Goal: Transaction & Acquisition: Subscribe to service/newsletter

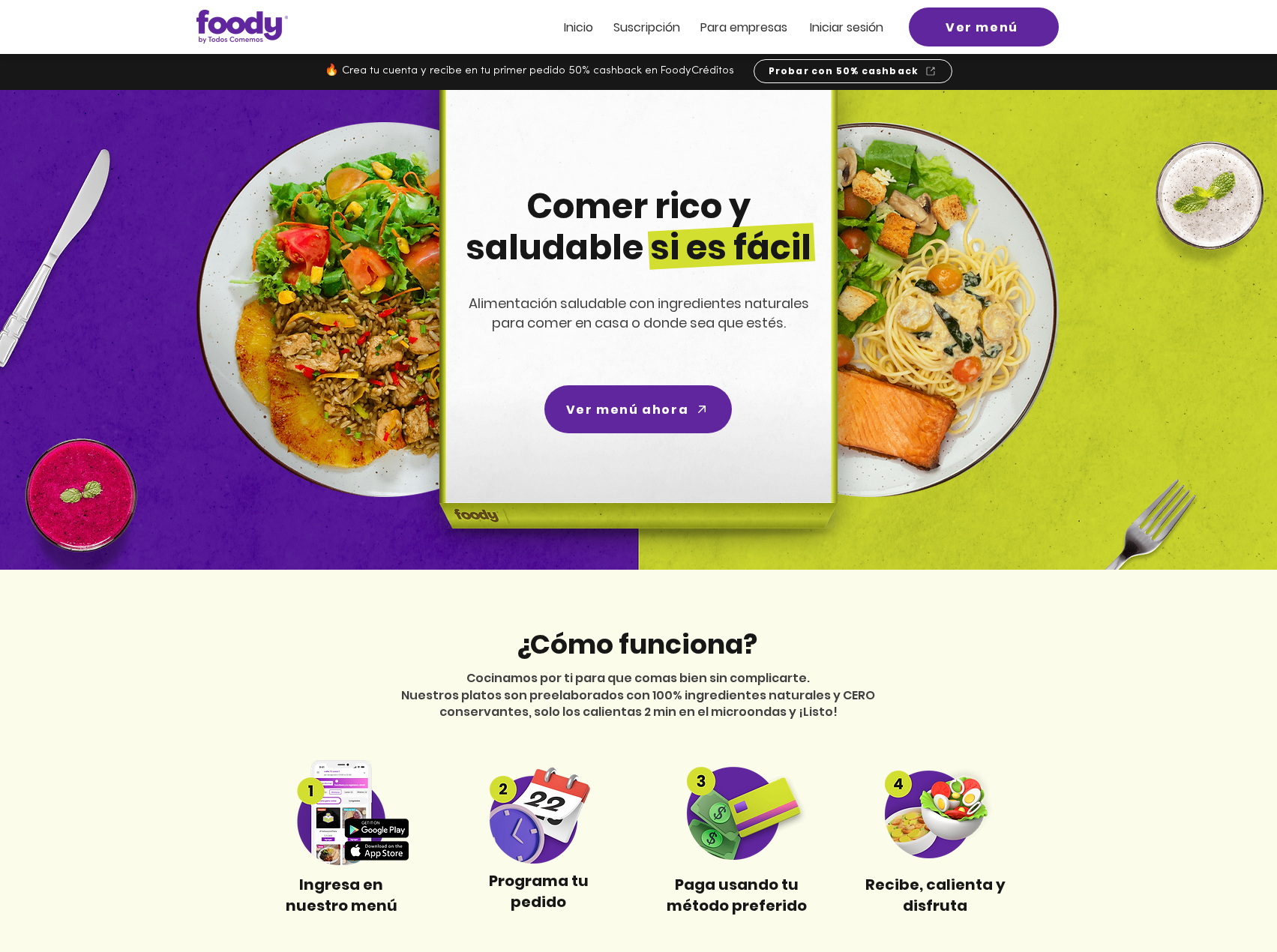
click at [848, 27] on span "Iniciar sesión" at bounding box center [846, 28] width 74 height 18
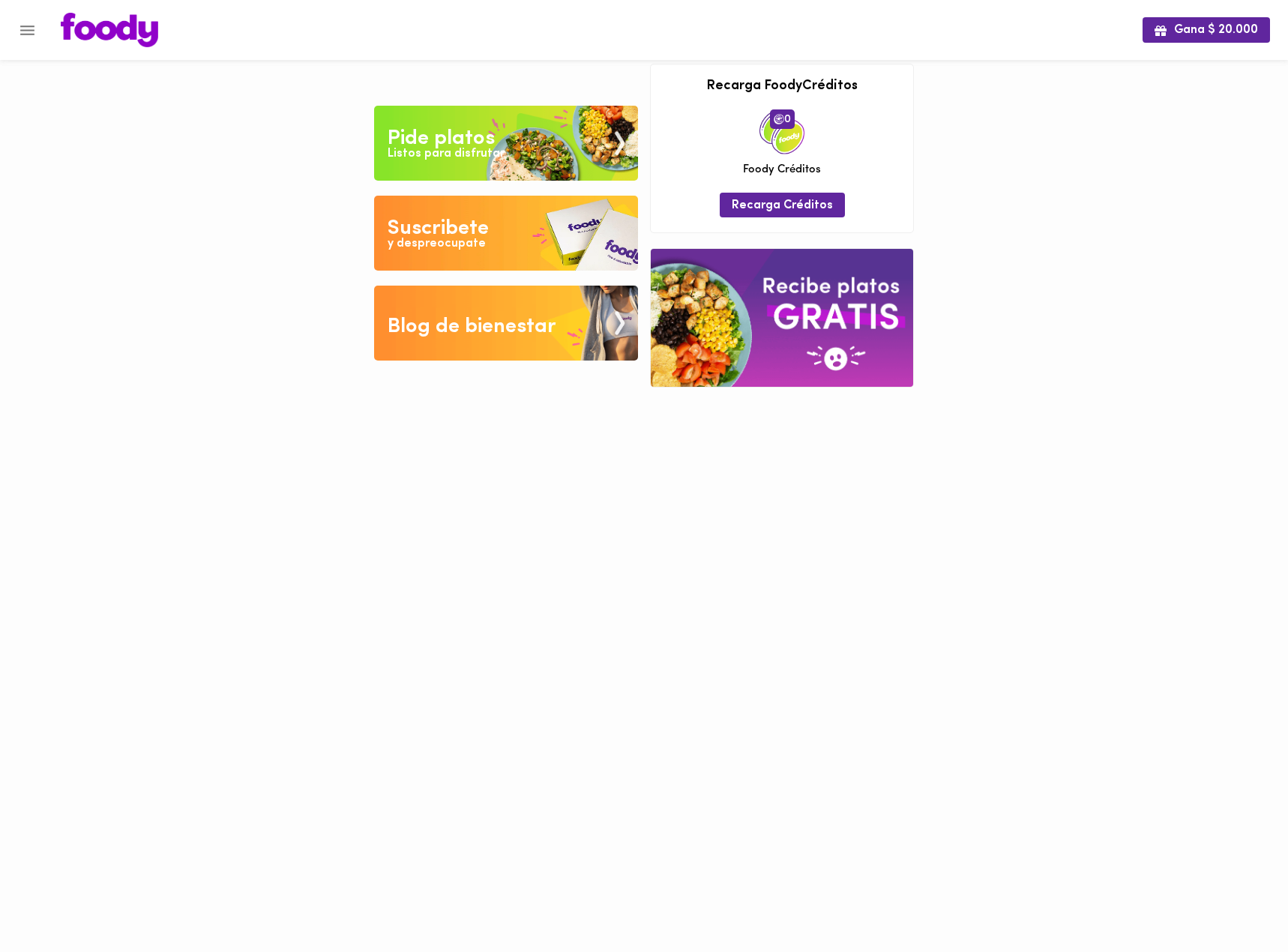
click at [450, 225] on div "Suscribete" at bounding box center [438, 229] width 101 height 30
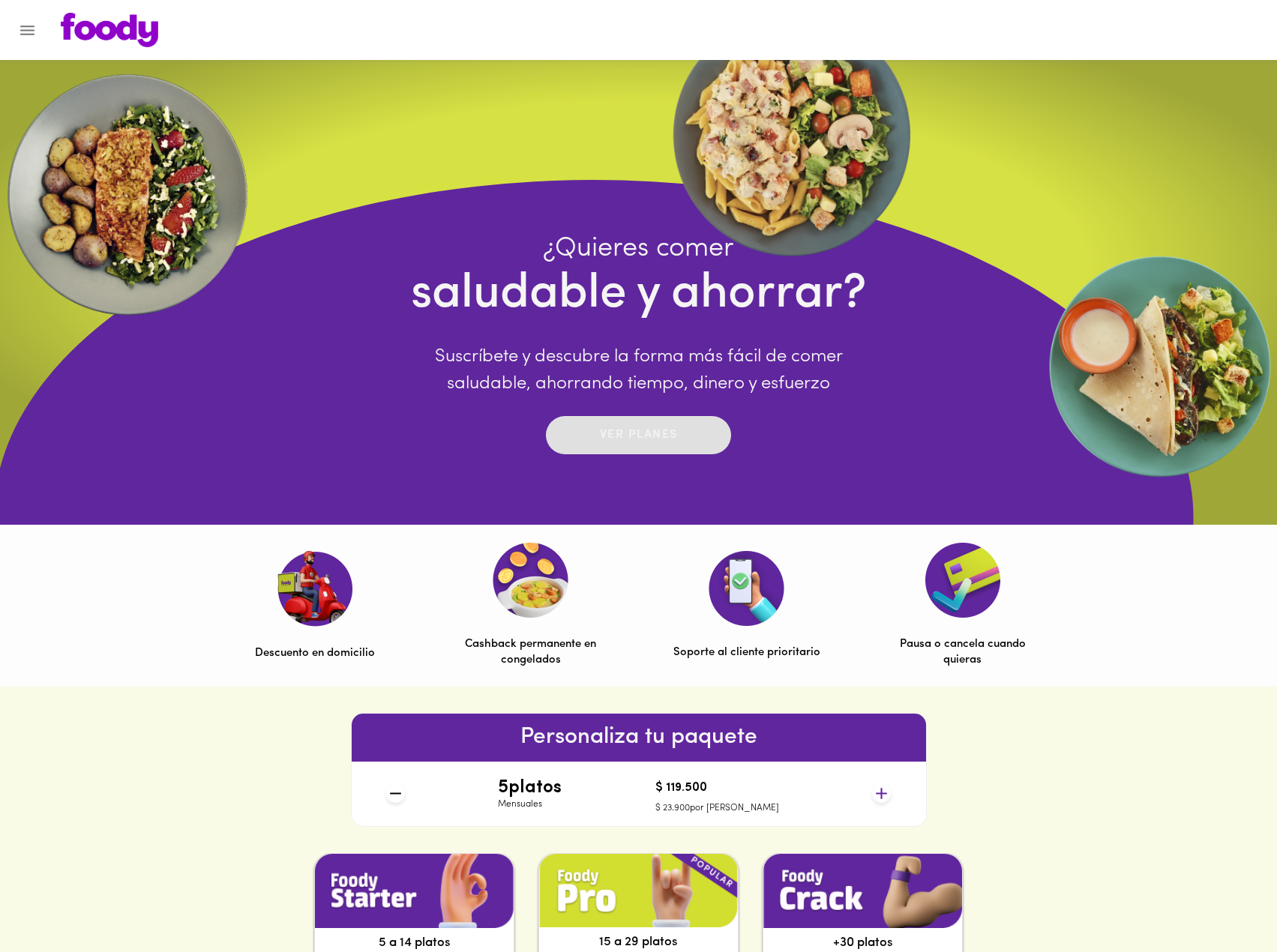
click at [611, 423] on div "Ver planes" at bounding box center [638, 435] width 78 height 24
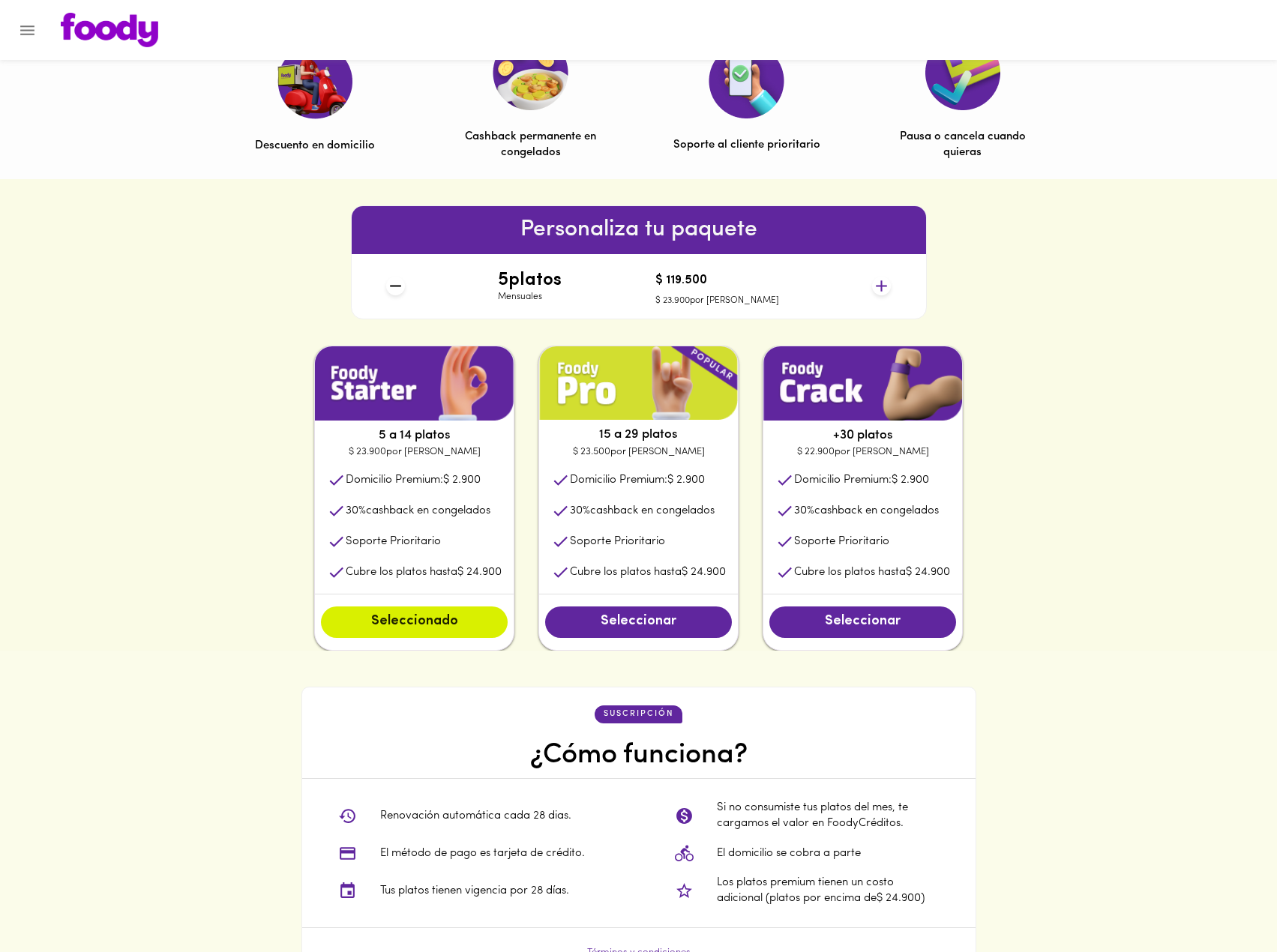
scroll to position [525, 0]
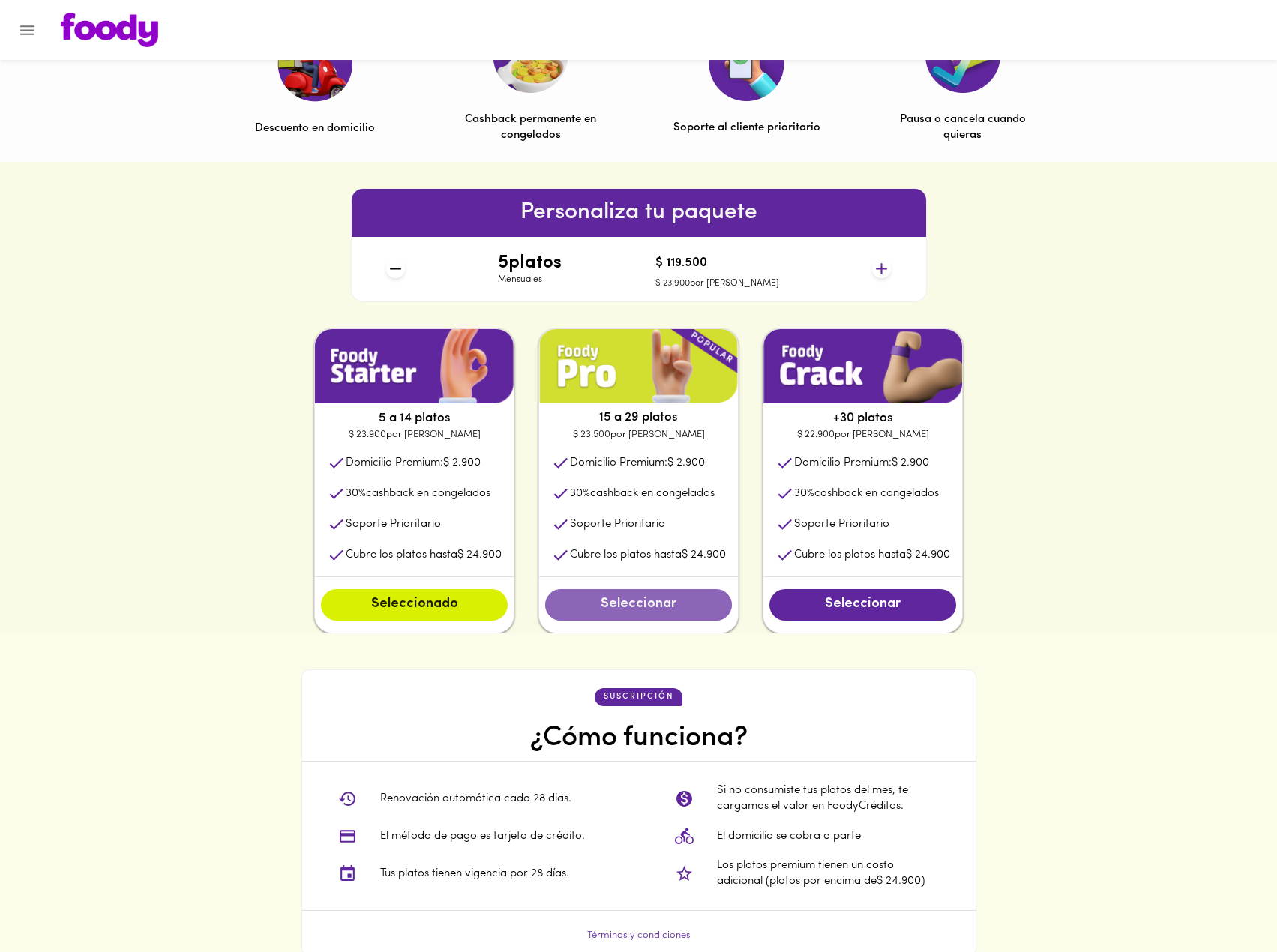
click at [665, 602] on span "Seleccionar" at bounding box center [638, 605] width 157 height 17
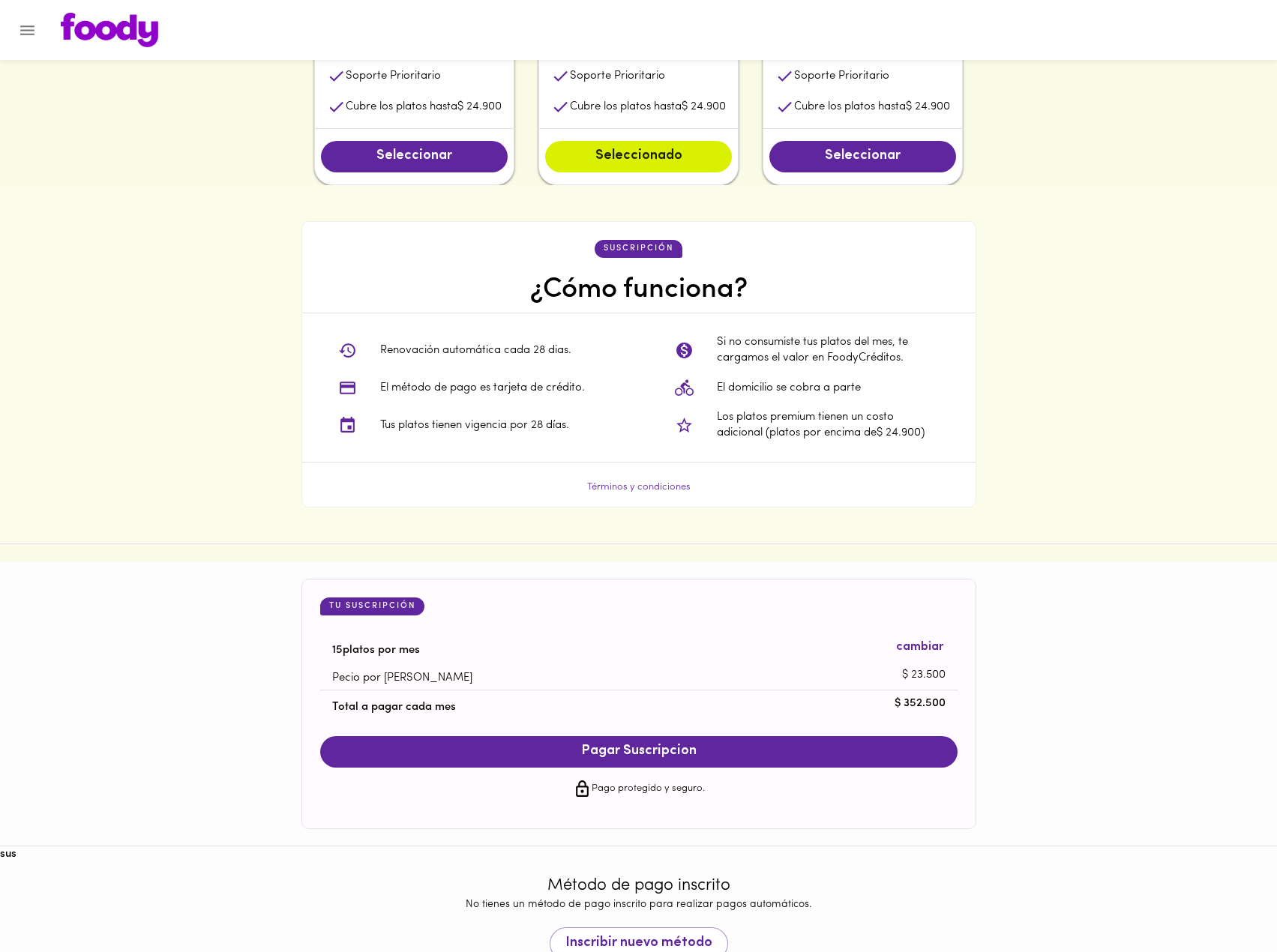
scroll to position [975, 0]
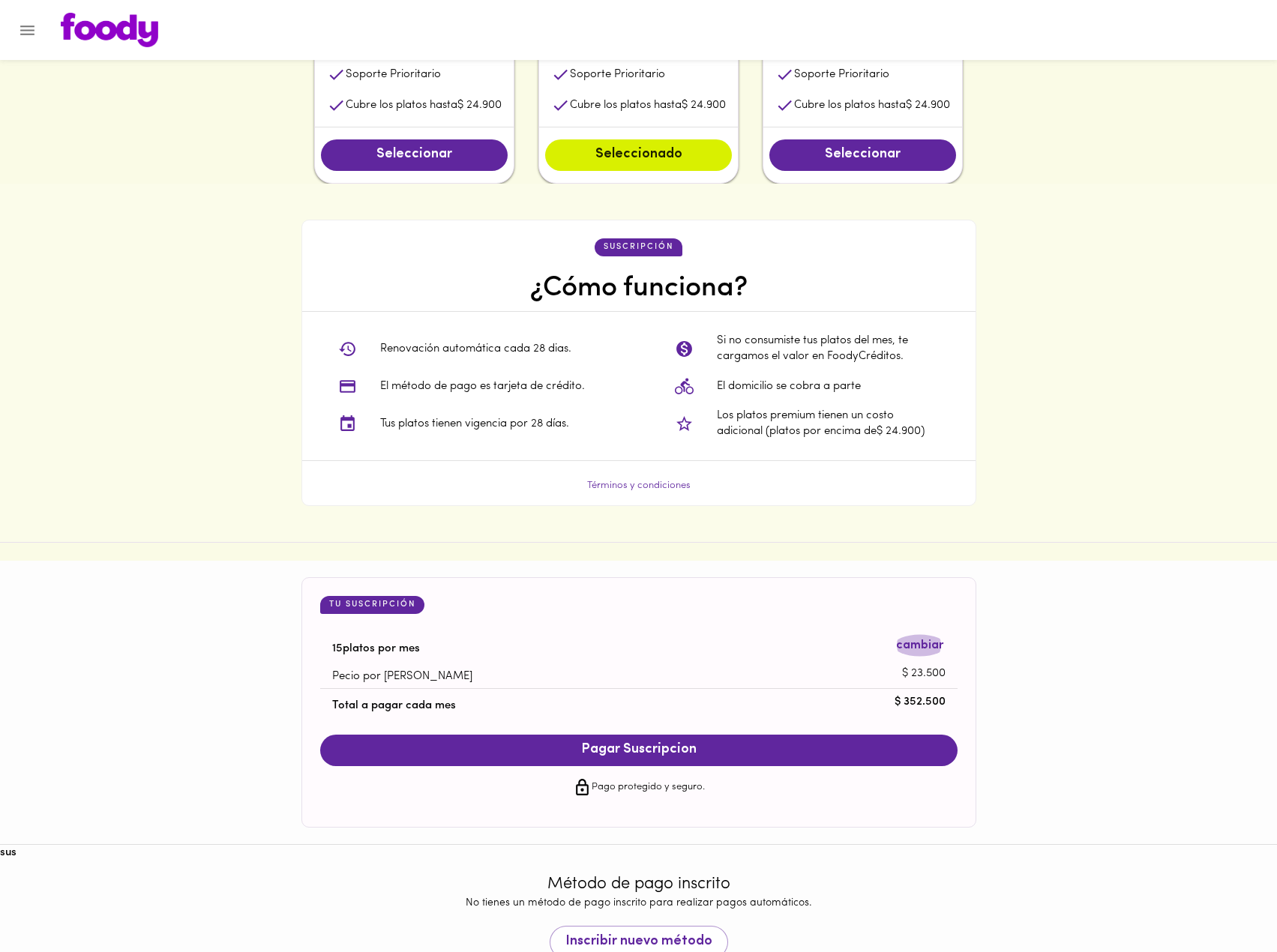
click at [916, 648] on span "cambiar" at bounding box center [919, 646] width 47 height 18
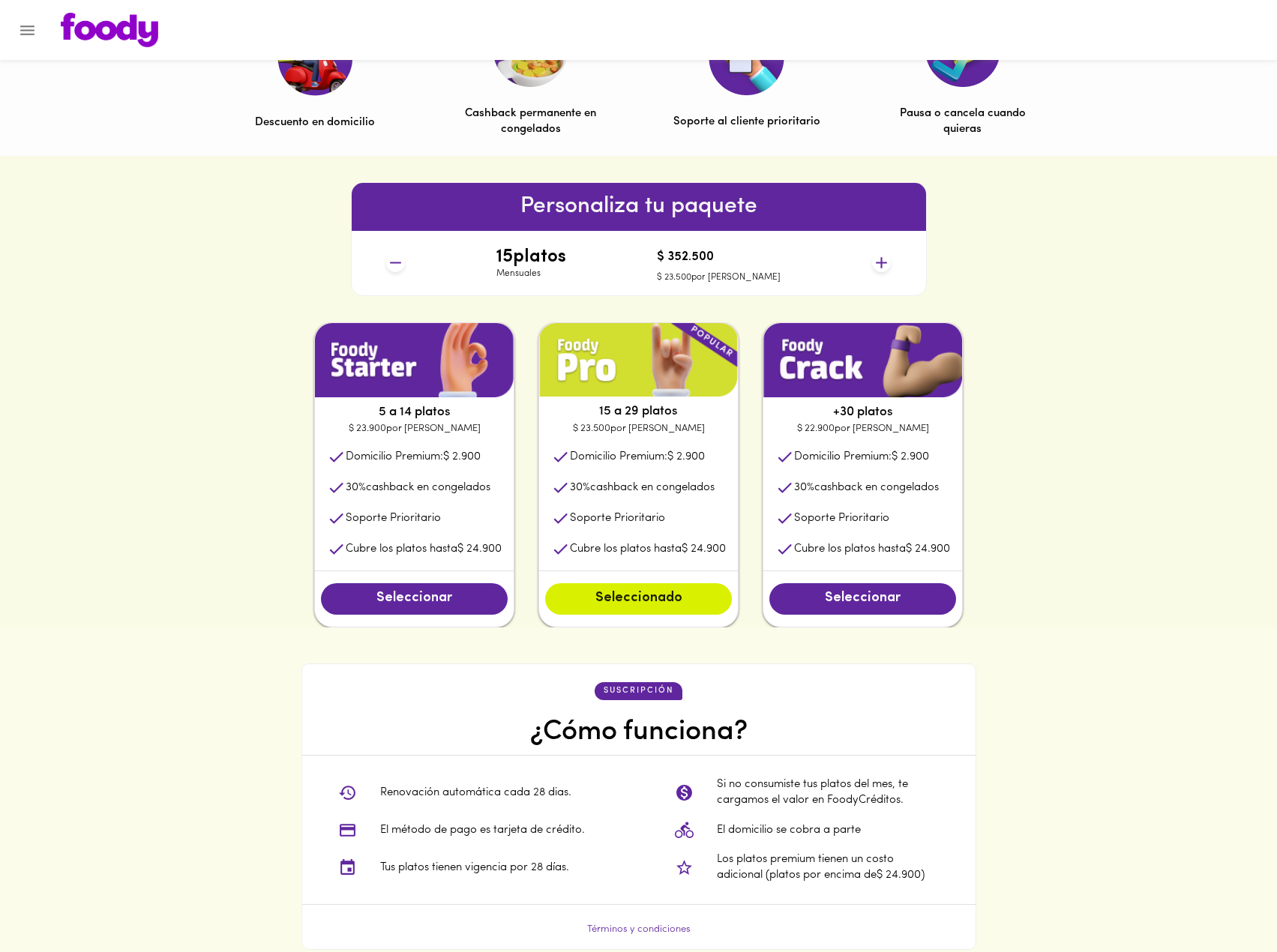
scroll to position [525, 0]
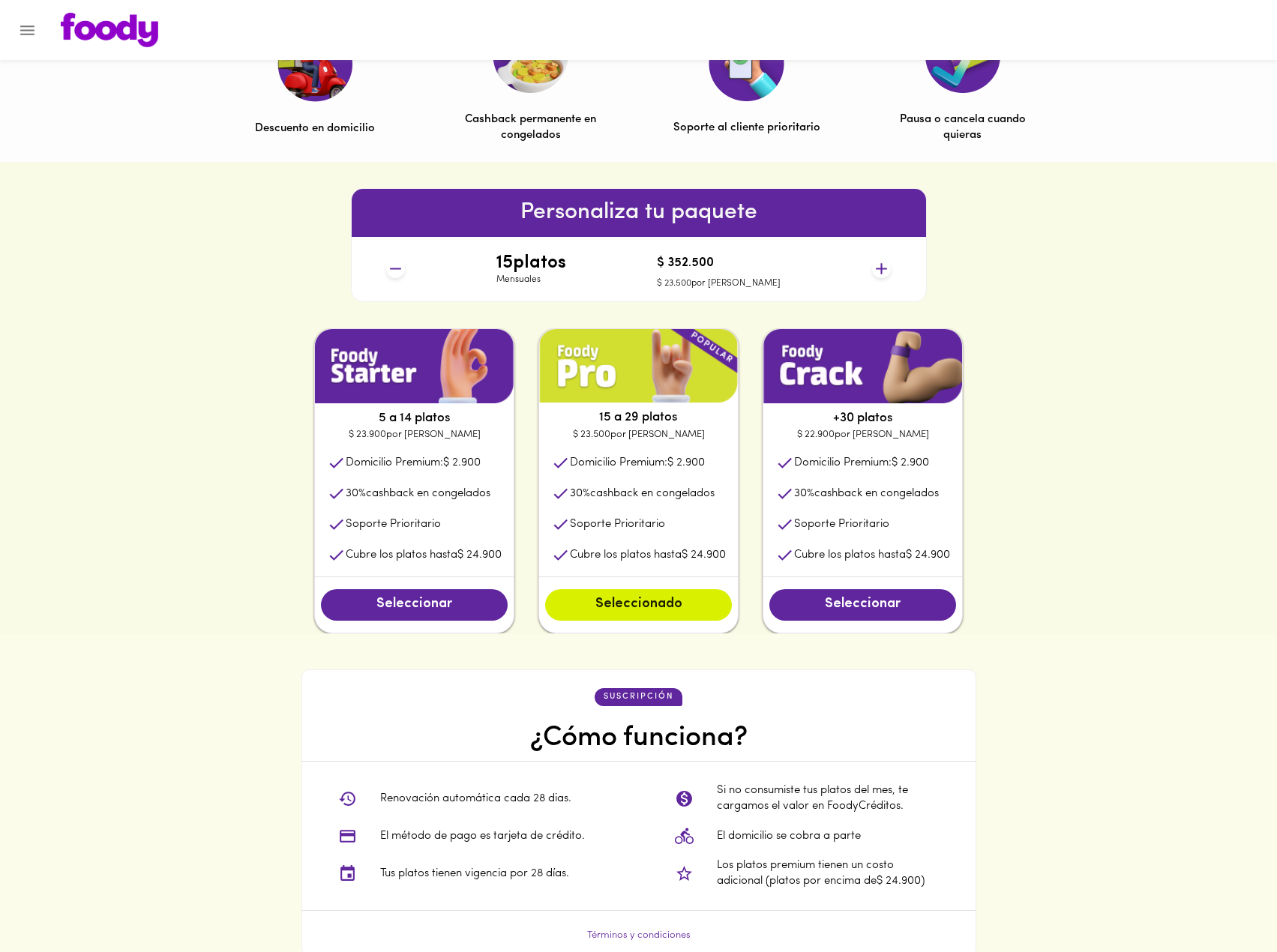
click at [883, 267] on icon at bounding box center [881, 268] width 19 height 19
click at [884, 266] on icon at bounding box center [881, 268] width 19 height 19
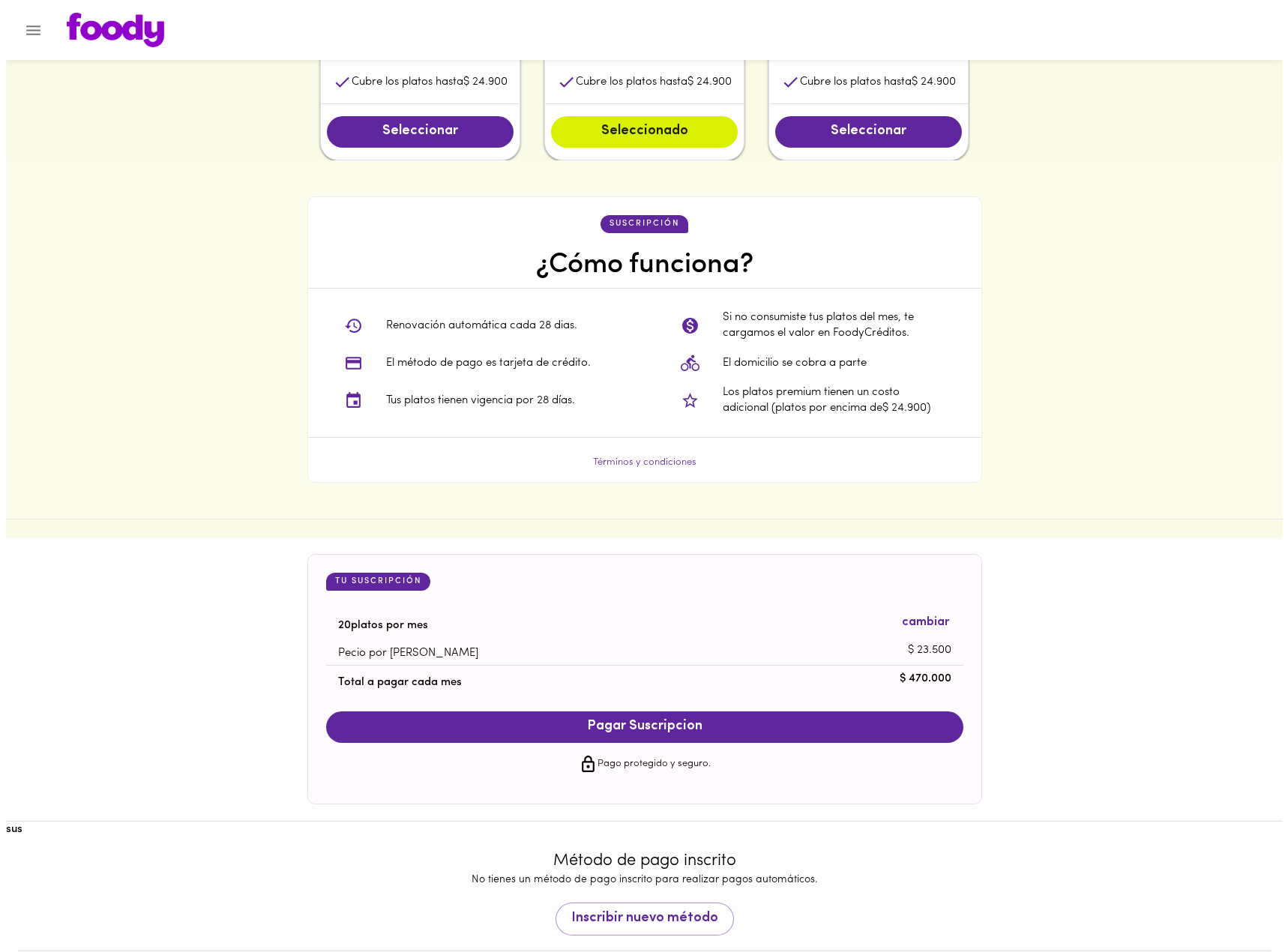
scroll to position [1027, 0]
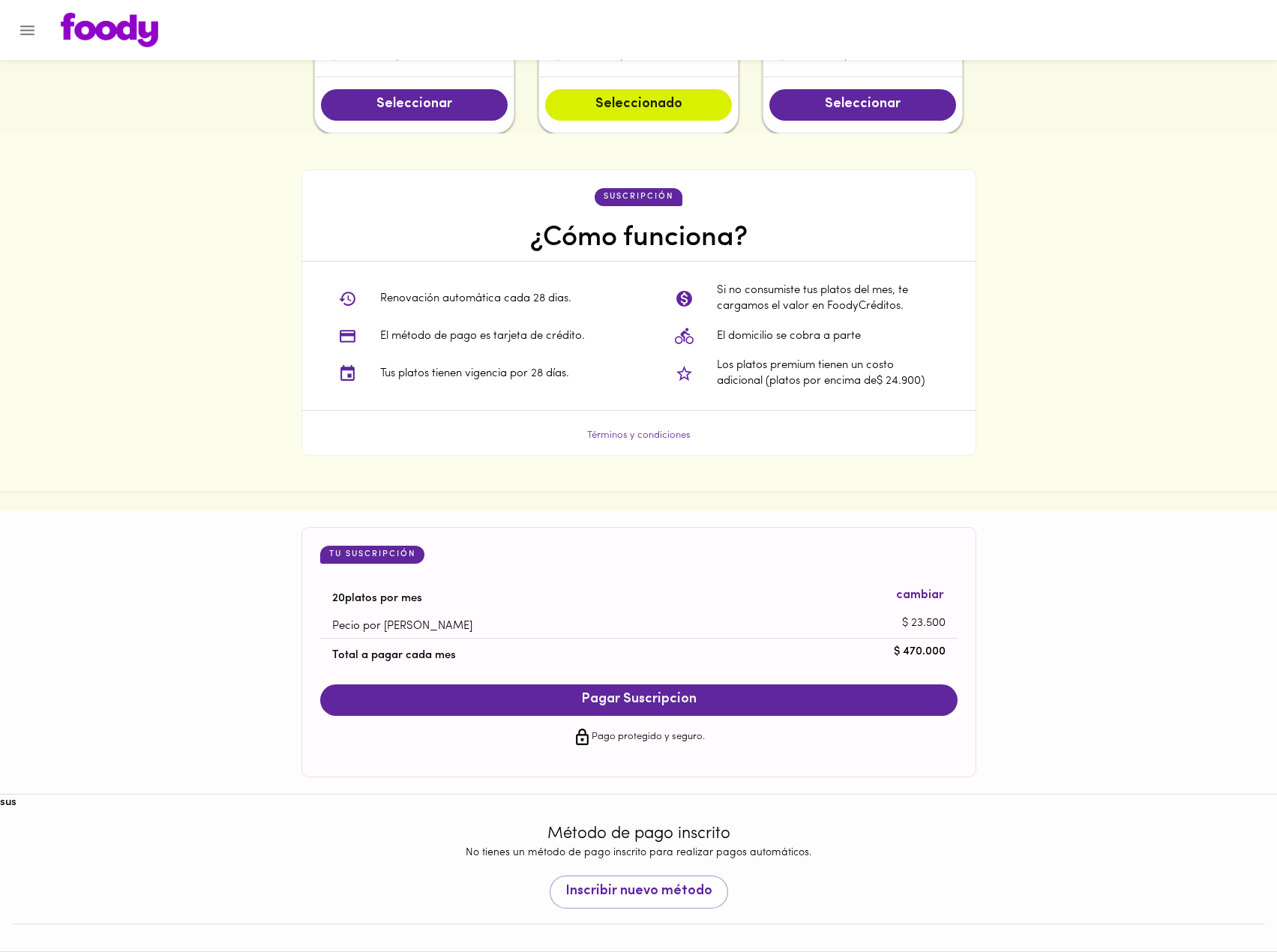
click at [699, 705] on span "Pagar Suscripcion" at bounding box center [638, 700] width 607 height 17
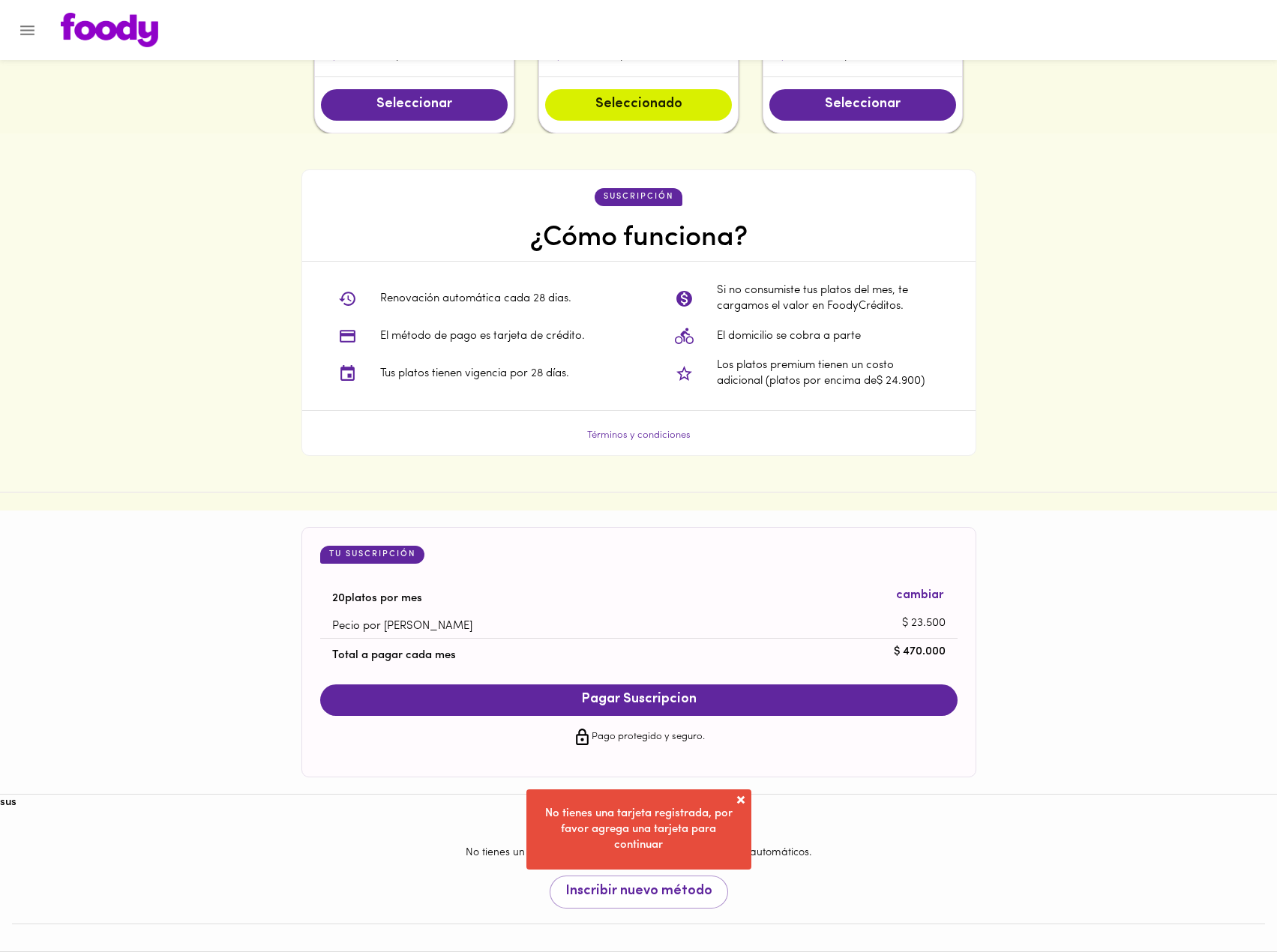
click at [739, 796] on span at bounding box center [741, 800] width 15 height 15
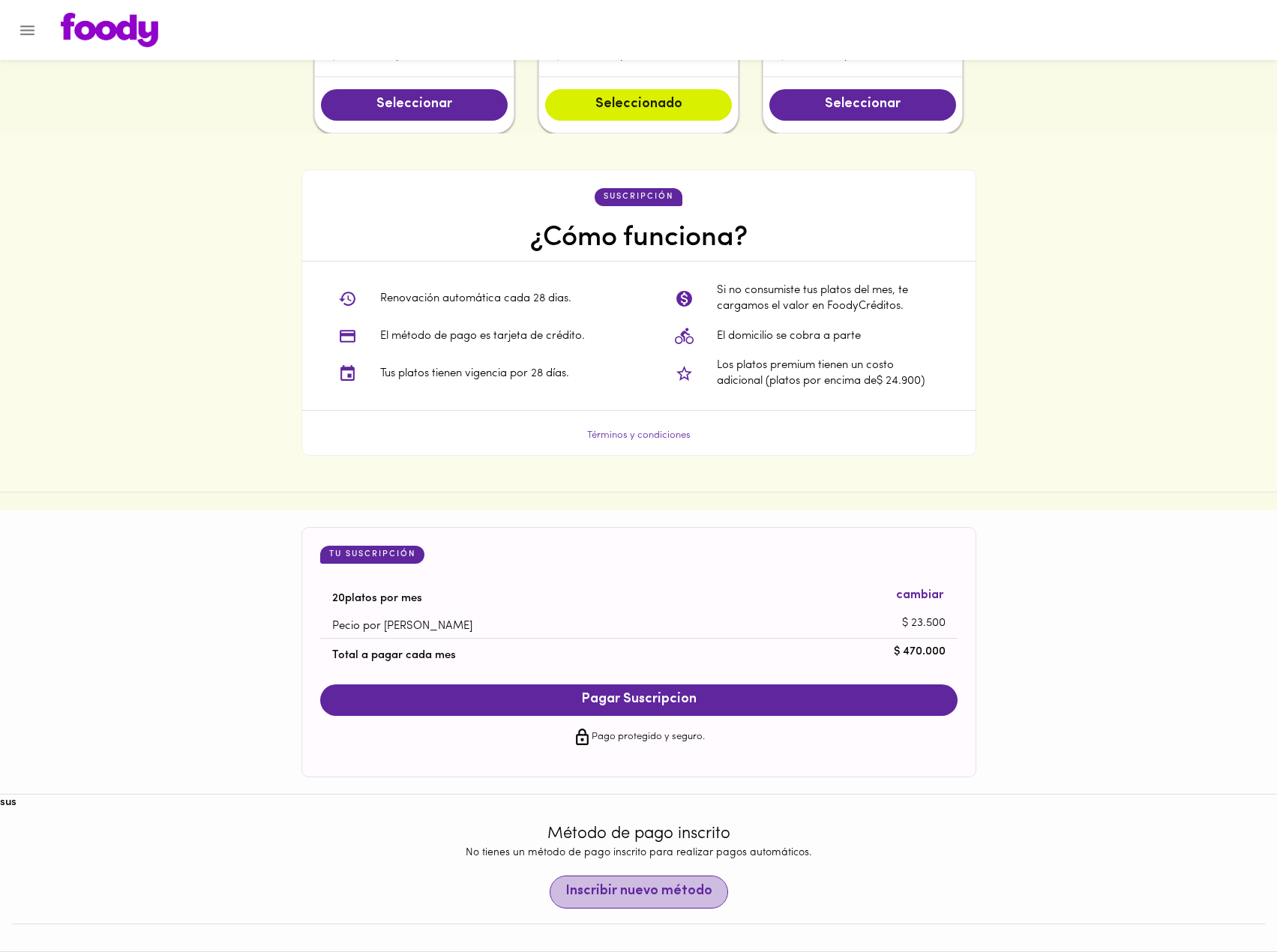
click at [664, 886] on span "Inscribir nuevo método" at bounding box center [639, 892] width 147 height 17
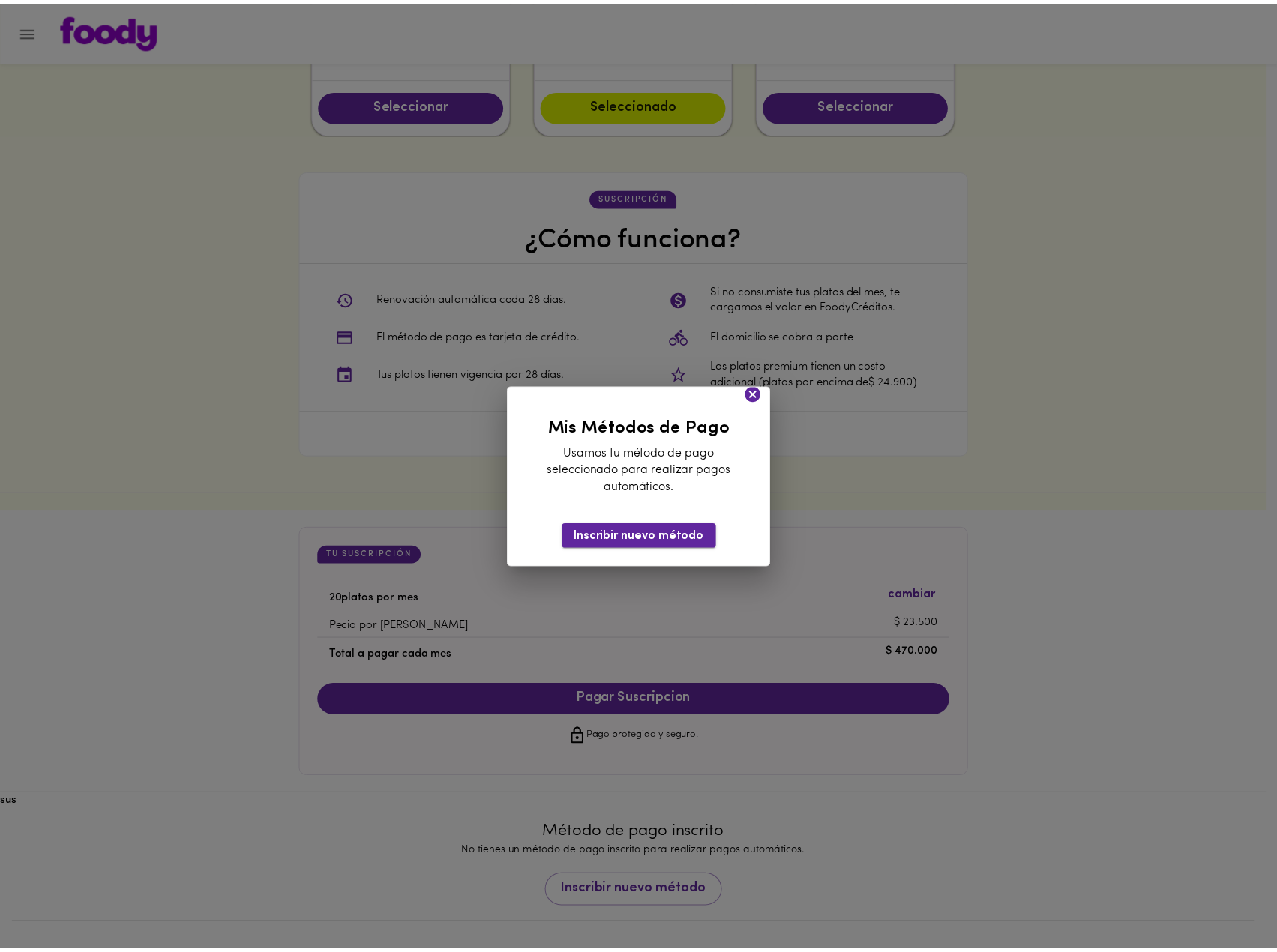
scroll to position [988, 0]
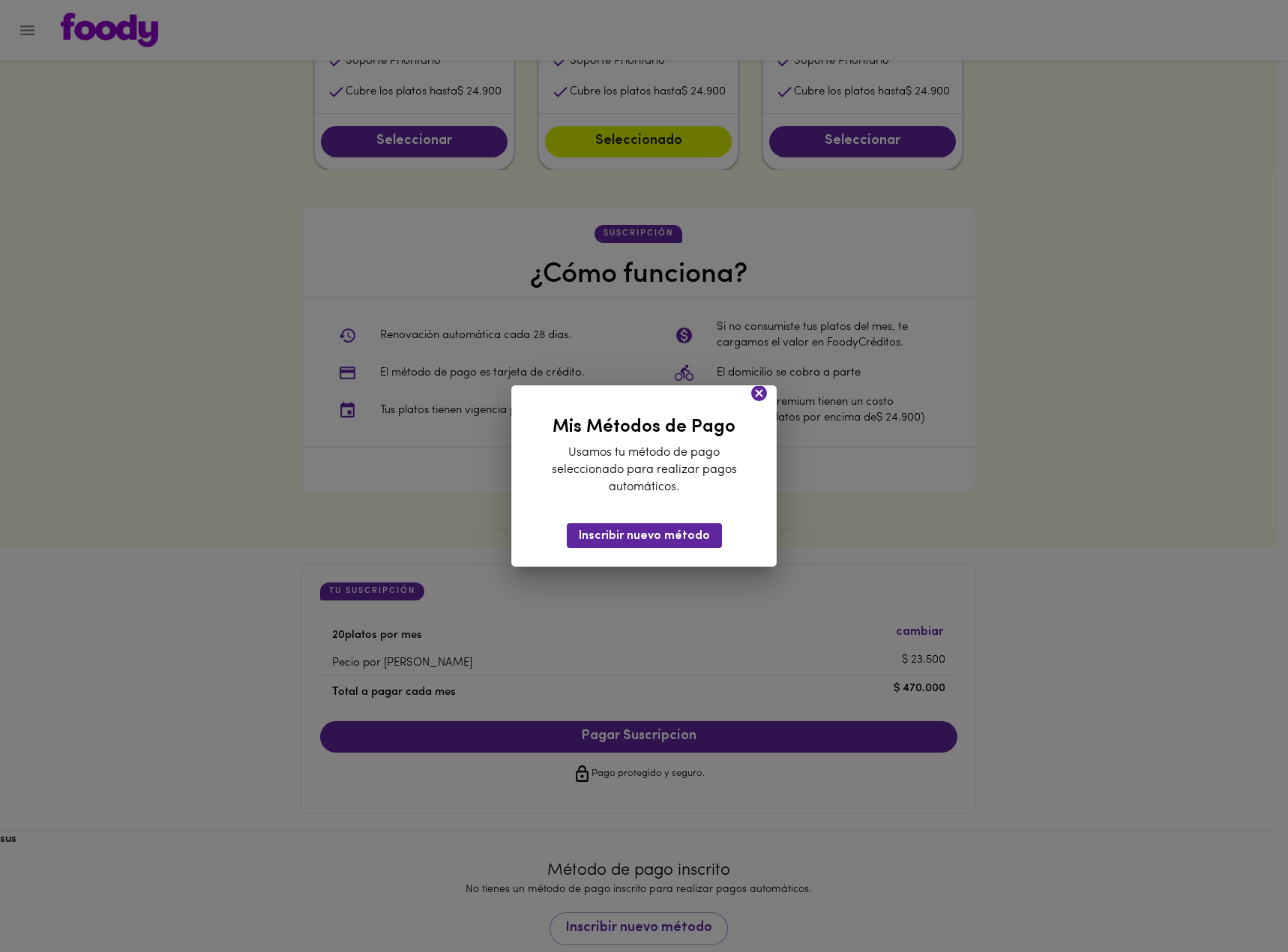
drag, startPoint x: 637, startPoint y: 533, endPoint x: 1035, endPoint y: 284, distance: 469.5
click at [1036, 286] on div "Mis Métodos de Pago Usamos tu método de pago seleccionado para realizar pagos a…" at bounding box center [644, 476] width 1288 height 952
click at [696, 538] on span "Inscribir nuevo método" at bounding box center [644, 536] width 132 height 15
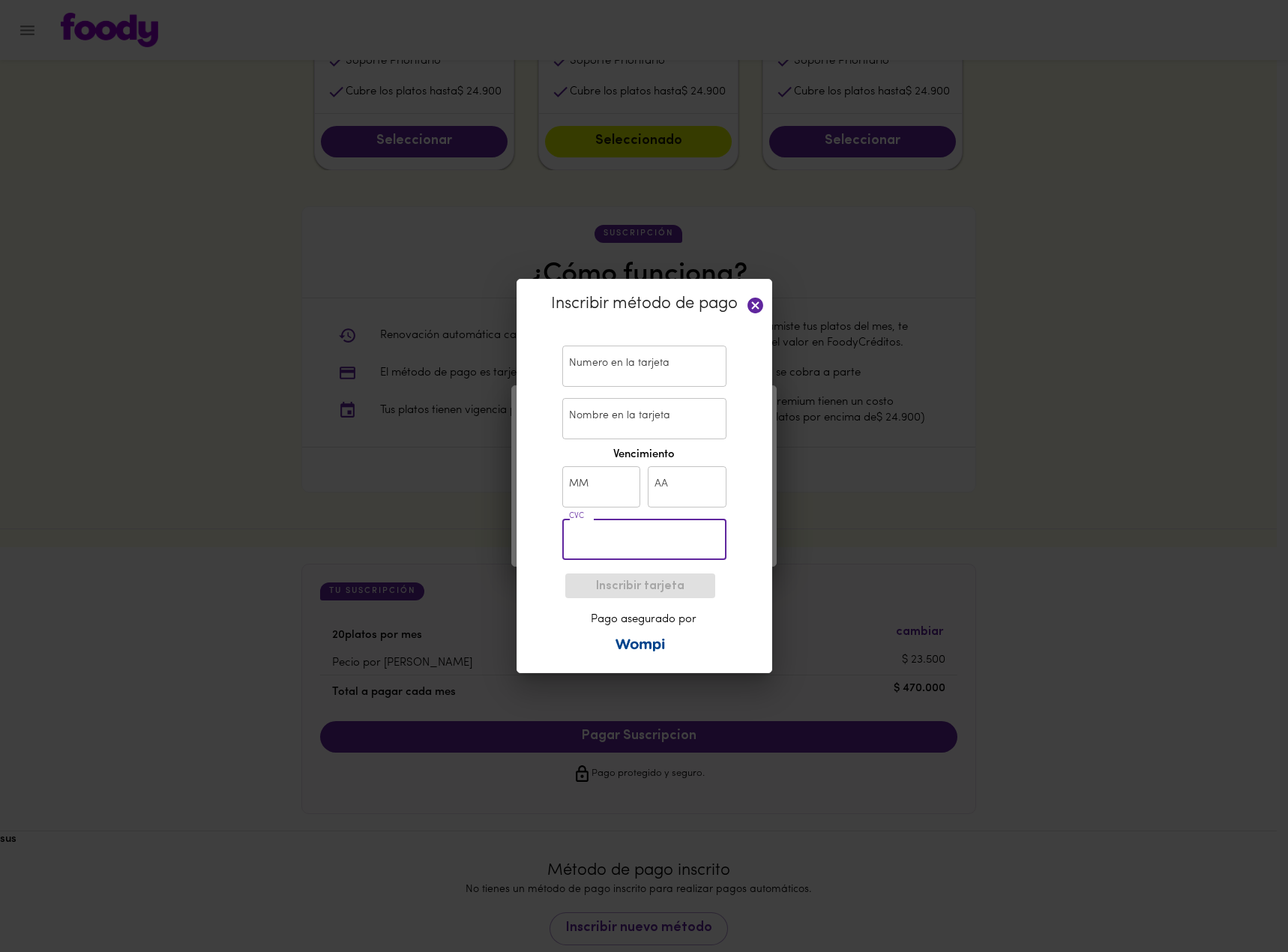
click at [643, 355] on input "text" at bounding box center [644, 366] width 164 height 41
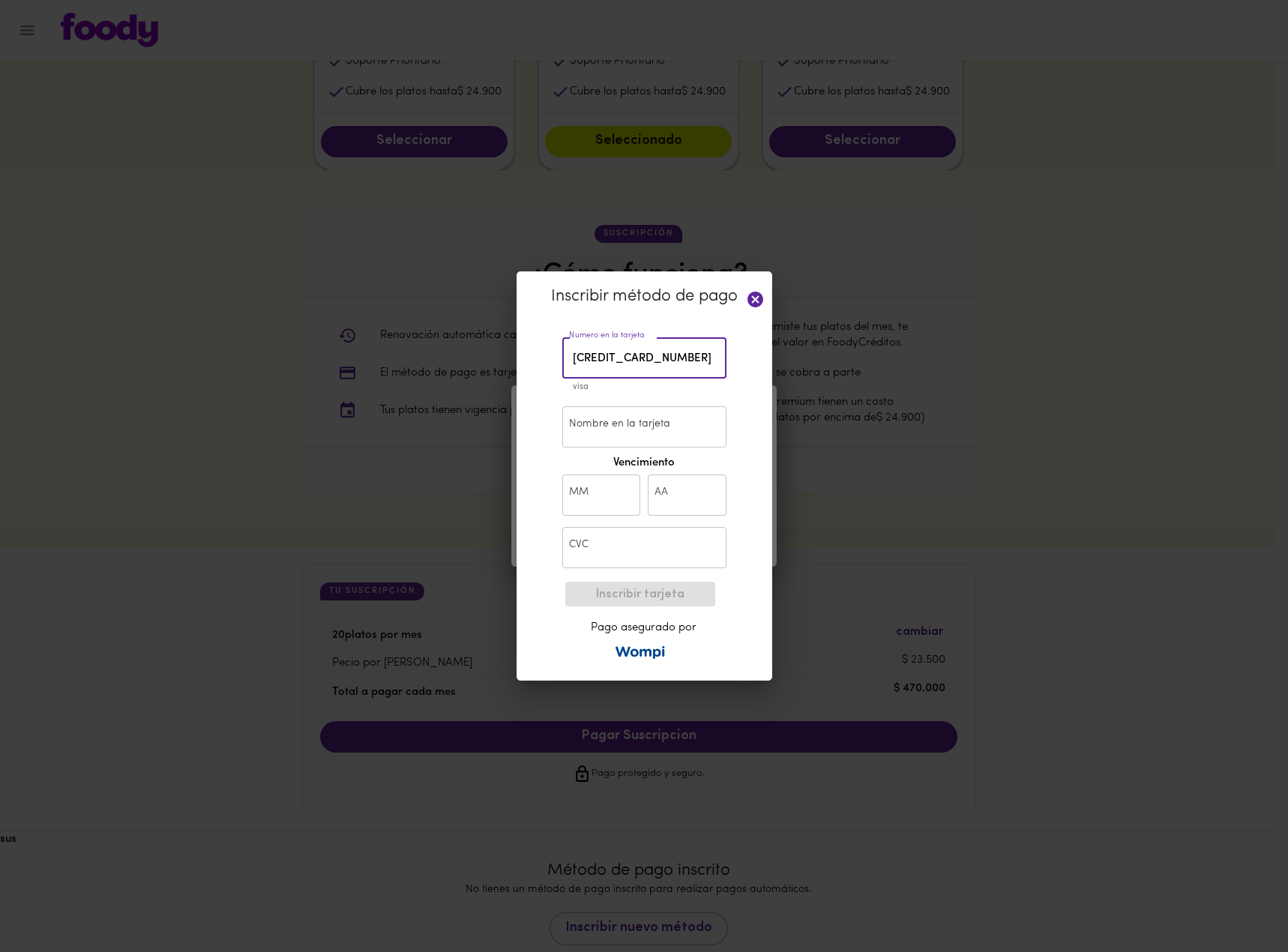
type input "4004 8900 8500 9324"
click at [689, 432] on input "Nombre en la tarjeta" at bounding box center [644, 427] width 164 height 41
type input "Ricardo A Montano B"
click at [573, 491] on input "text" at bounding box center [602, 495] width 79 height 41
type input "02"
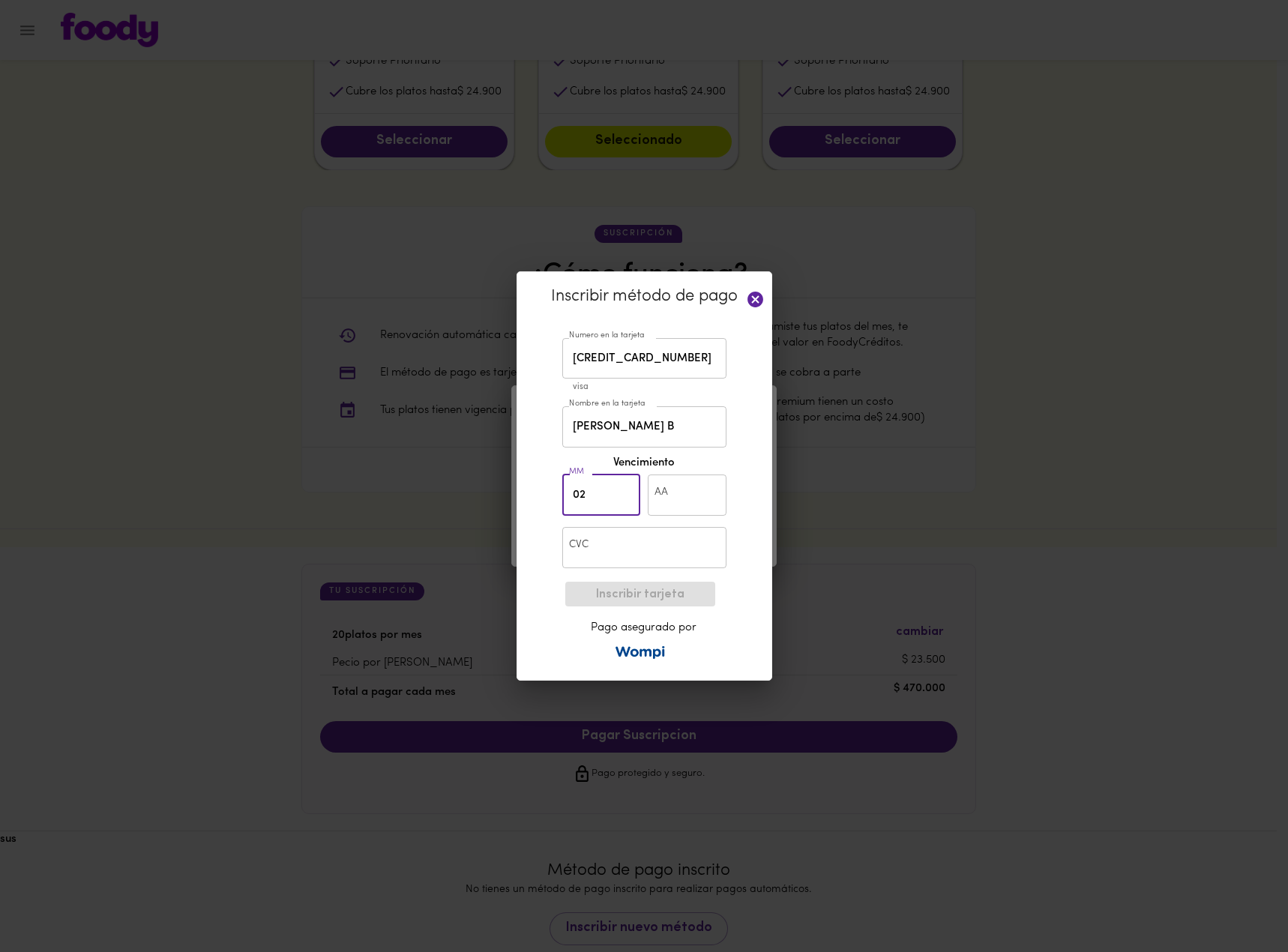
click at [666, 497] on input "text" at bounding box center [688, 495] width 79 height 41
type input "27"
click at [604, 535] on input "text" at bounding box center [644, 548] width 164 height 41
type input "179"
click at [672, 595] on span "Inscribir tarjeta" at bounding box center [641, 594] width 126 height 15
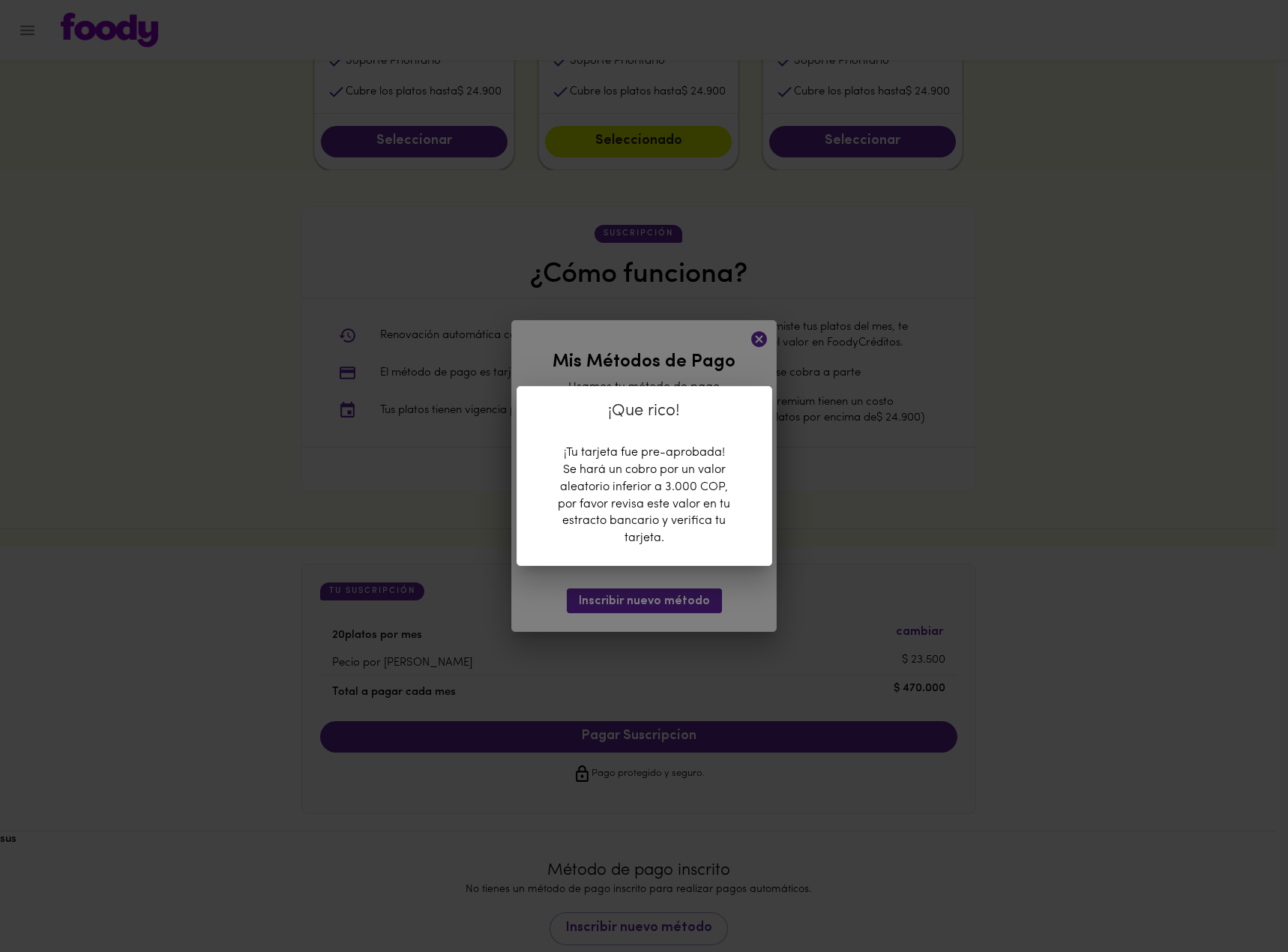
click at [718, 588] on div "¡Que rico! ¡Tu tarjeta fue pre-aprobada! Se hará un cobro por un valor aleatori…" at bounding box center [644, 476] width 1288 height 952
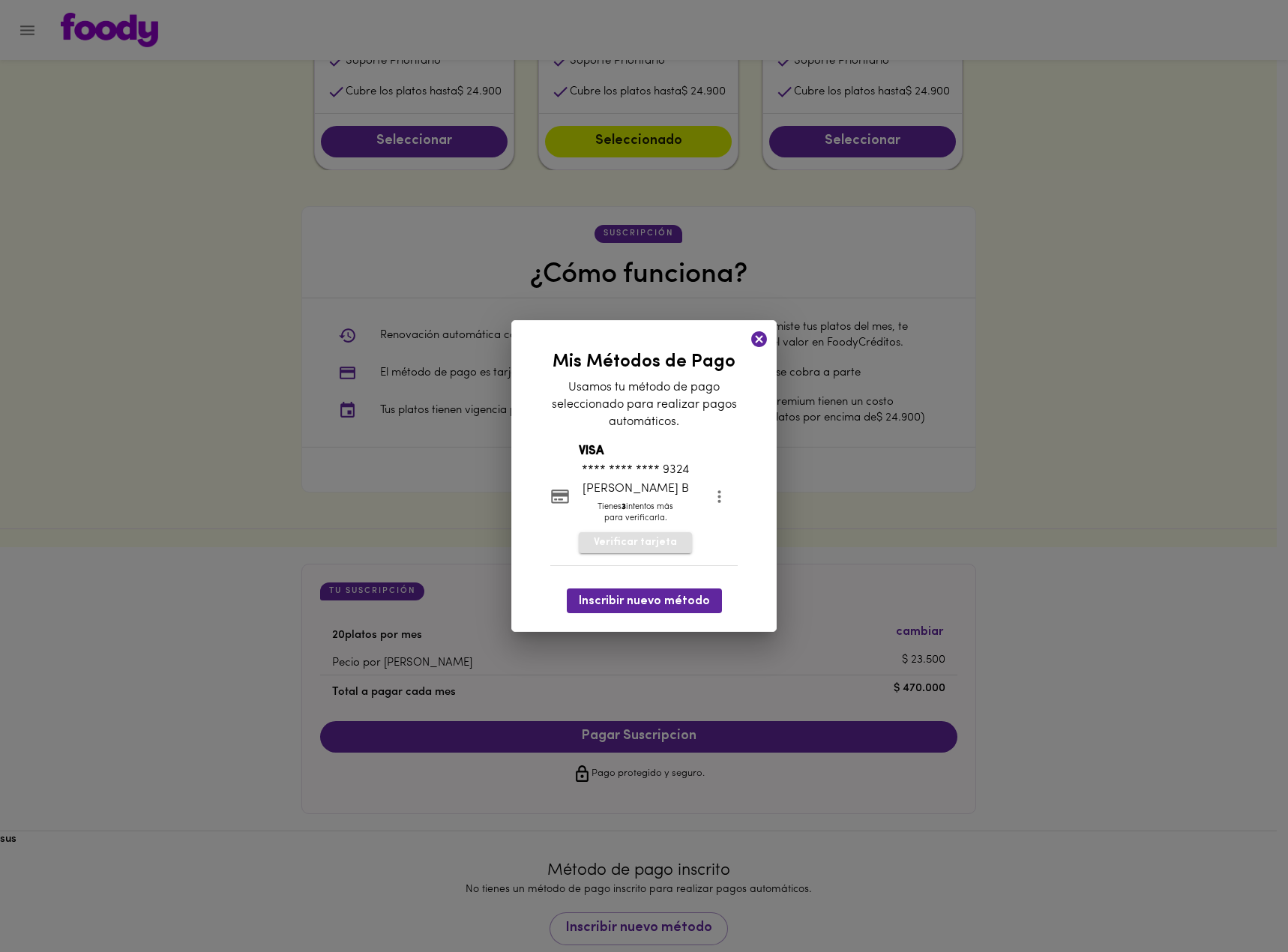
click at [628, 550] on span "Verificar tarjeta" at bounding box center [636, 542] width 84 height 15
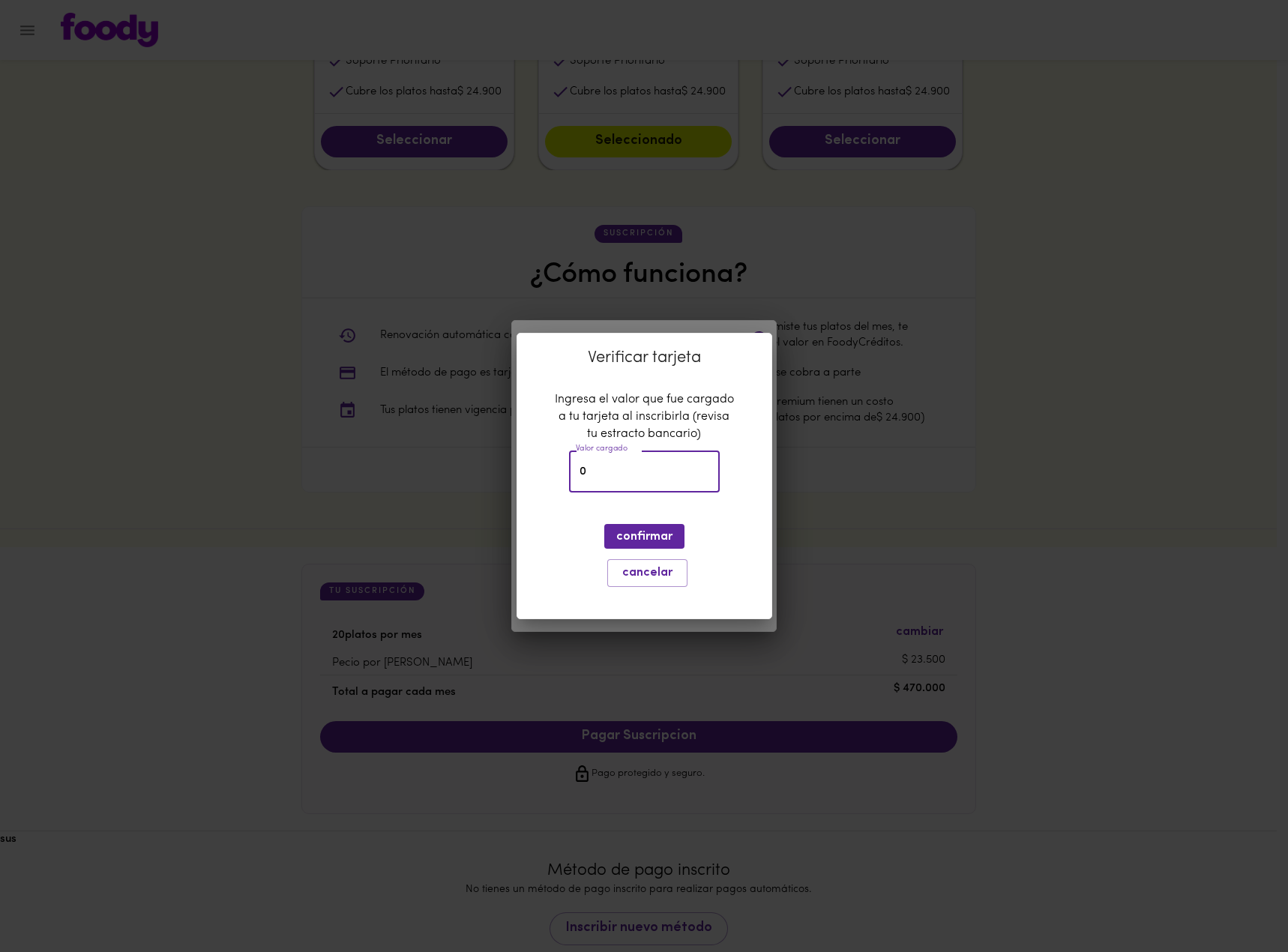
click at [638, 476] on input "0" at bounding box center [644, 473] width 150 height 41
type input "1845"
click at [643, 528] on button "confirmar" at bounding box center [644, 536] width 81 height 25
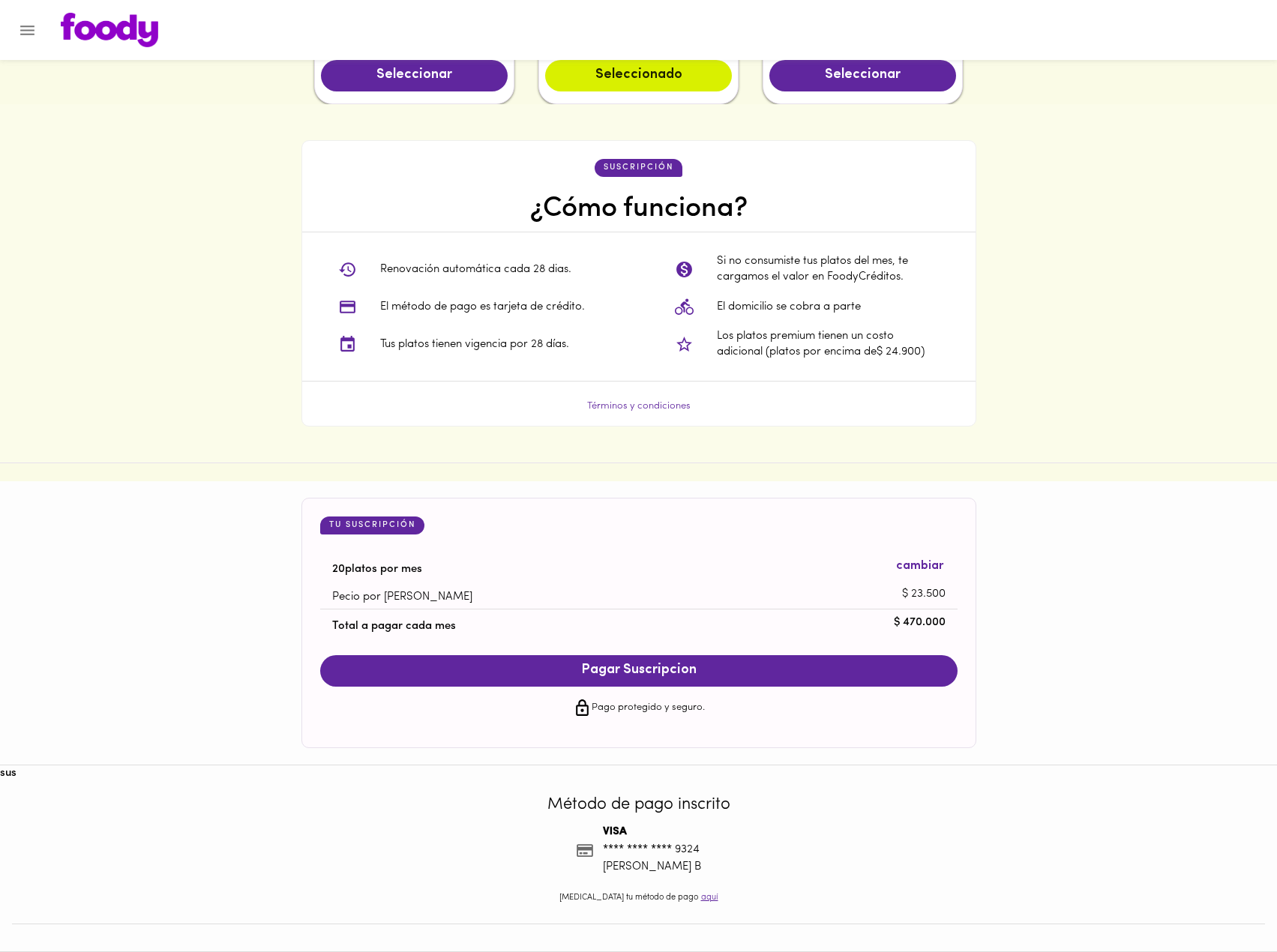
scroll to position [1057, 0]
click at [759, 667] on span "Pagar Suscripcion" at bounding box center [638, 671] width 607 height 17
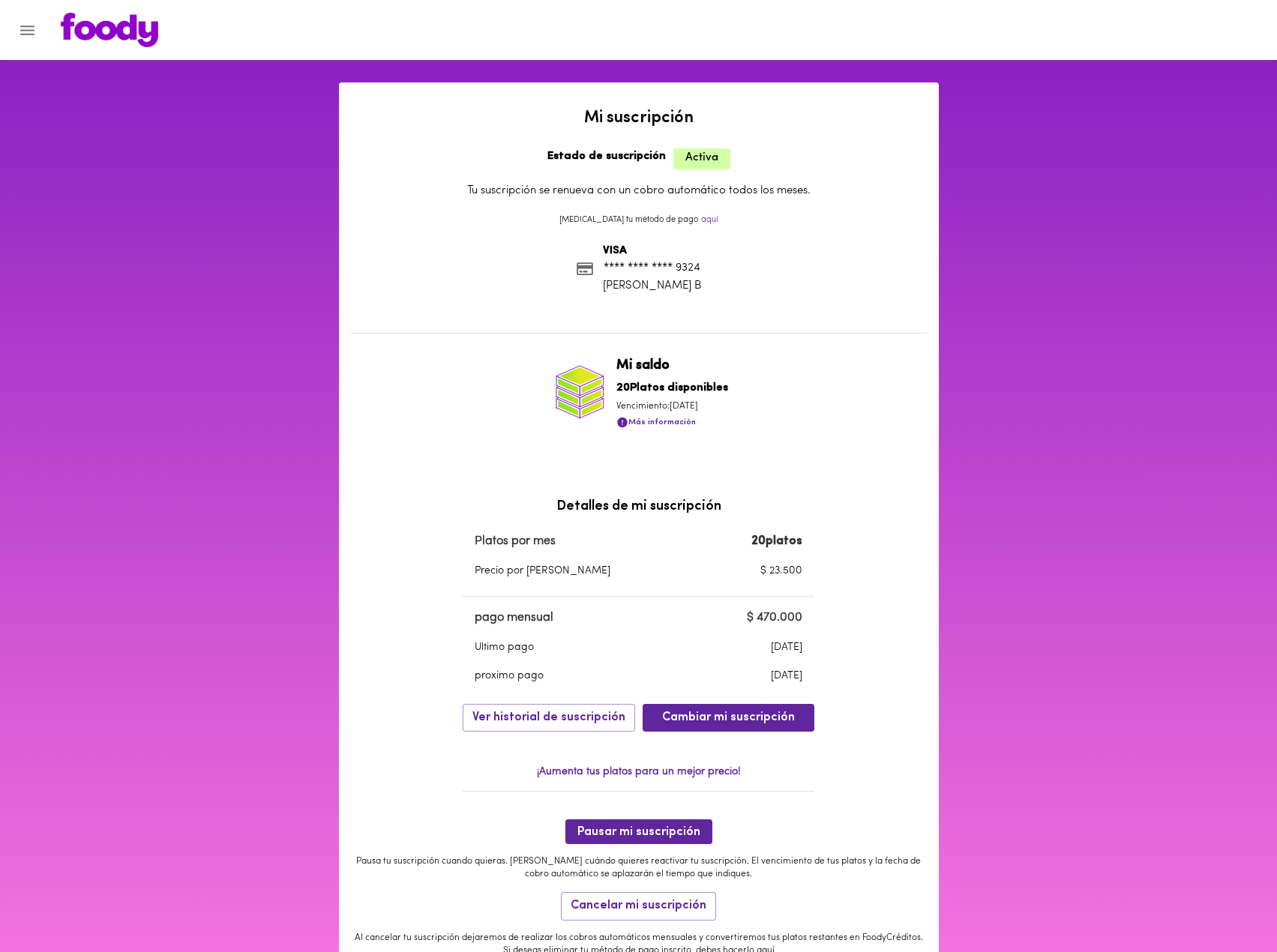
click at [26, 33] on icon "Menu" at bounding box center [27, 29] width 19 height 19
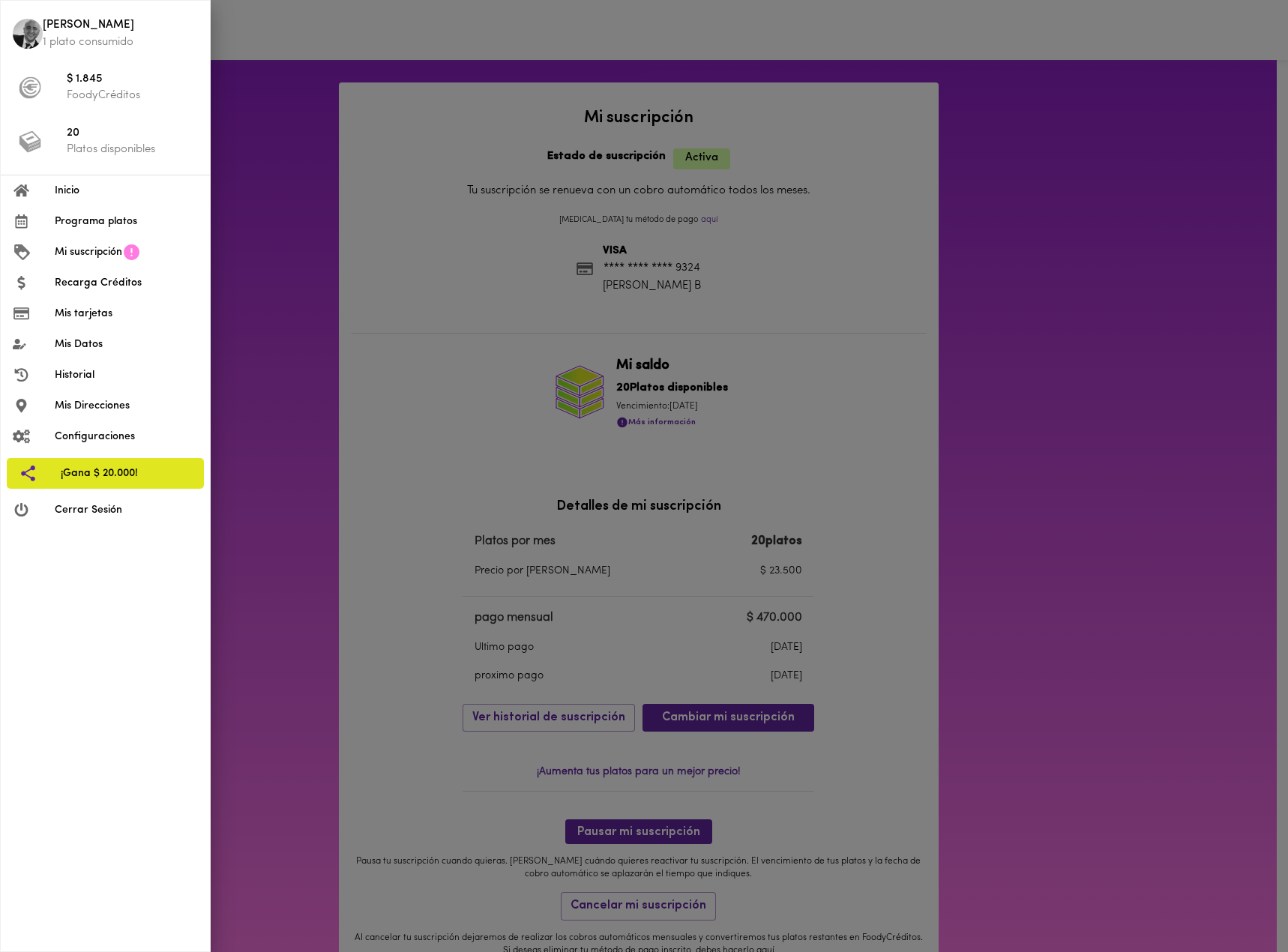
click at [119, 226] on span "Programa platos" at bounding box center [127, 222] width 143 height 16
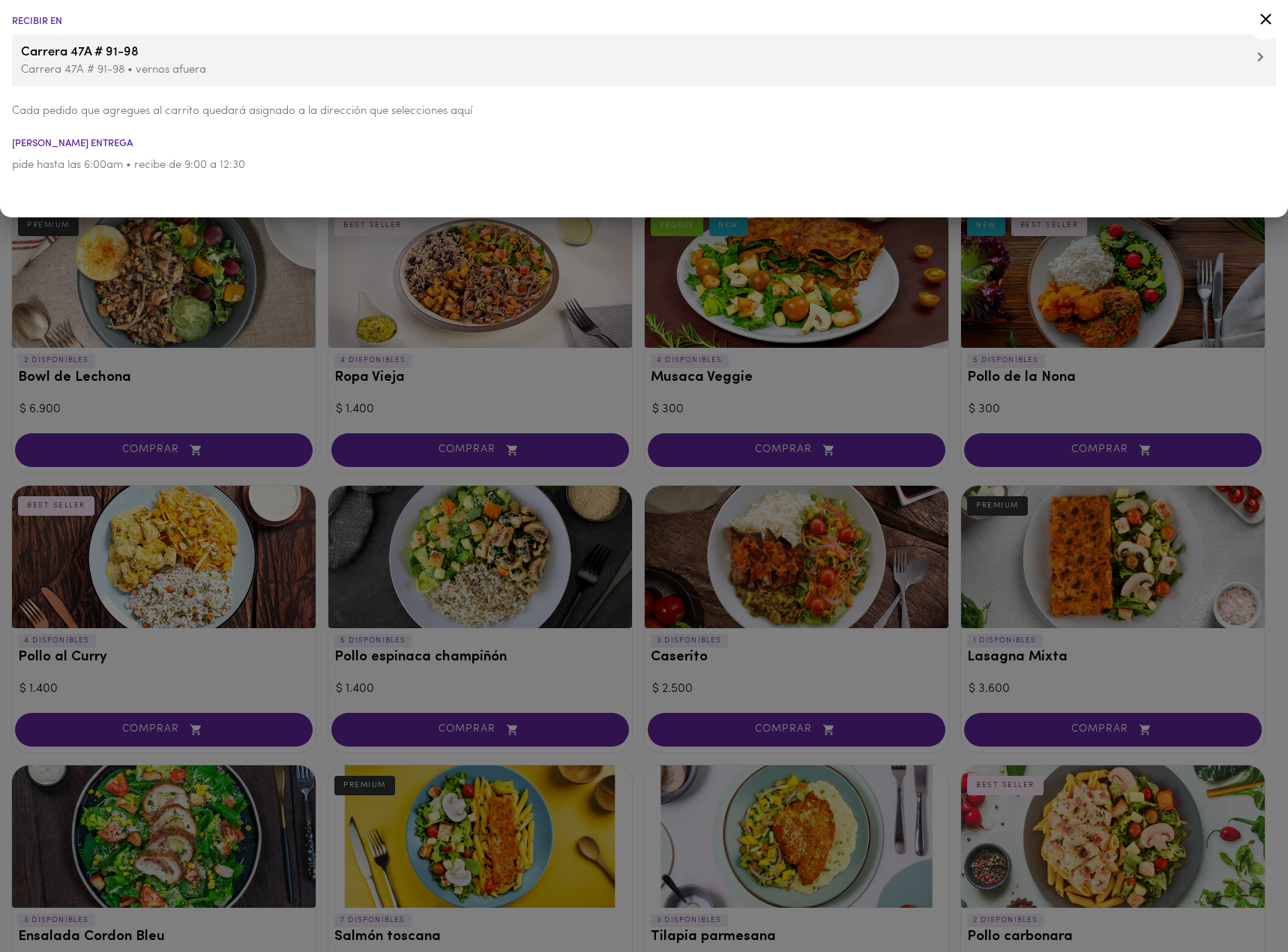
click at [43, 20] on li "Recibir en" at bounding box center [644, 22] width 1288 height 10
click at [676, 296] on div at bounding box center [644, 476] width 1288 height 952
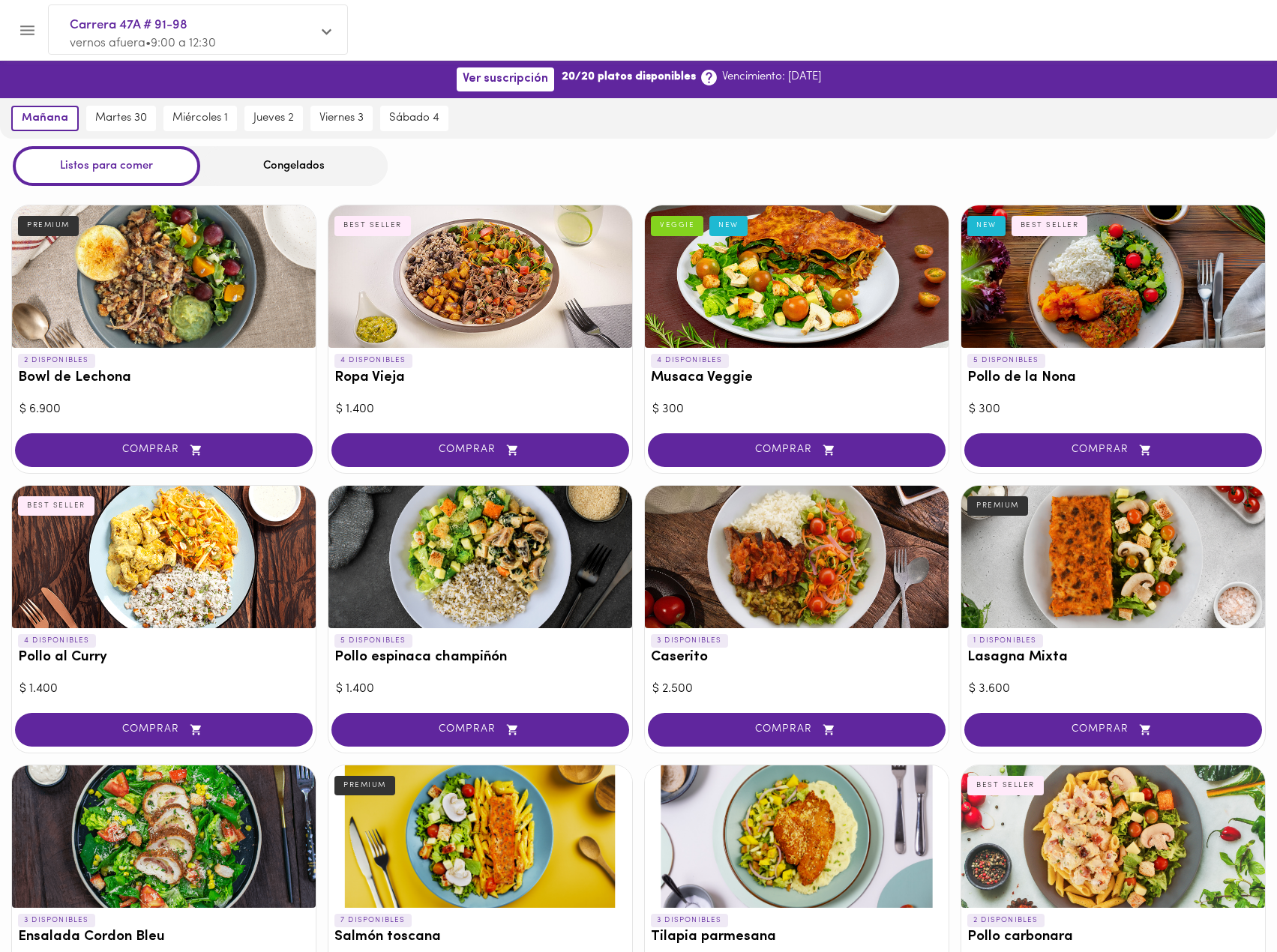
click at [243, 30] on span "Carrera 47A # 91-98" at bounding box center [191, 26] width 242 height 20
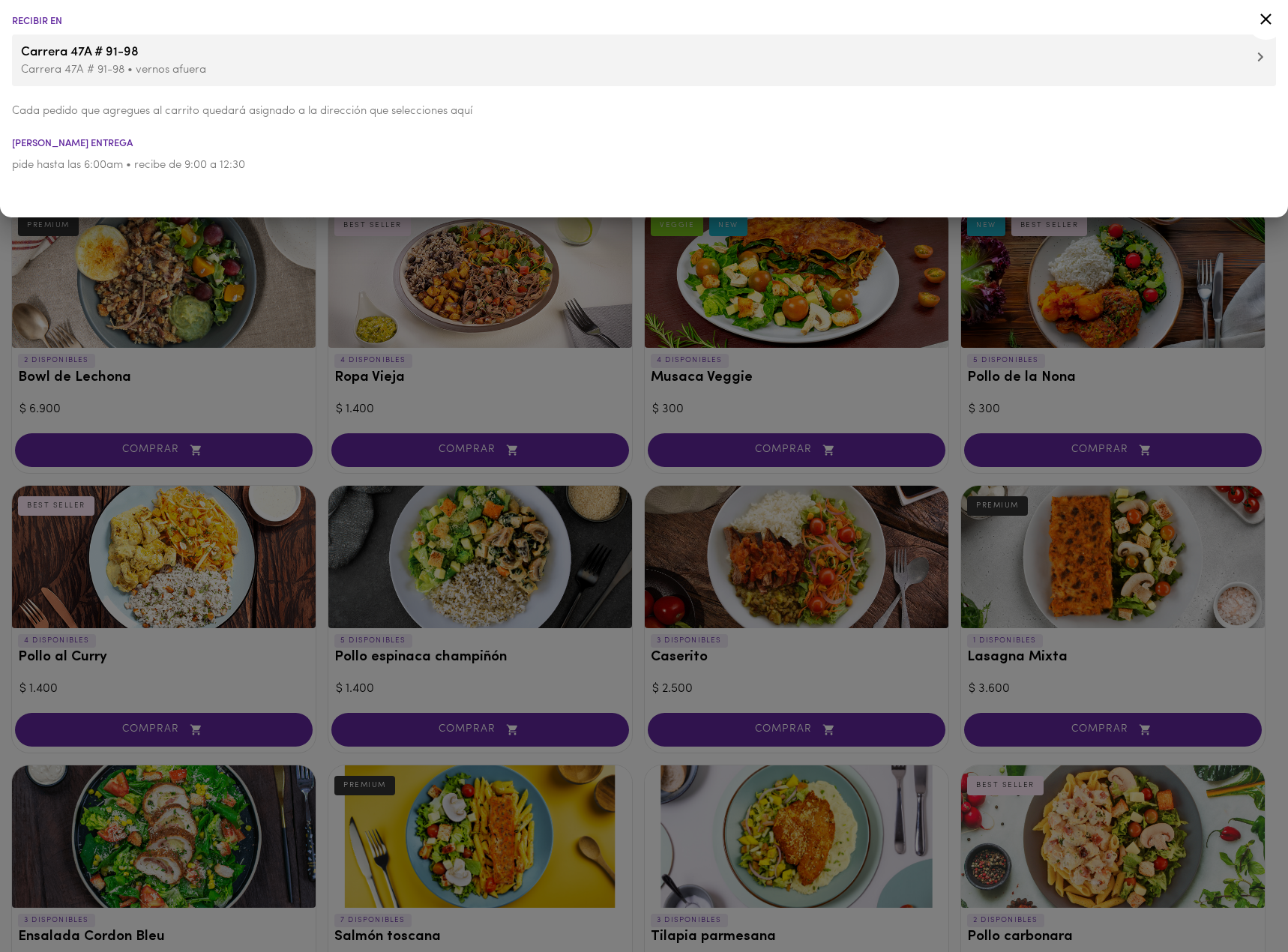
click at [127, 59] on span "Carrera 47A # 91-98" at bounding box center [644, 53] width 1247 height 20
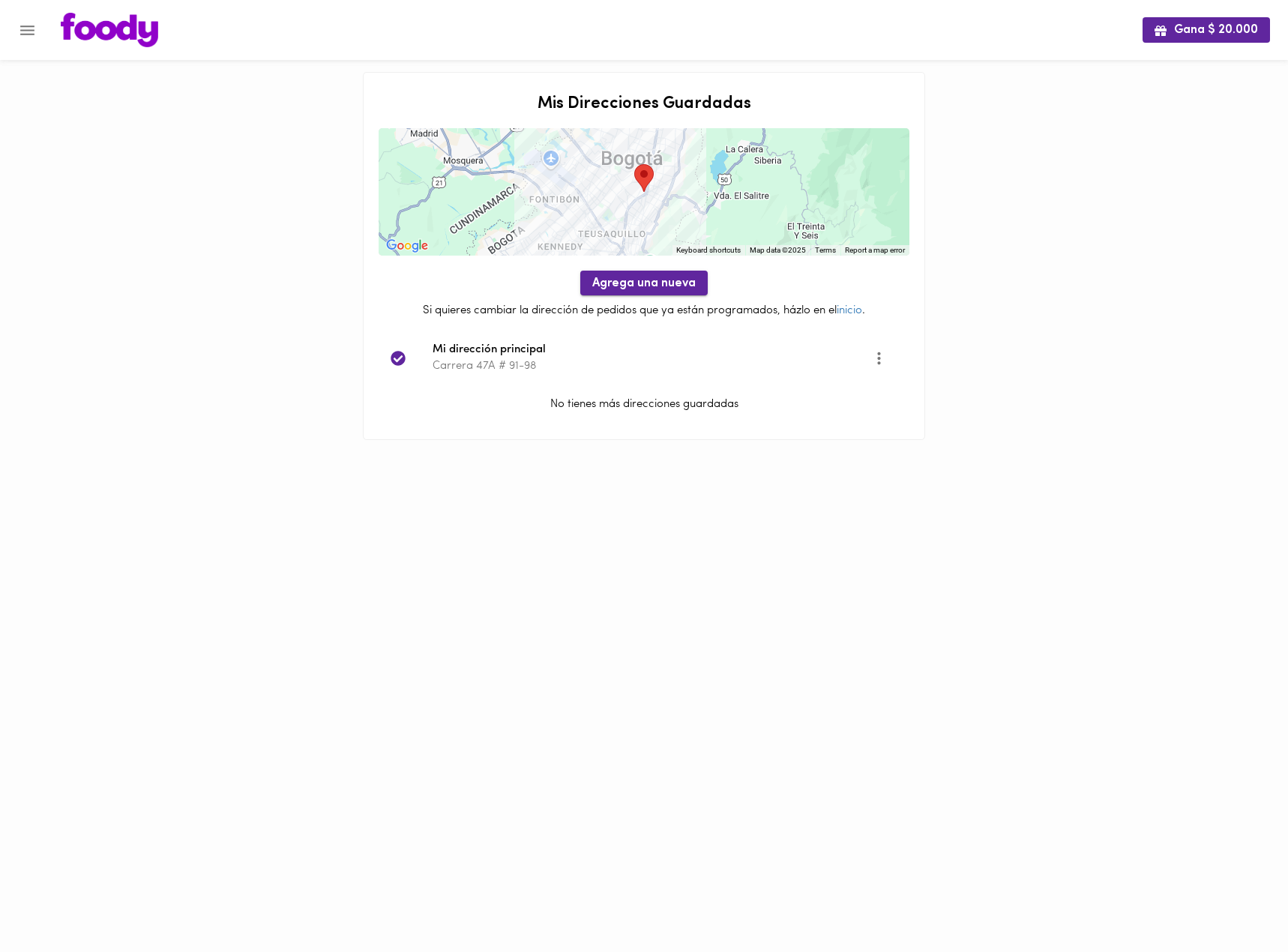
click at [639, 288] on span "Agrega una nueva" at bounding box center [644, 284] width 103 height 15
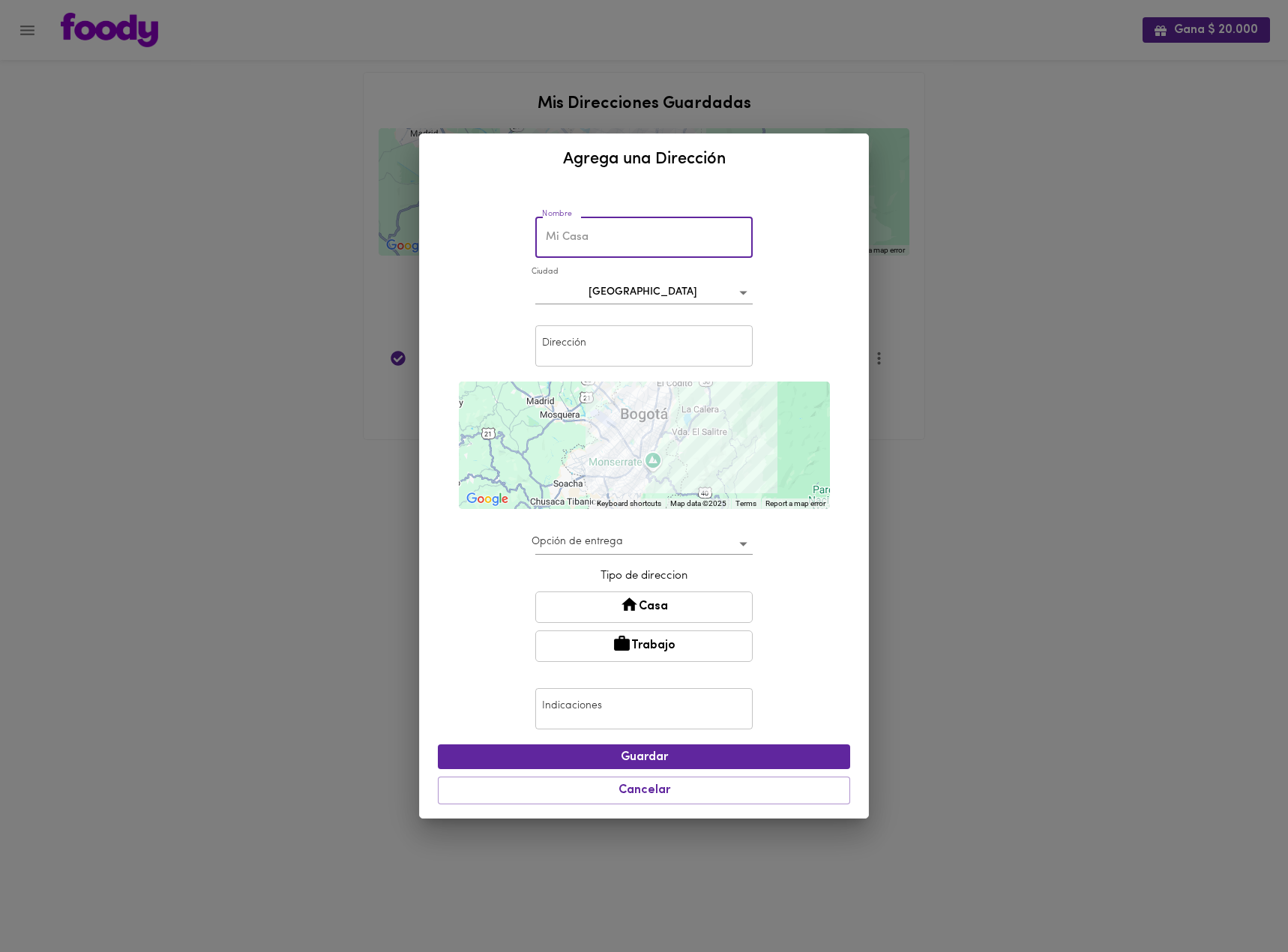
click at [603, 252] on input "text" at bounding box center [644, 238] width 217 height 41
type input "c"
type input "Casa"
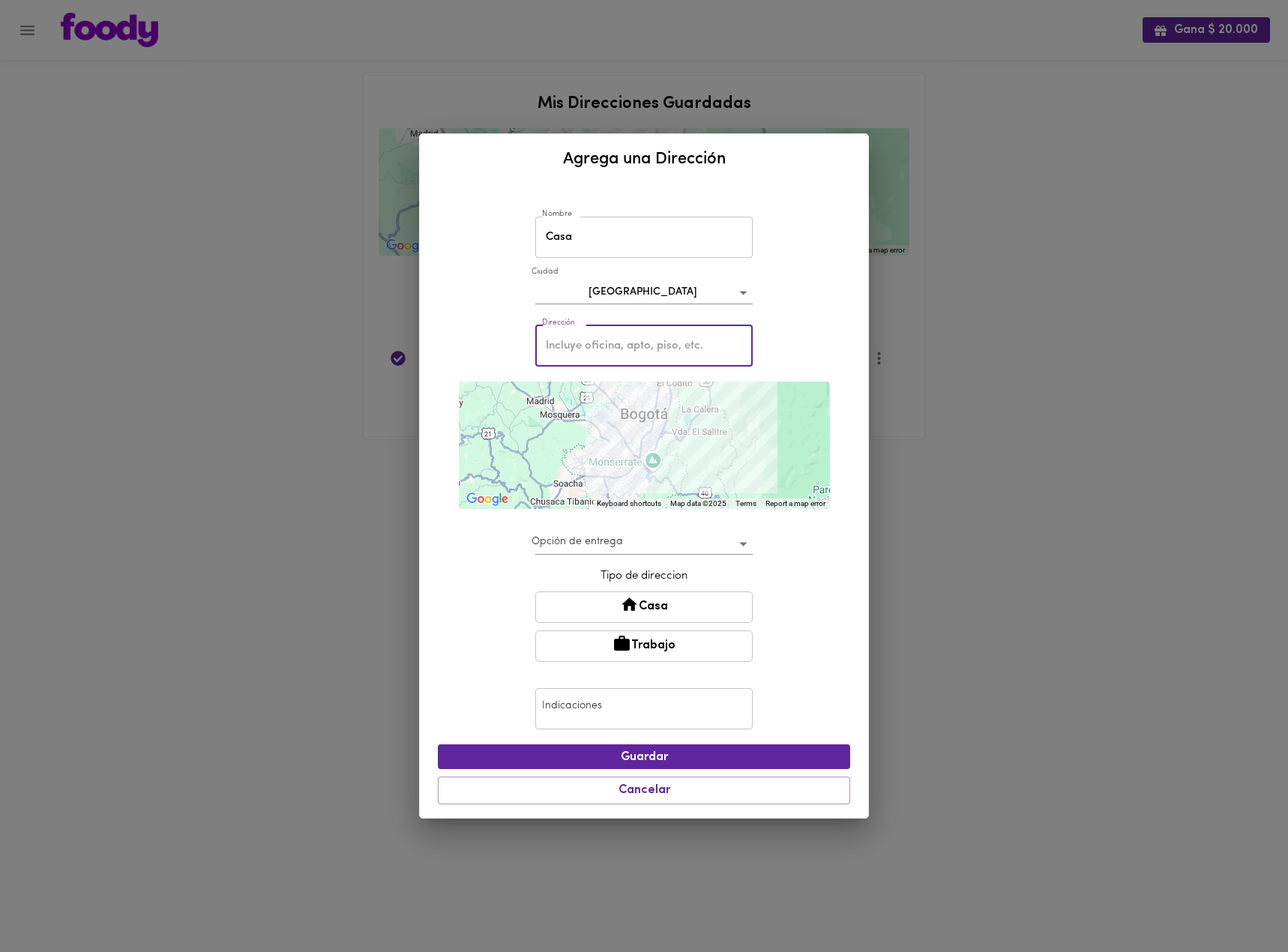
click at [613, 338] on input "text" at bounding box center [644, 346] width 217 height 41
type input "Carrera 7d # 127c - 63 apto 402"
click at [697, 528] on div "Opción de entrega ​" at bounding box center [644, 539] width 225 height 45
click at [700, 477] on body "Gana $ 20.000 Mis Direcciones Guardadas ← Move left → Move right ↑ Move up ↓ Mo…" at bounding box center [644, 239] width 1288 height 477
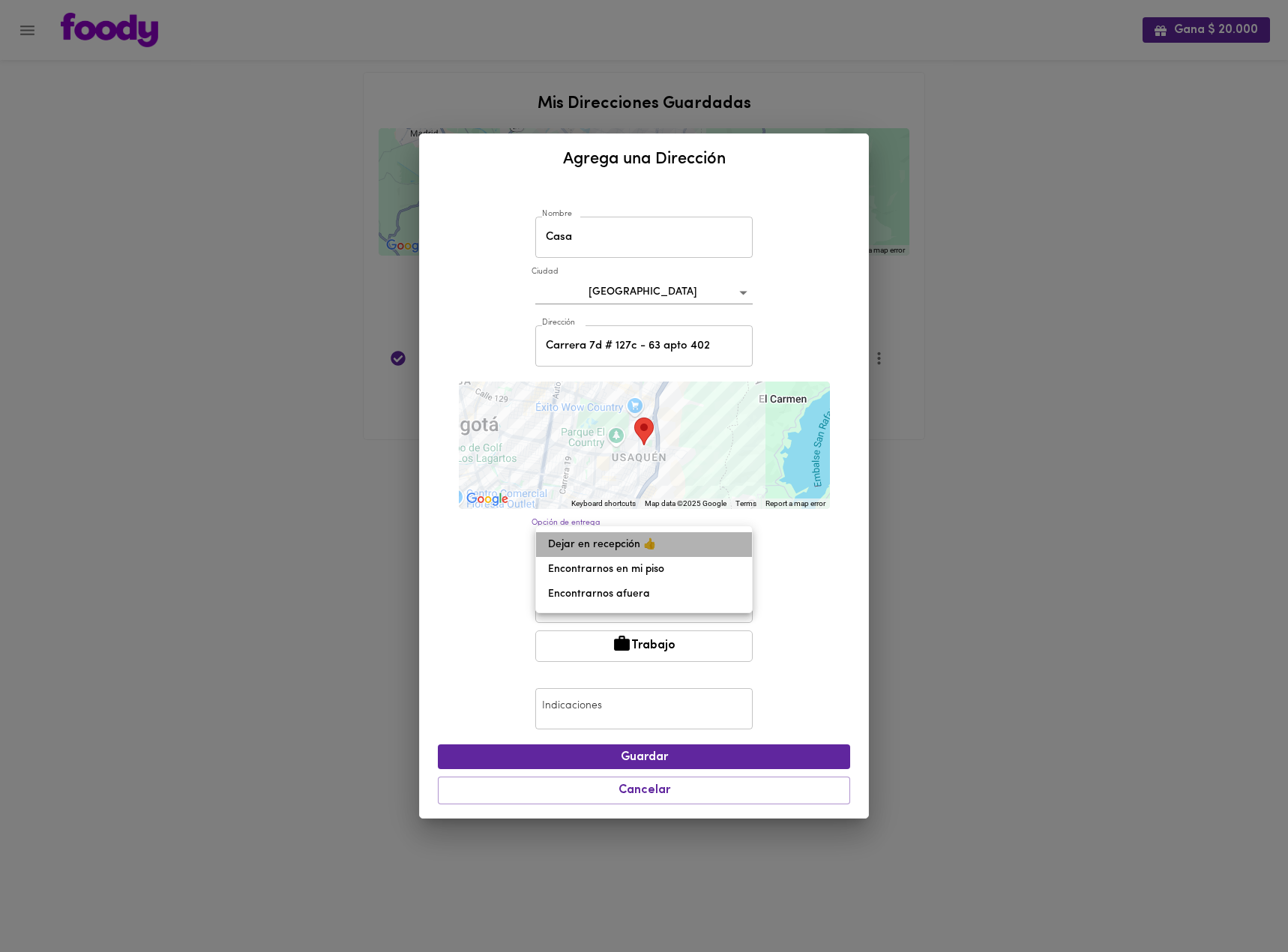
click at [641, 546] on li "Dejar en recepción 👍" at bounding box center [644, 544] width 216 height 25
type input "leave-at-reception"
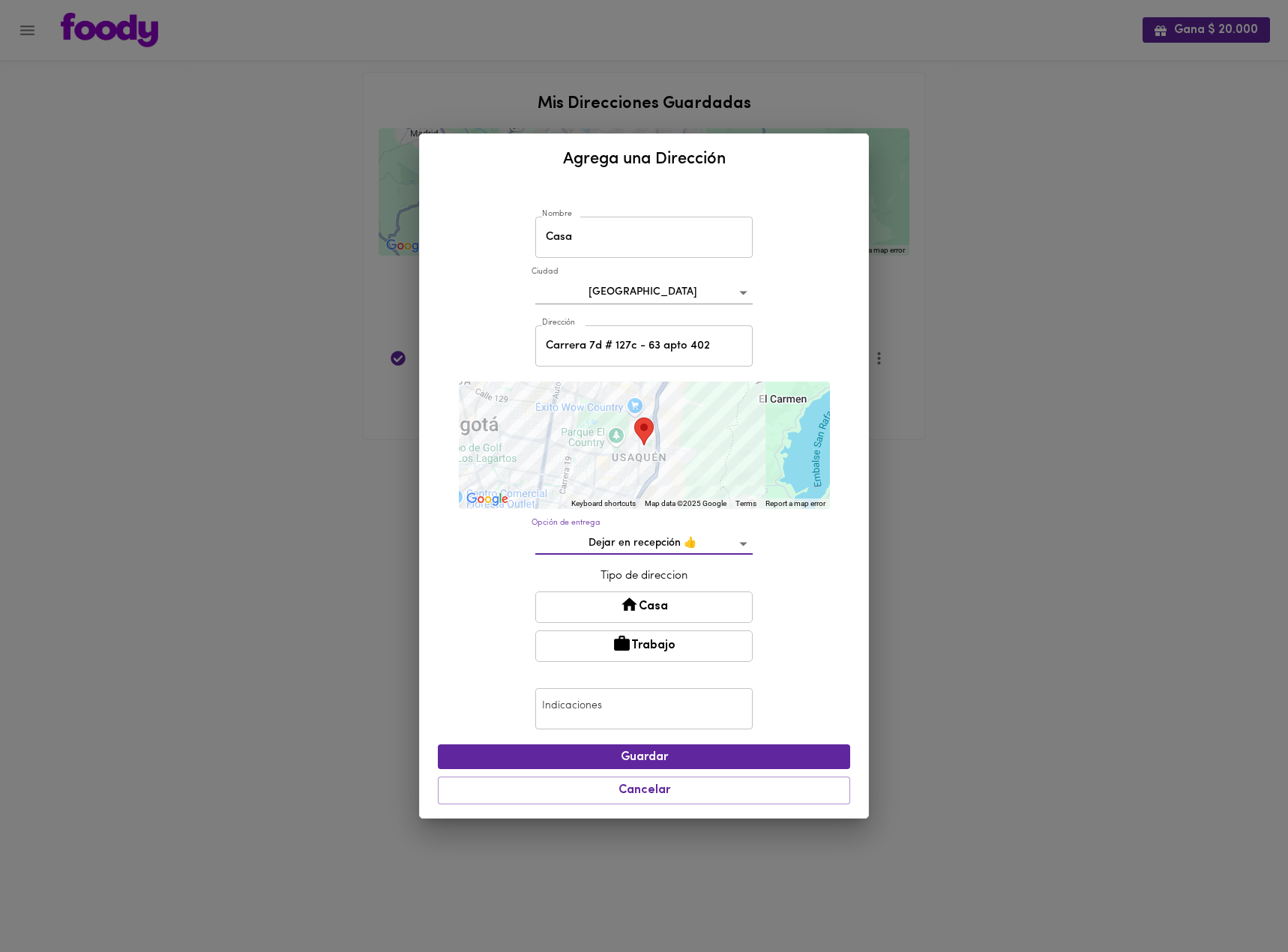
click at [673, 608] on button "Casa" at bounding box center [644, 607] width 217 height 31
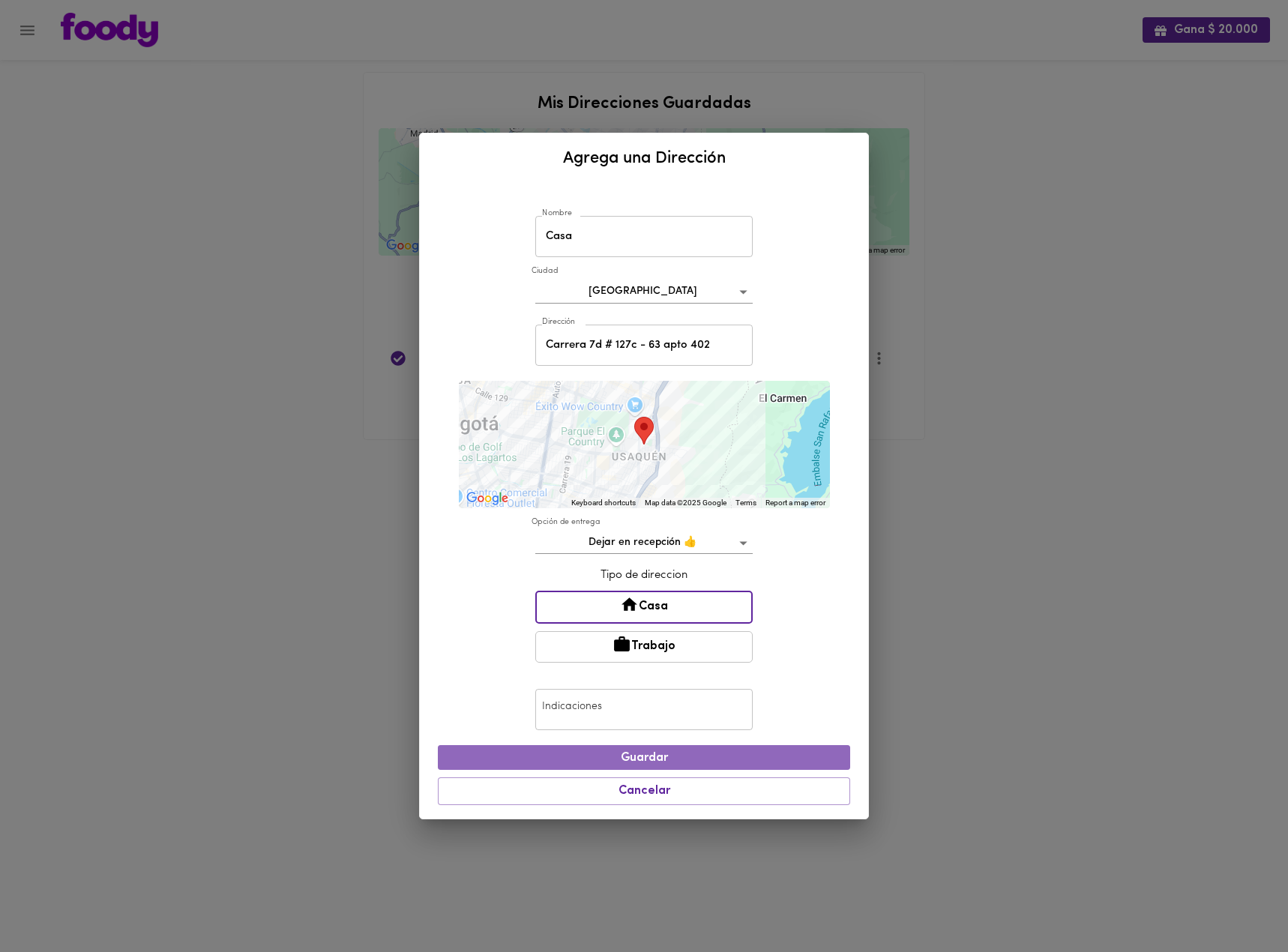
drag, startPoint x: 673, startPoint y: 751, endPoint x: 629, endPoint y: 714, distance: 57.5
click at [631, 715] on div "Nombre Casa Nombre Ciudad Bogotá bogota Dirección Carrera 7d # 127c - 63 apto 4…" at bounding box center [644, 501] width 413 height 623
click at [624, 712] on input "text" at bounding box center [644, 710] width 217 height 41
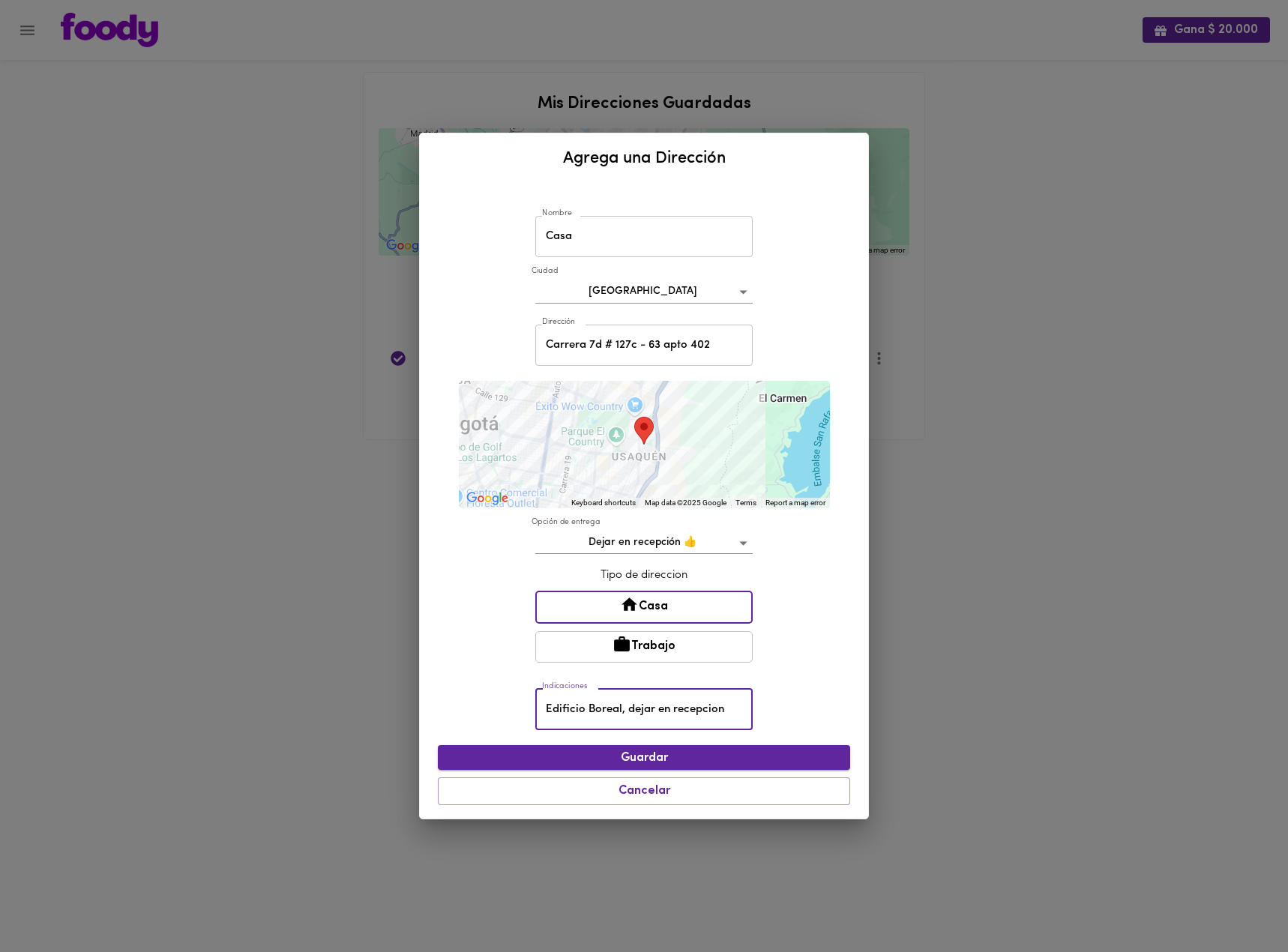
type input "Edificio Boreal, dejar en recepcion"
click at [680, 752] on span "Guardar" at bounding box center [644, 758] width 388 height 15
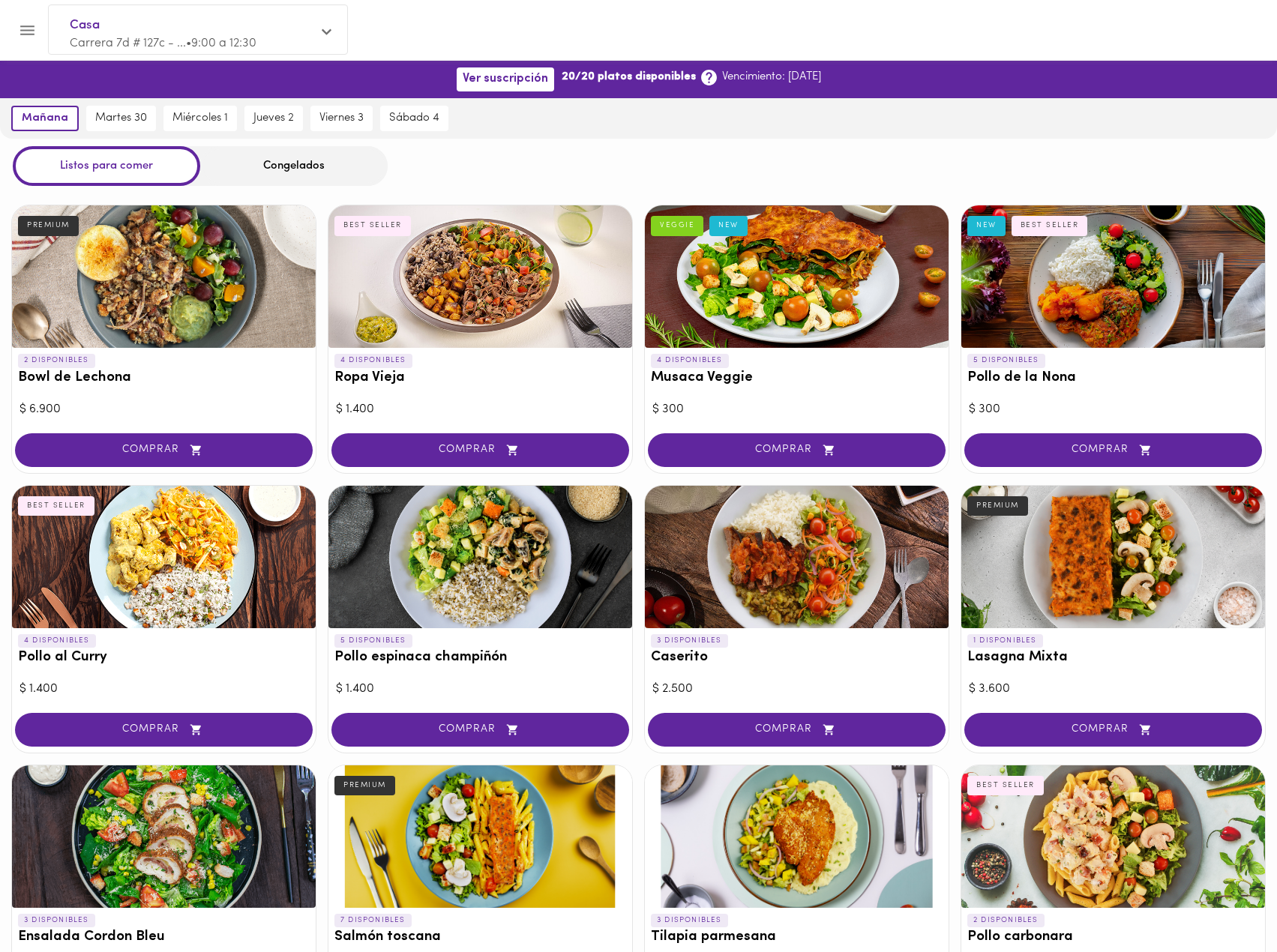
click at [338, 30] on div "Casa Carrera 7d # 127c - ... • 9:00 a 12:30" at bounding box center [198, 33] width 299 height 57
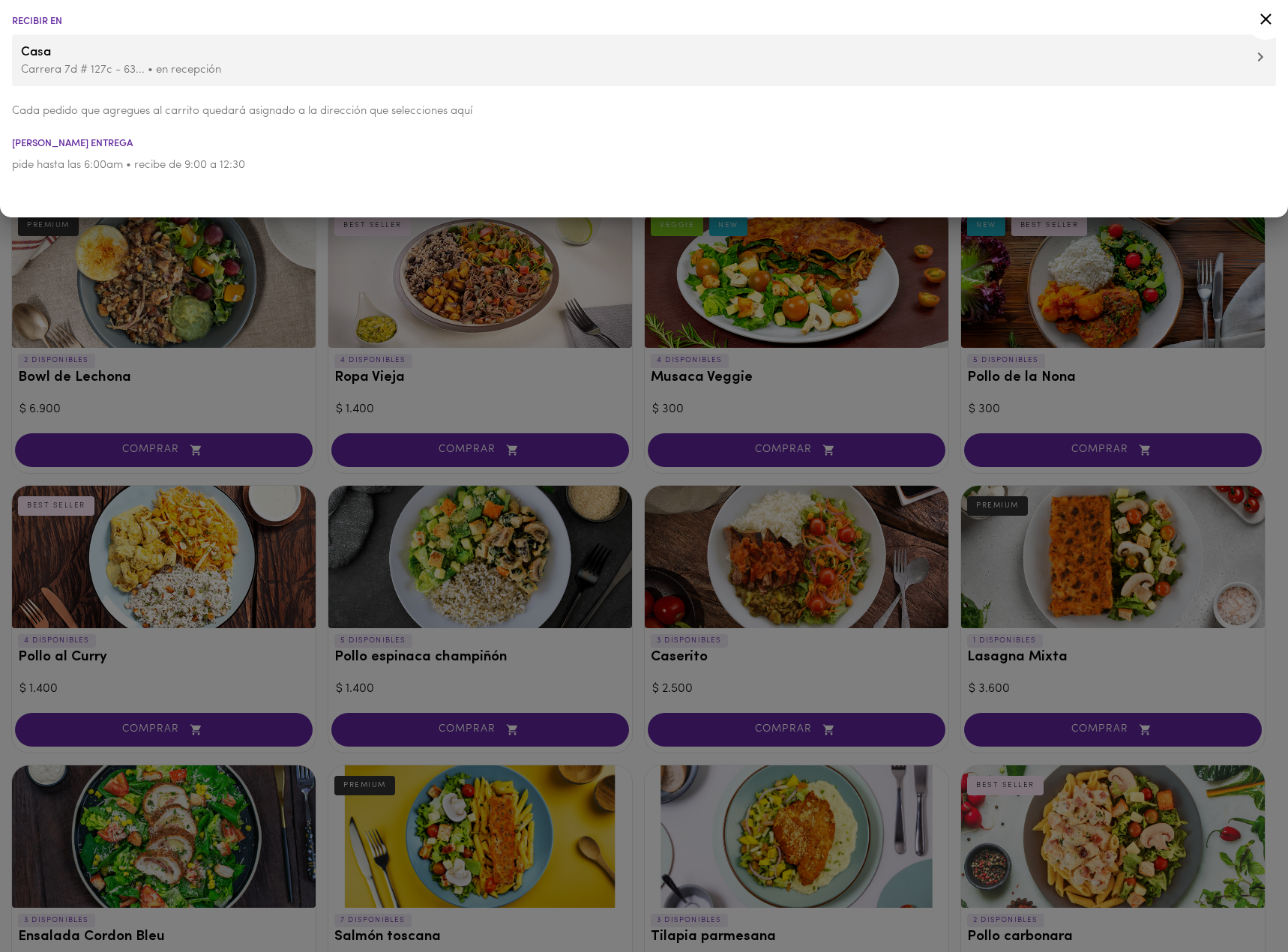
click at [155, 173] on li "pide hasta las 6:00am • recibe de 9:00 a 12:30" at bounding box center [644, 165] width 1288 height 33
click at [175, 164] on p "pide hasta las 6:00am • recibe de 9:00 a 12:30" at bounding box center [644, 165] width 1264 height 16
drag, startPoint x: 179, startPoint y: 163, endPoint x: 306, endPoint y: 170, distance: 127.2
click at [186, 163] on p "pide hasta las 6:00am • recibe de 9:00 a 12:30" at bounding box center [644, 165] width 1264 height 16
click at [1258, 18] on icon at bounding box center [1265, 19] width 19 height 19
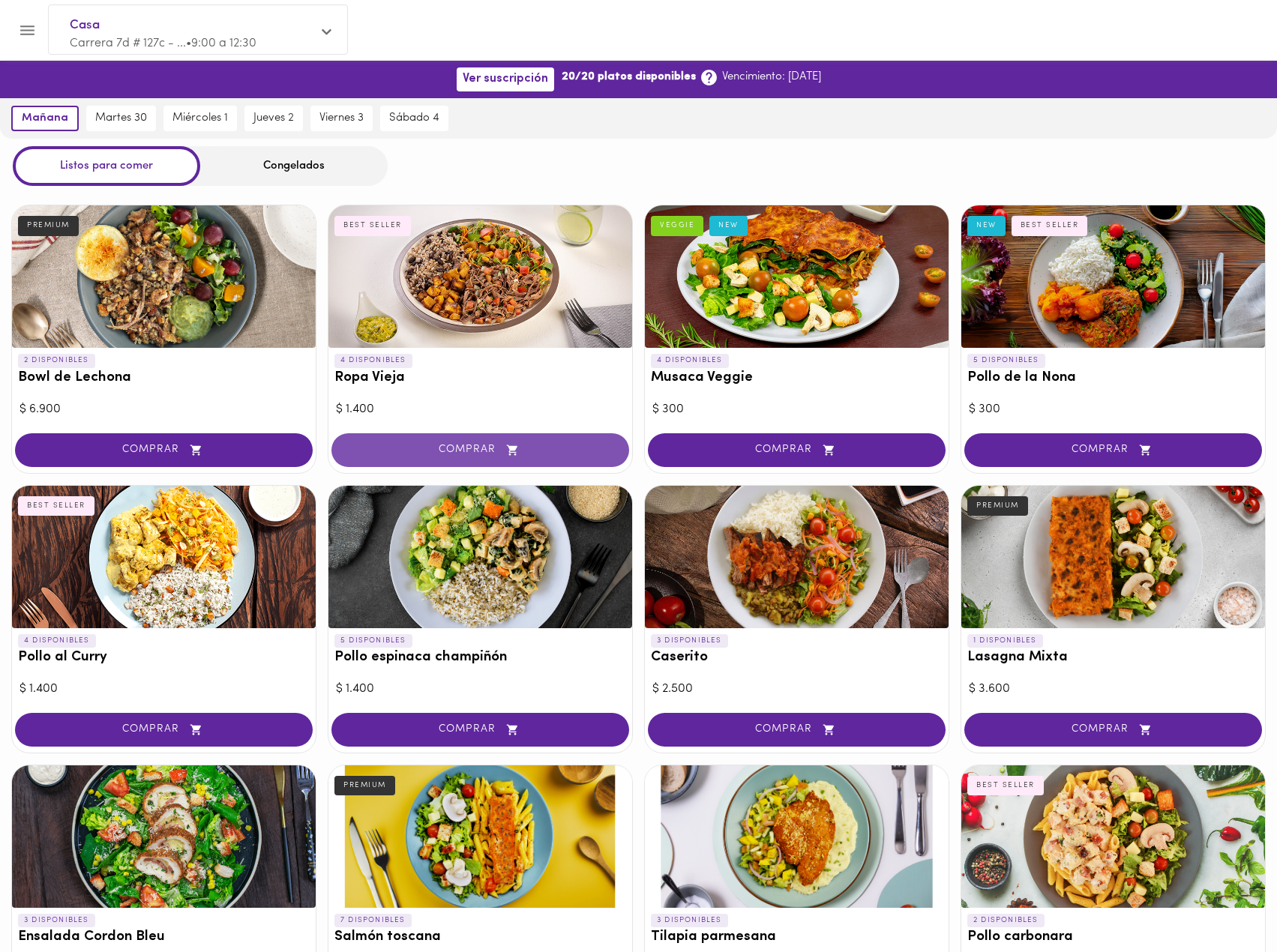
click at [480, 455] on span "COMPRAR" at bounding box center [479, 450] width 260 height 13
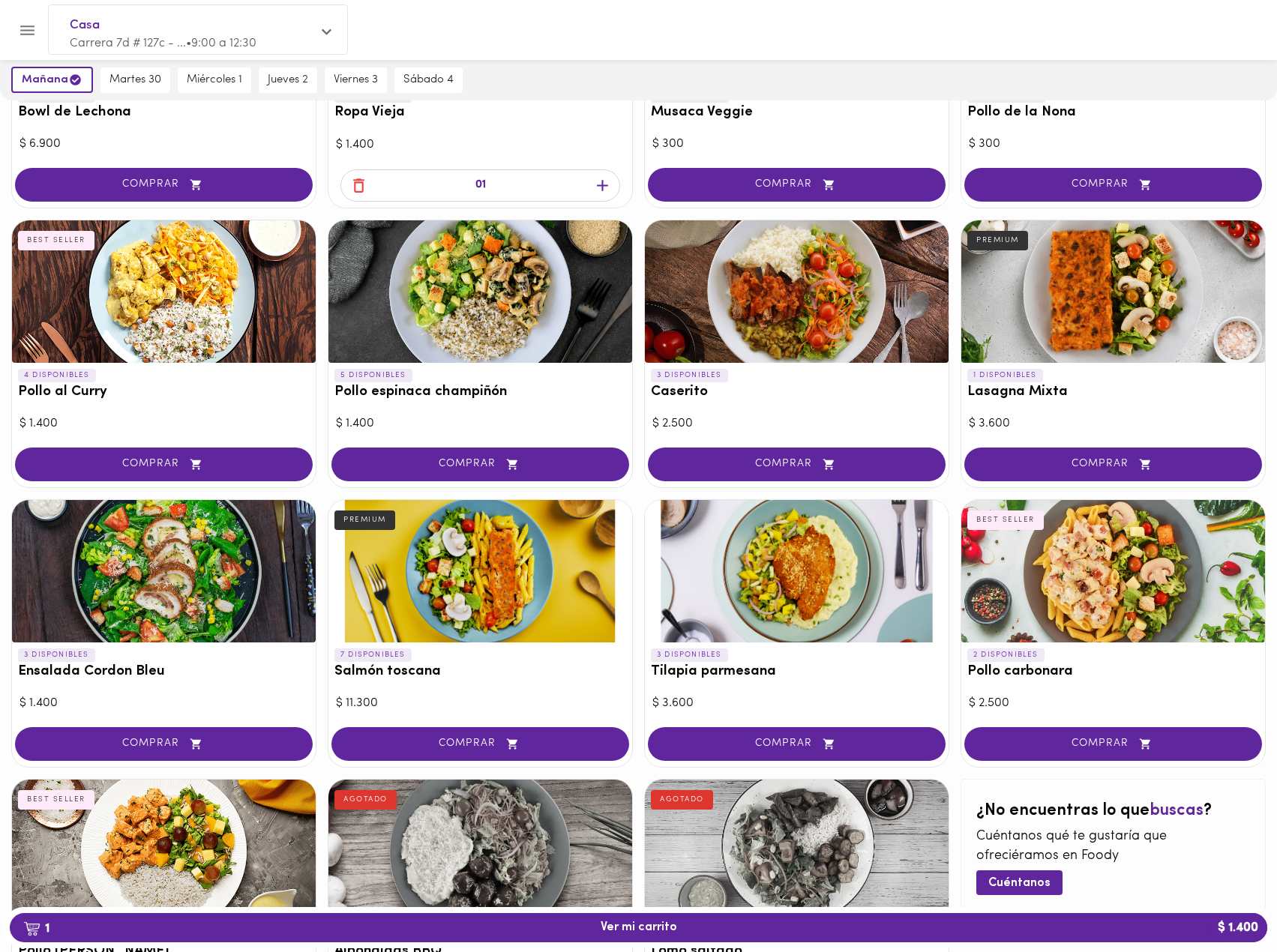
scroll to position [300, 0]
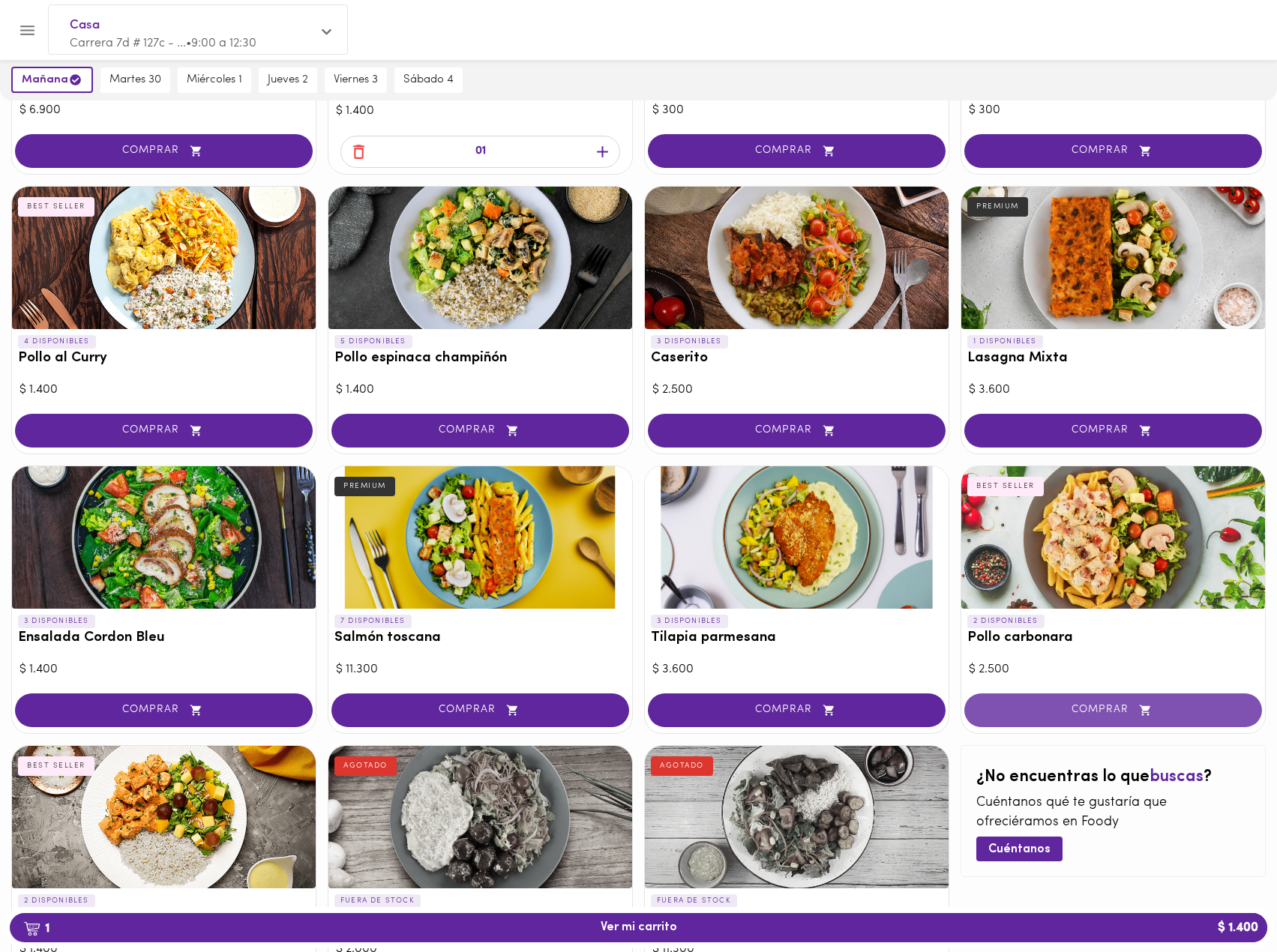
click at [1130, 702] on button "COMPRAR" at bounding box center [1113, 710] width 298 height 33
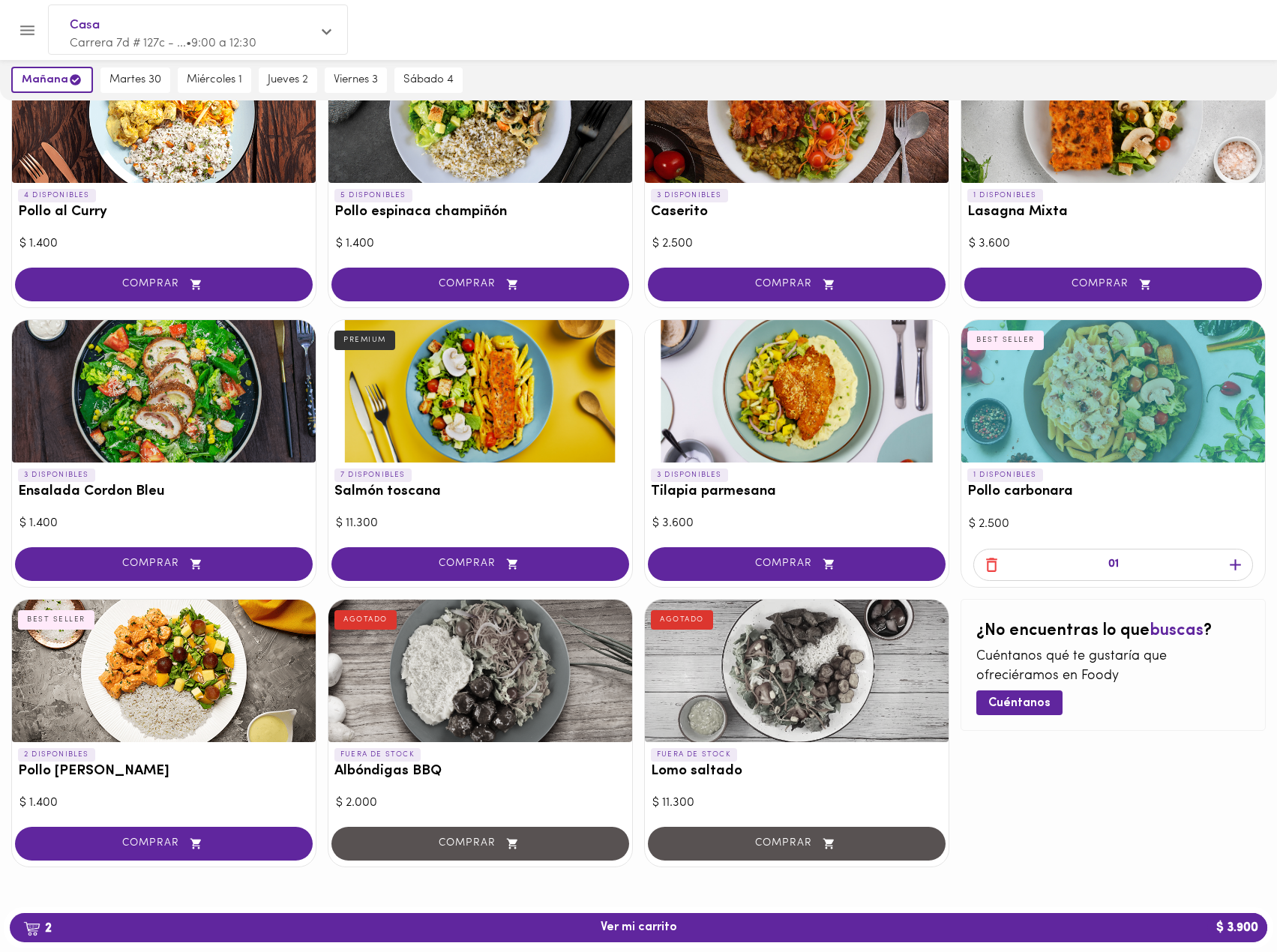
scroll to position [448, 0]
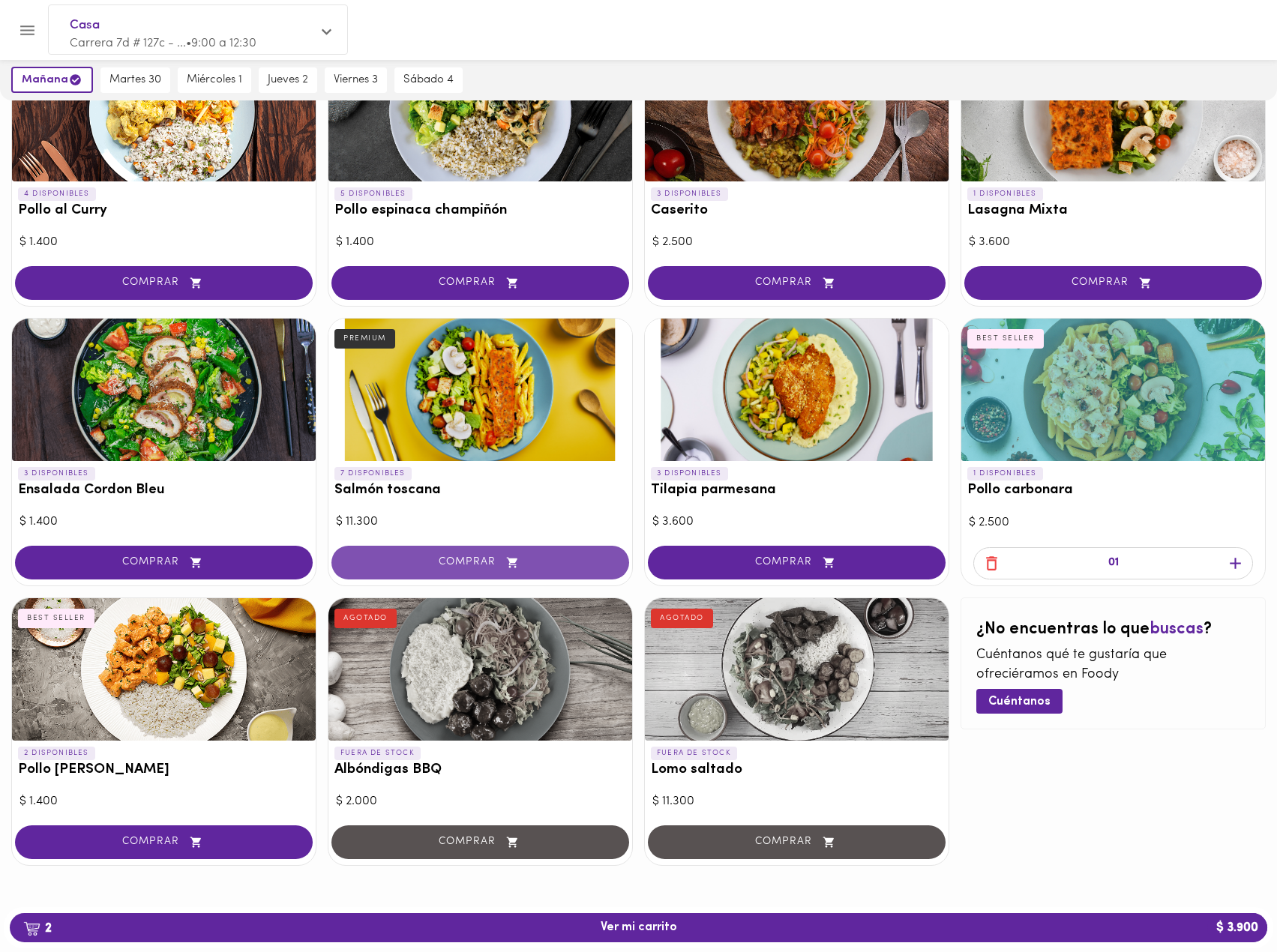
click at [465, 572] on button "COMPRAR" at bounding box center [479, 563] width 298 height 33
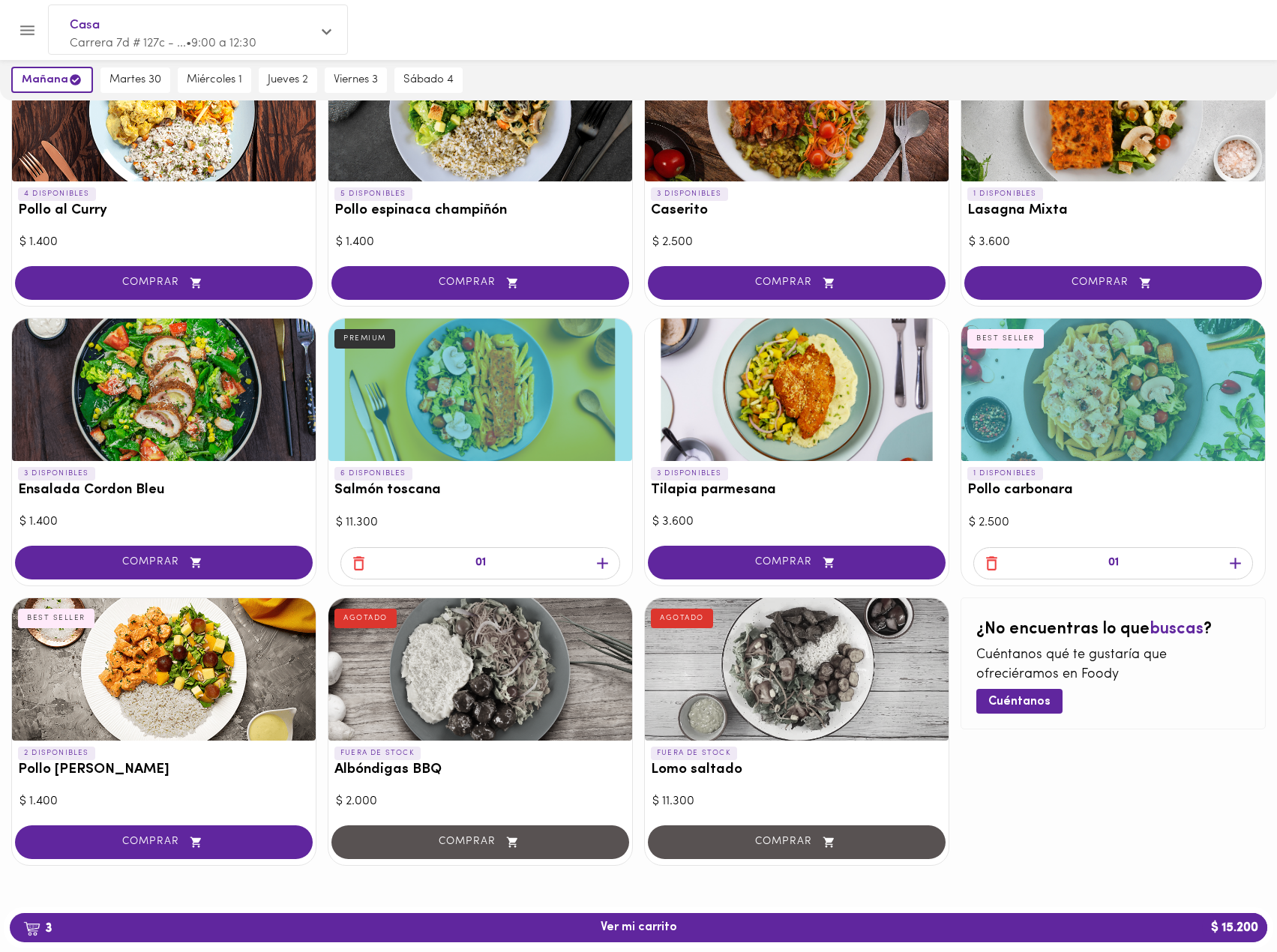
click at [165, 838] on span "COMPRAR" at bounding box center [163, 842] width 260 height 13
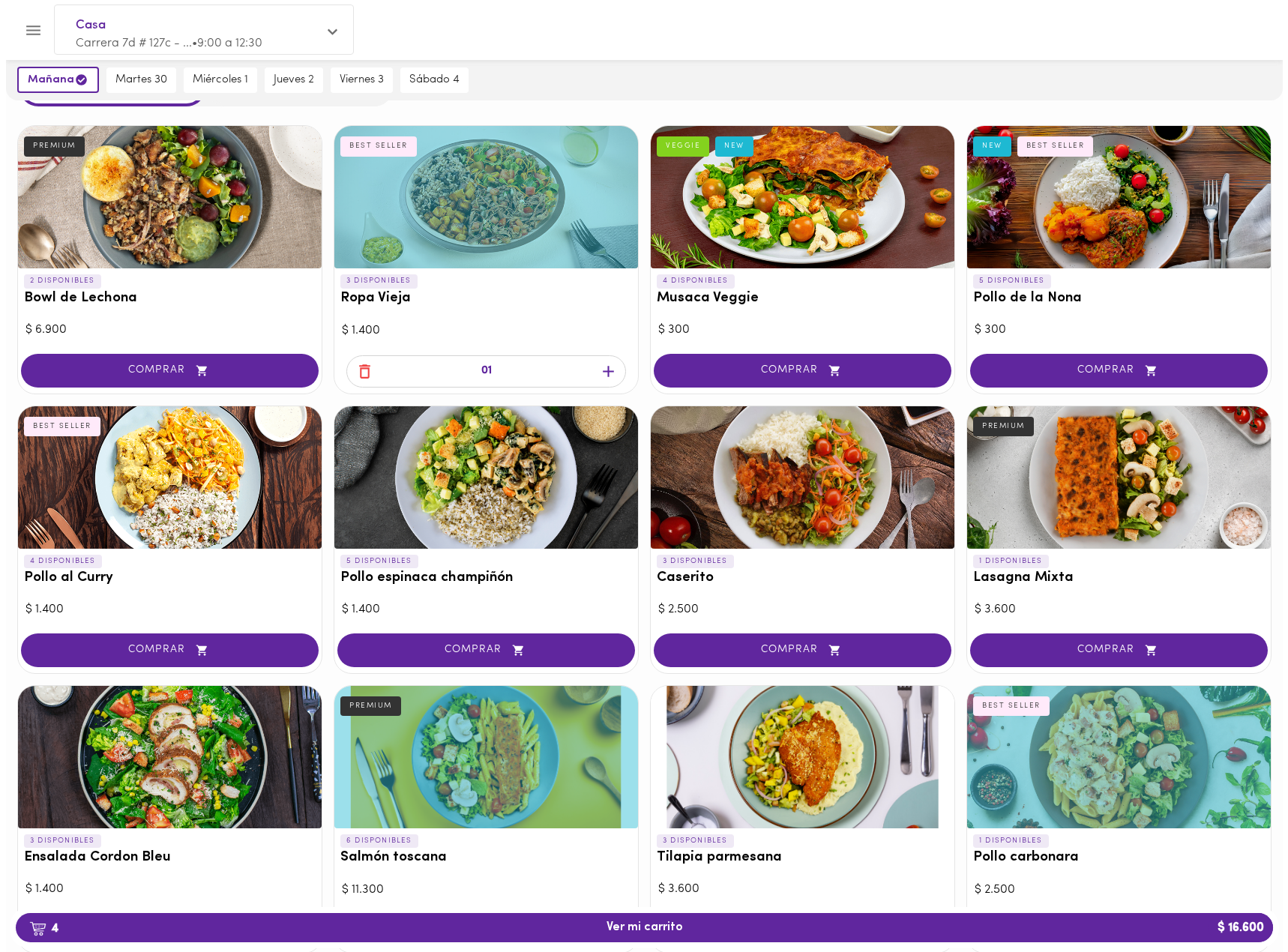
scroll to position [73, 0]
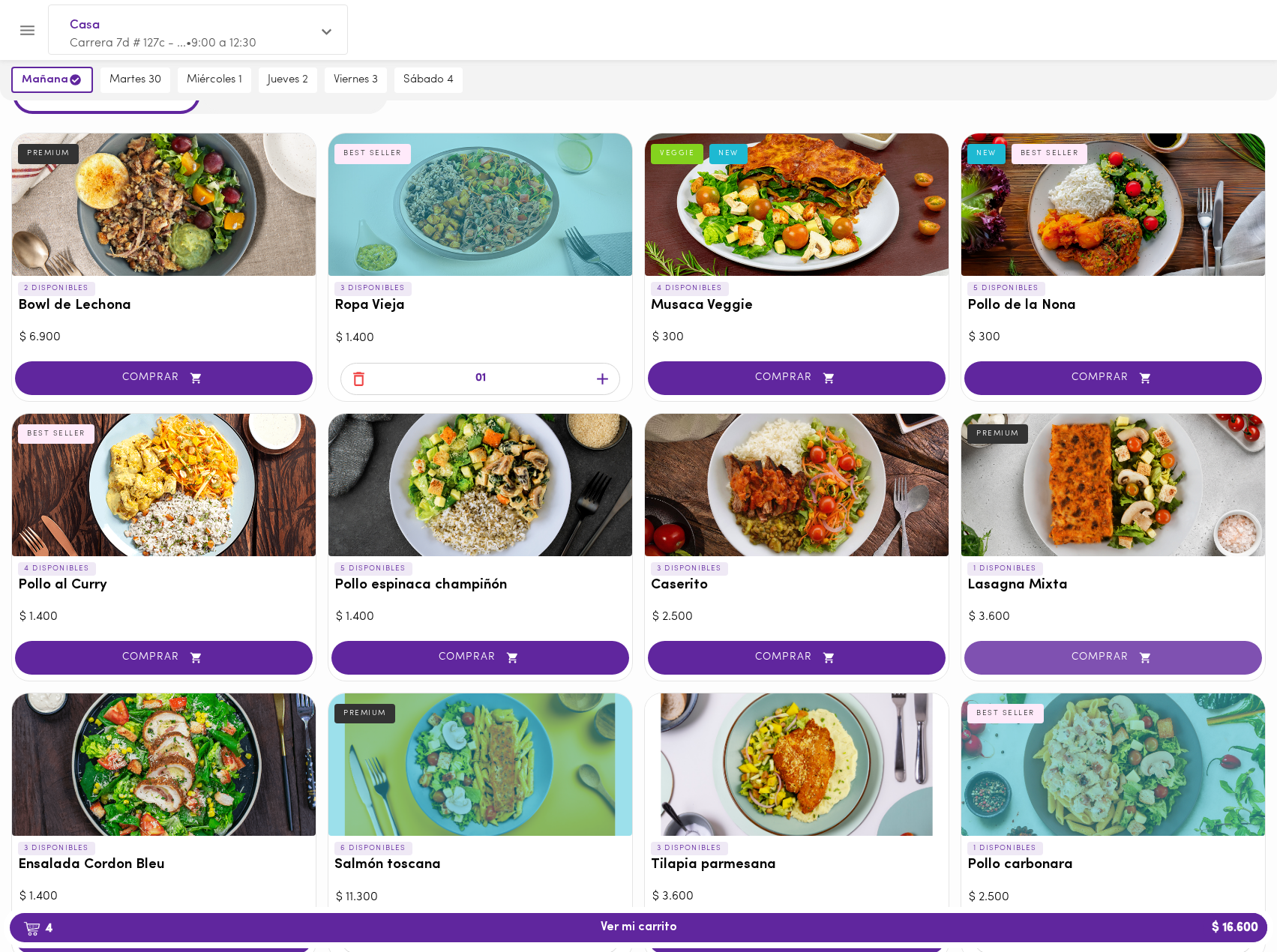
click at [1098, 654] on span "COMPRAR" at bounding box center [1113, 657] width 260 height 13
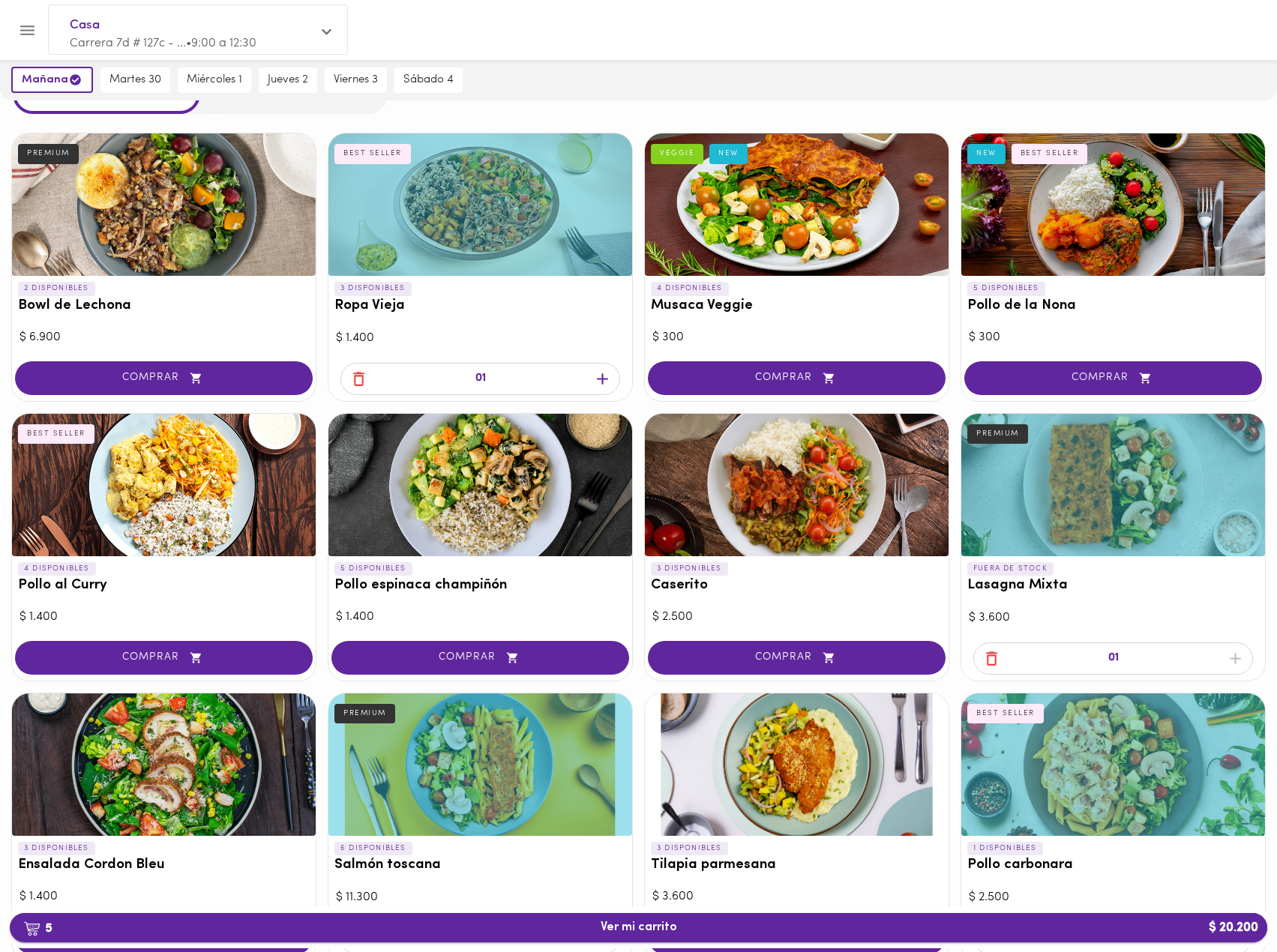
click at [593, 929] on span "5 Ver mi carrito $ 20.200" at bounding box center [638, 927] width 1234 height 15
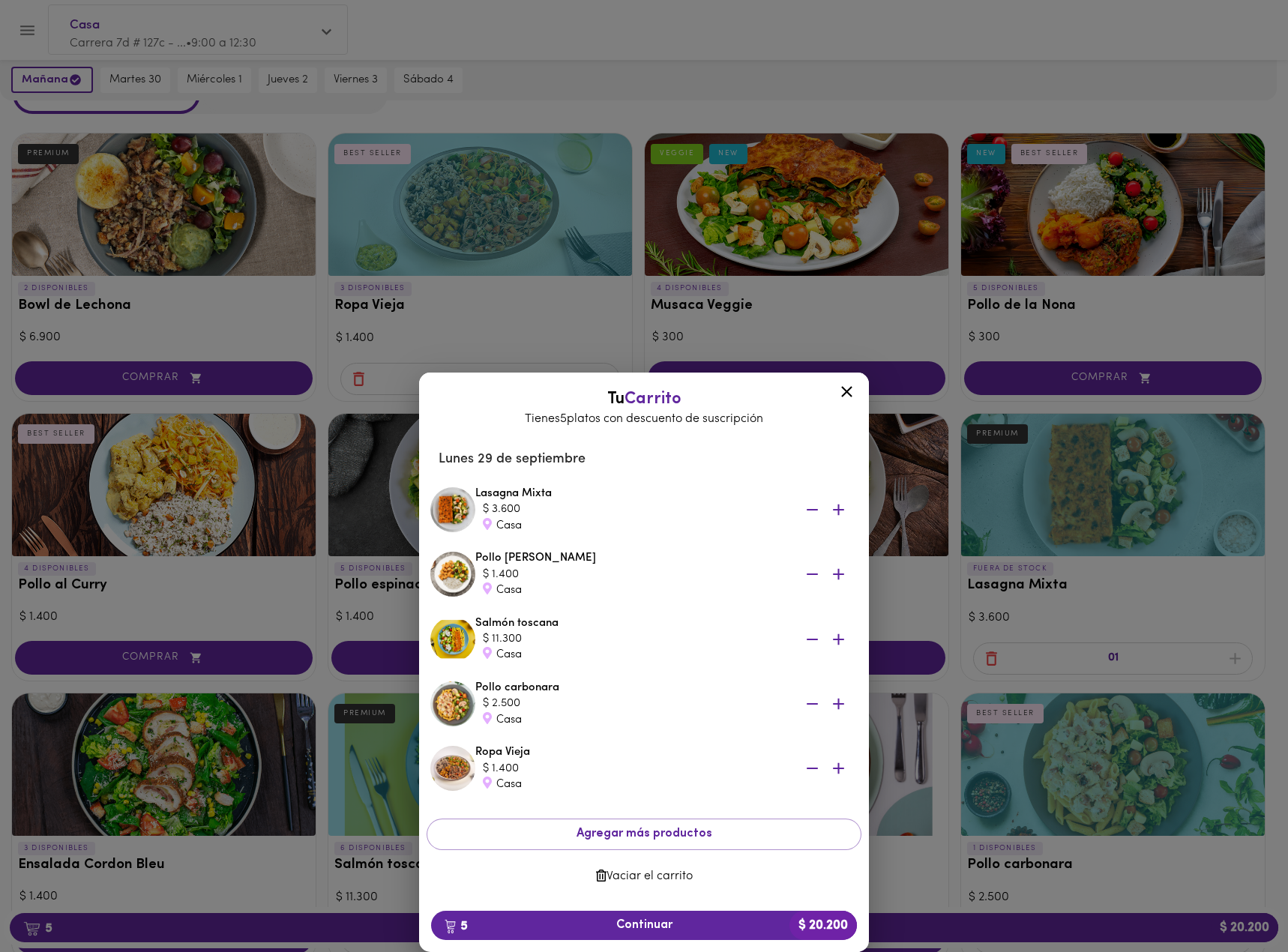
click at [669, 878] on span "Vaciar el carrito" at bounding box center [644, 876] width 411 height 15
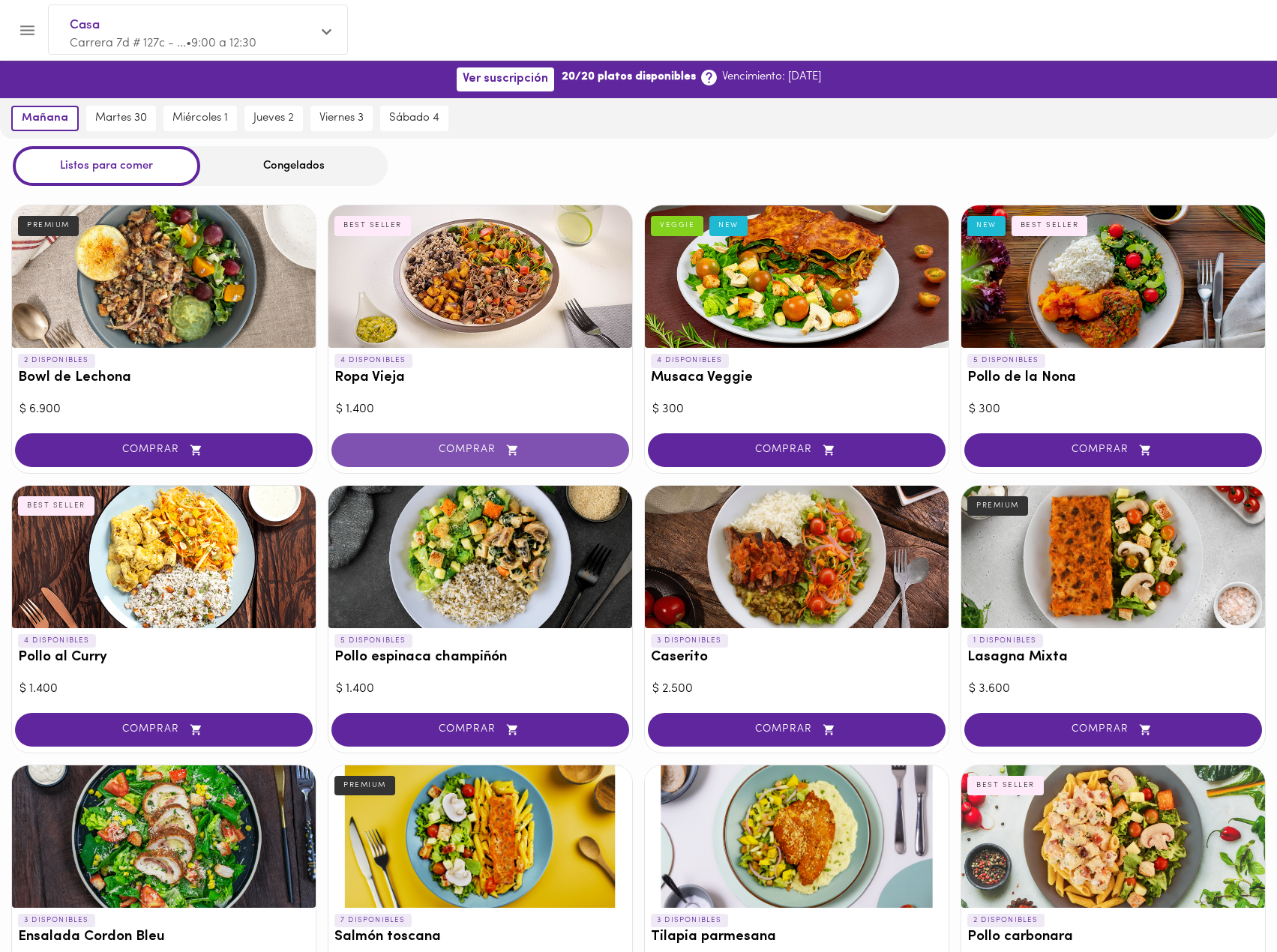
click at [515, 441] on button "COMPRAR" at bounding box center [479, 450] width 298 height 33
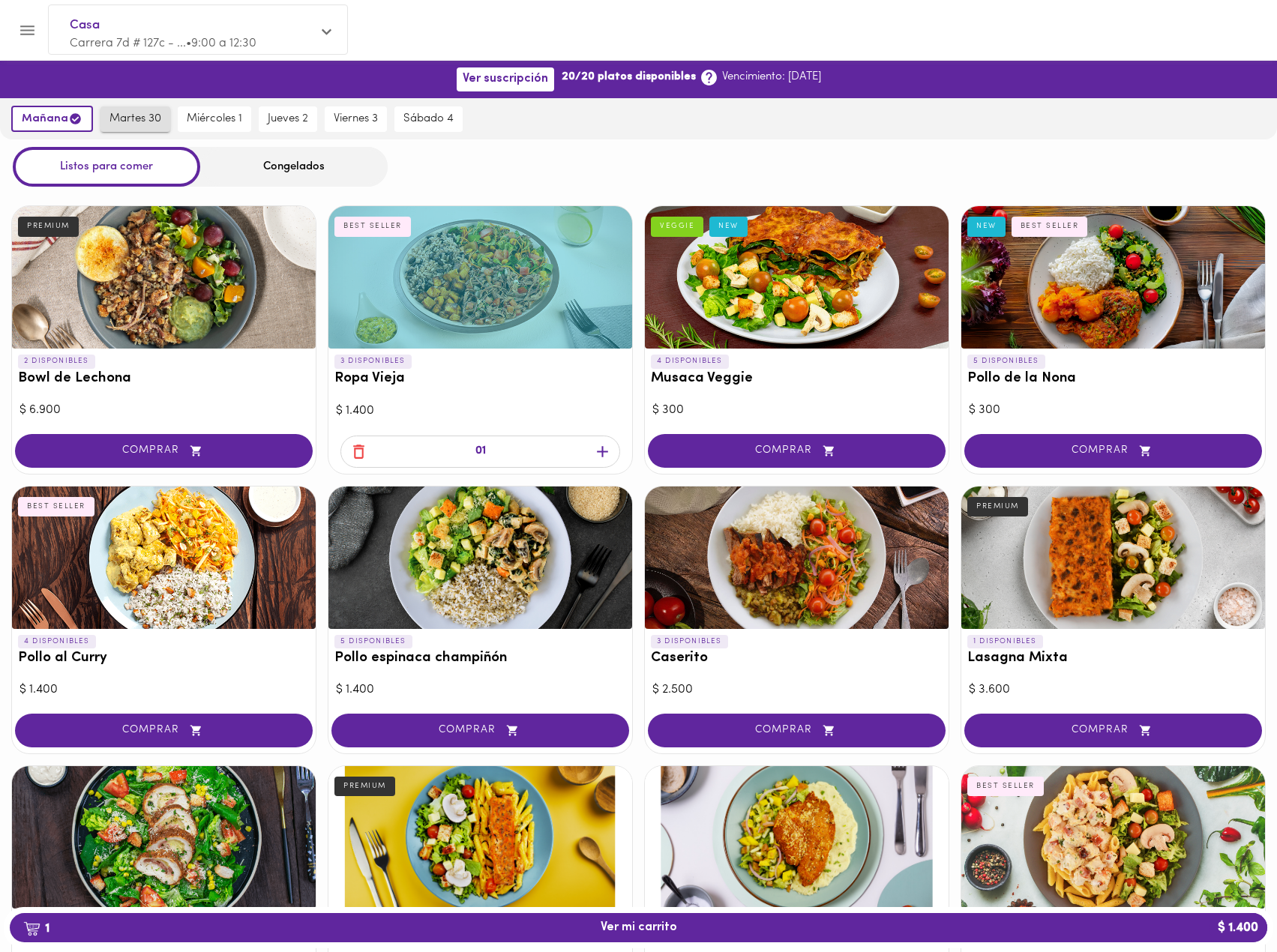
click at [144, 109] on button "martes 30" at bounding box center [135, 119] width 70 height 26
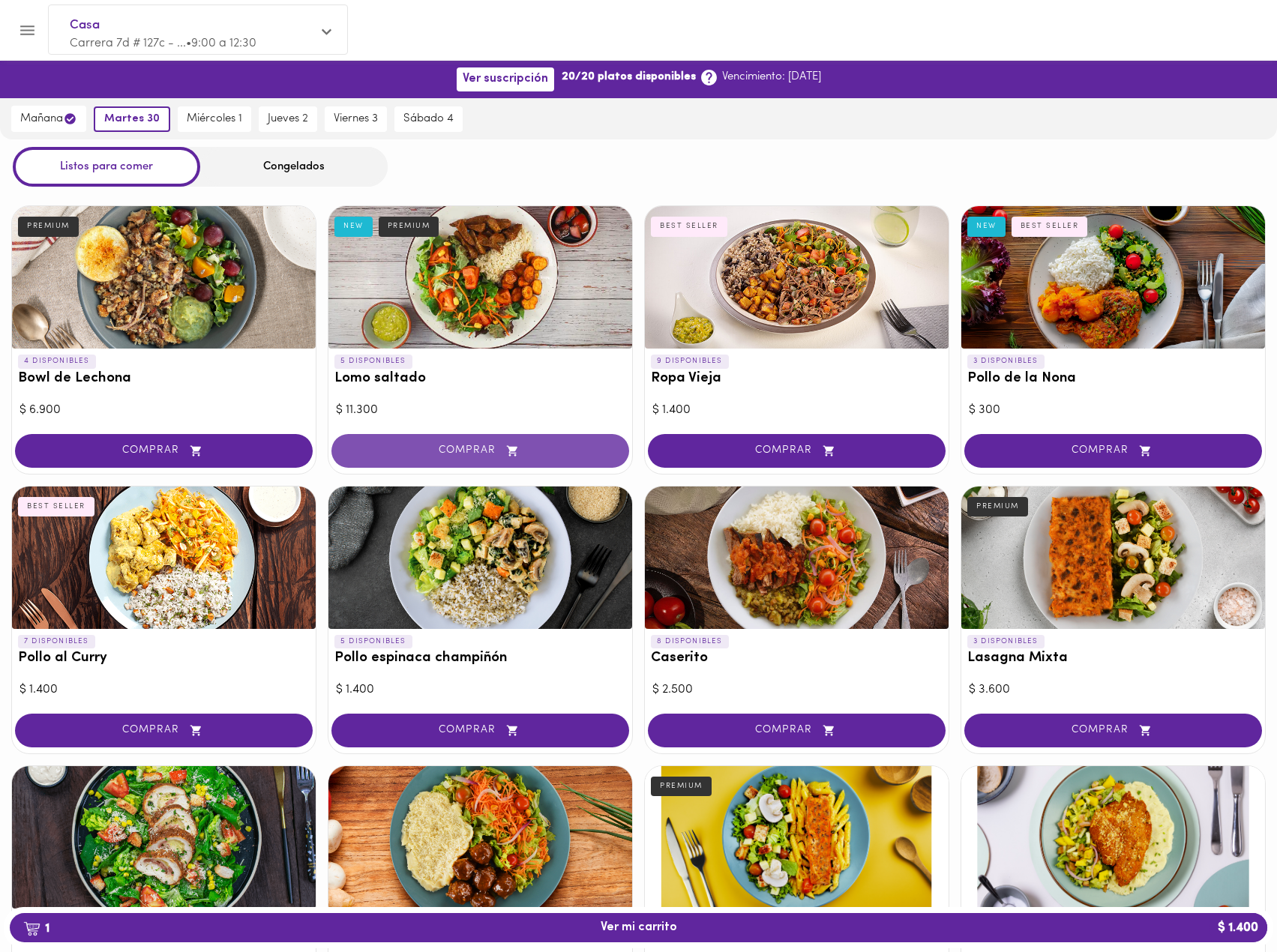
click at [484, 452] on span "COMPRAR" at bounding box center [479, 451] width 260 height 13
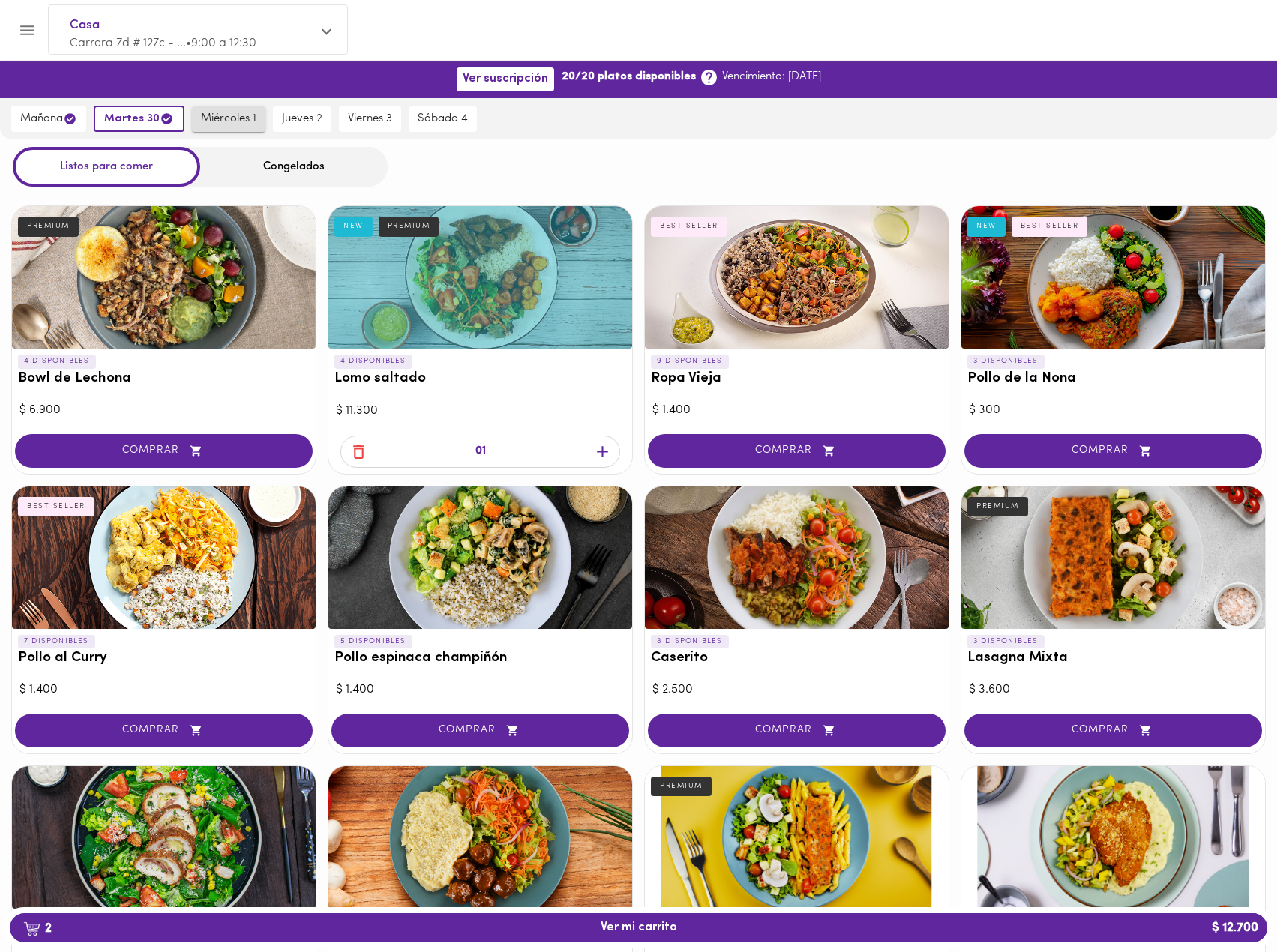
click at [229, 116] on span "miércoles 1" at bounding box center [229, 120] width 55 height 14
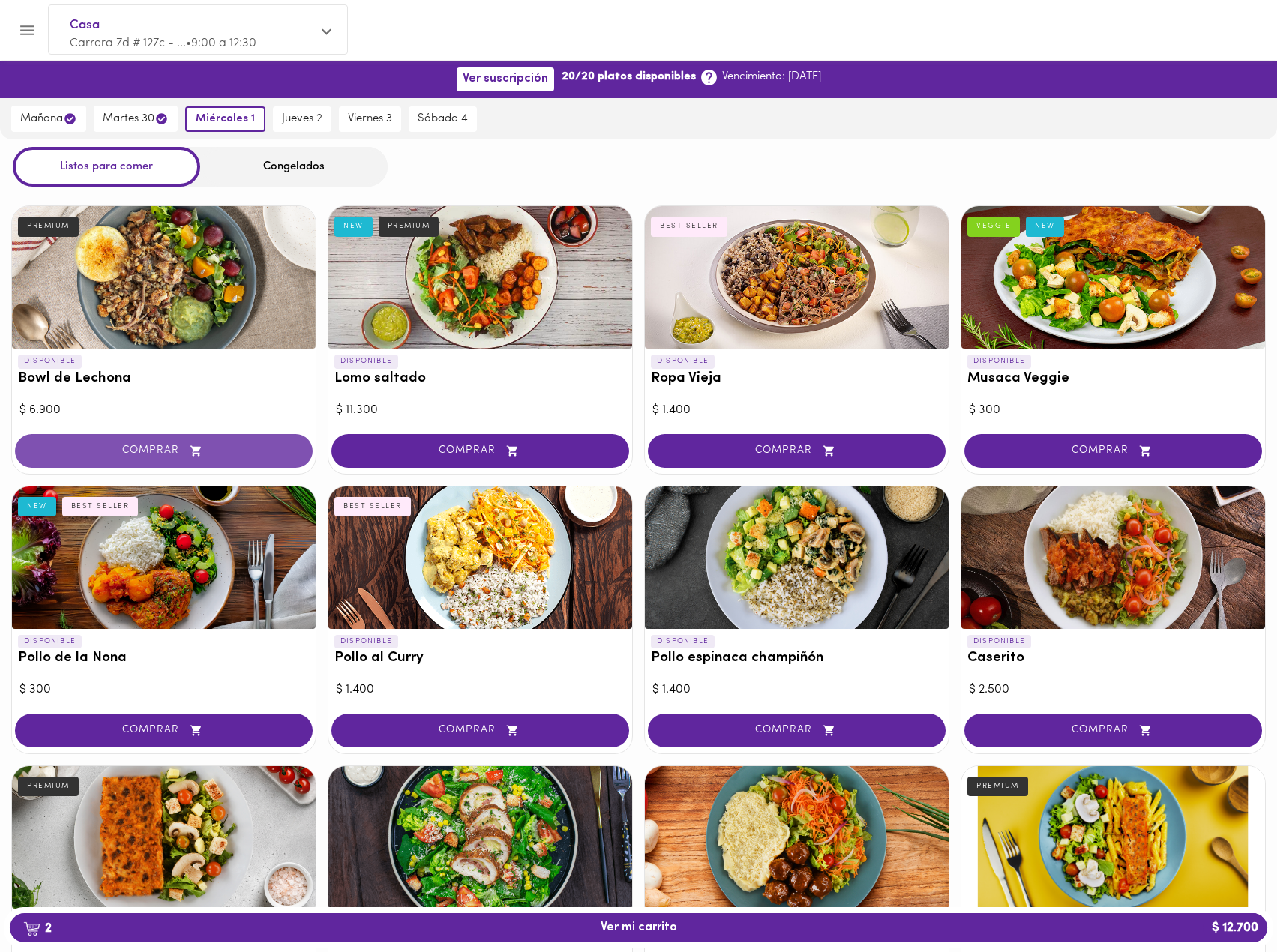
click at [182, 446] on span "COMPRAR" at bounding box center [163, 451] width 260 height 13
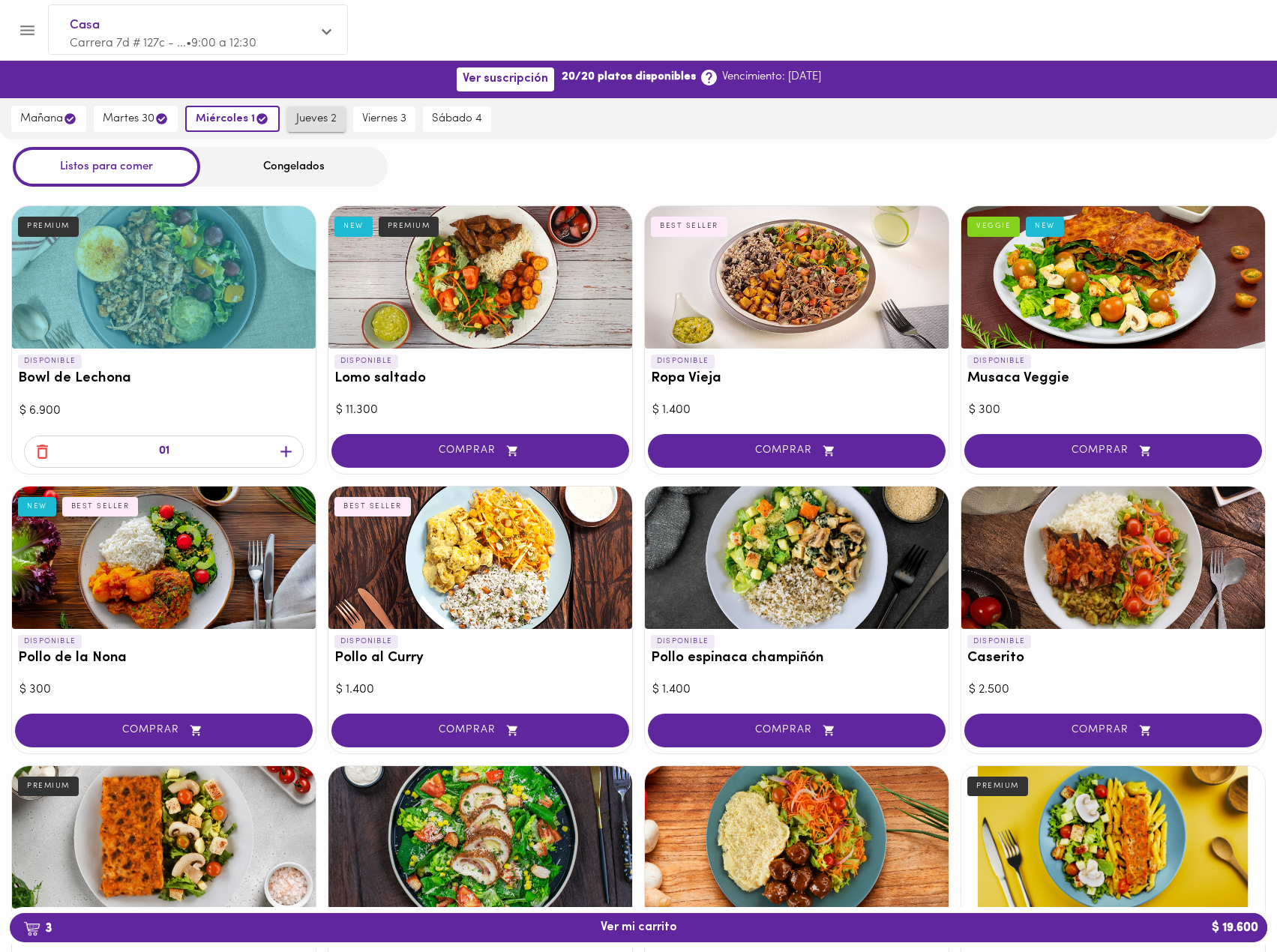
click at [319, 126] on span "jueves 2" at bounding box center [316, 120] width 40 height 14
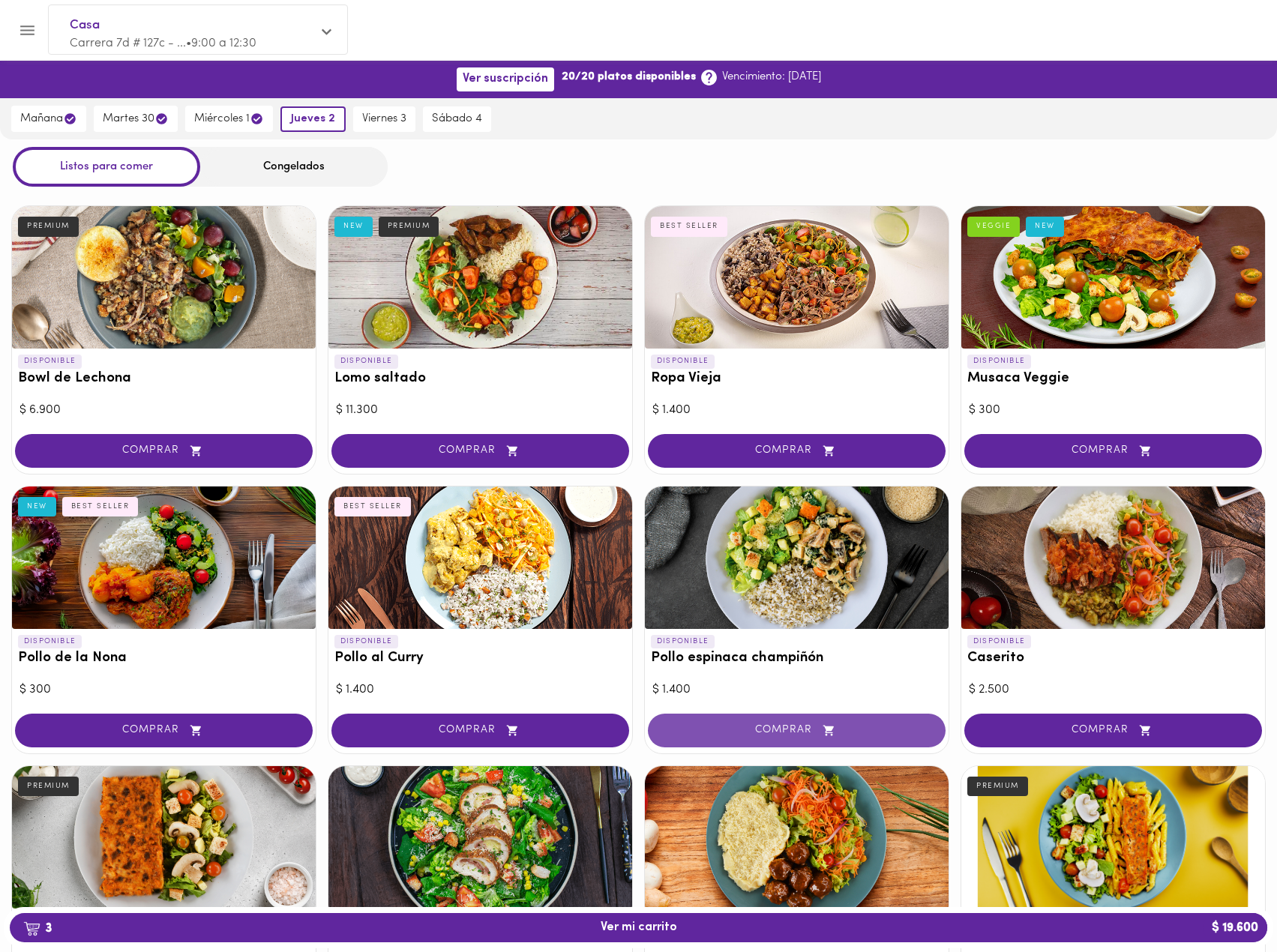
click at [778, 730] on span "COMPRAR" at bounding box center [797, 730] width 260 height 13
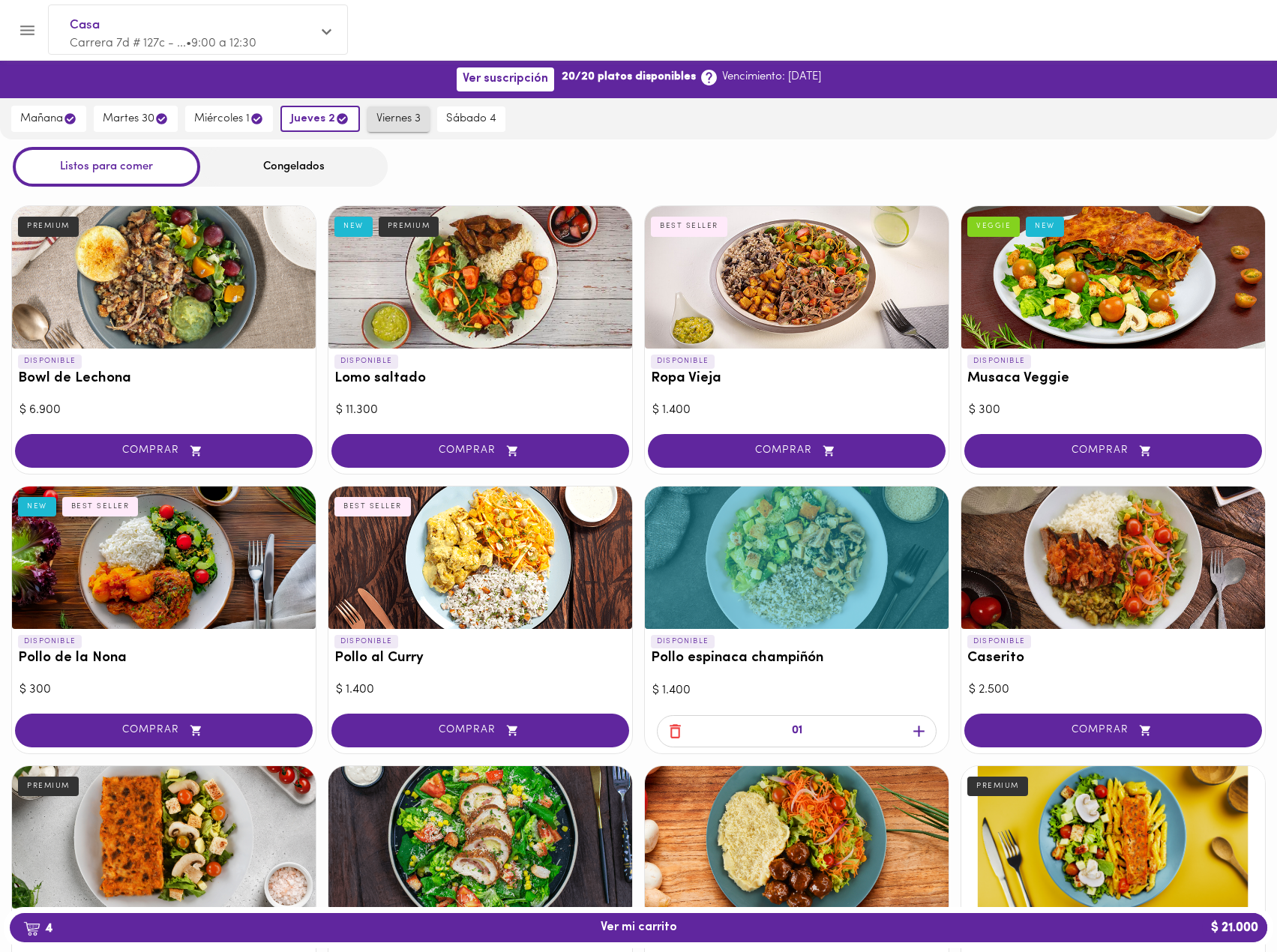
click at [404, 125] on span "viernes 3" at bounding box center [398, 120] width 44 height 14
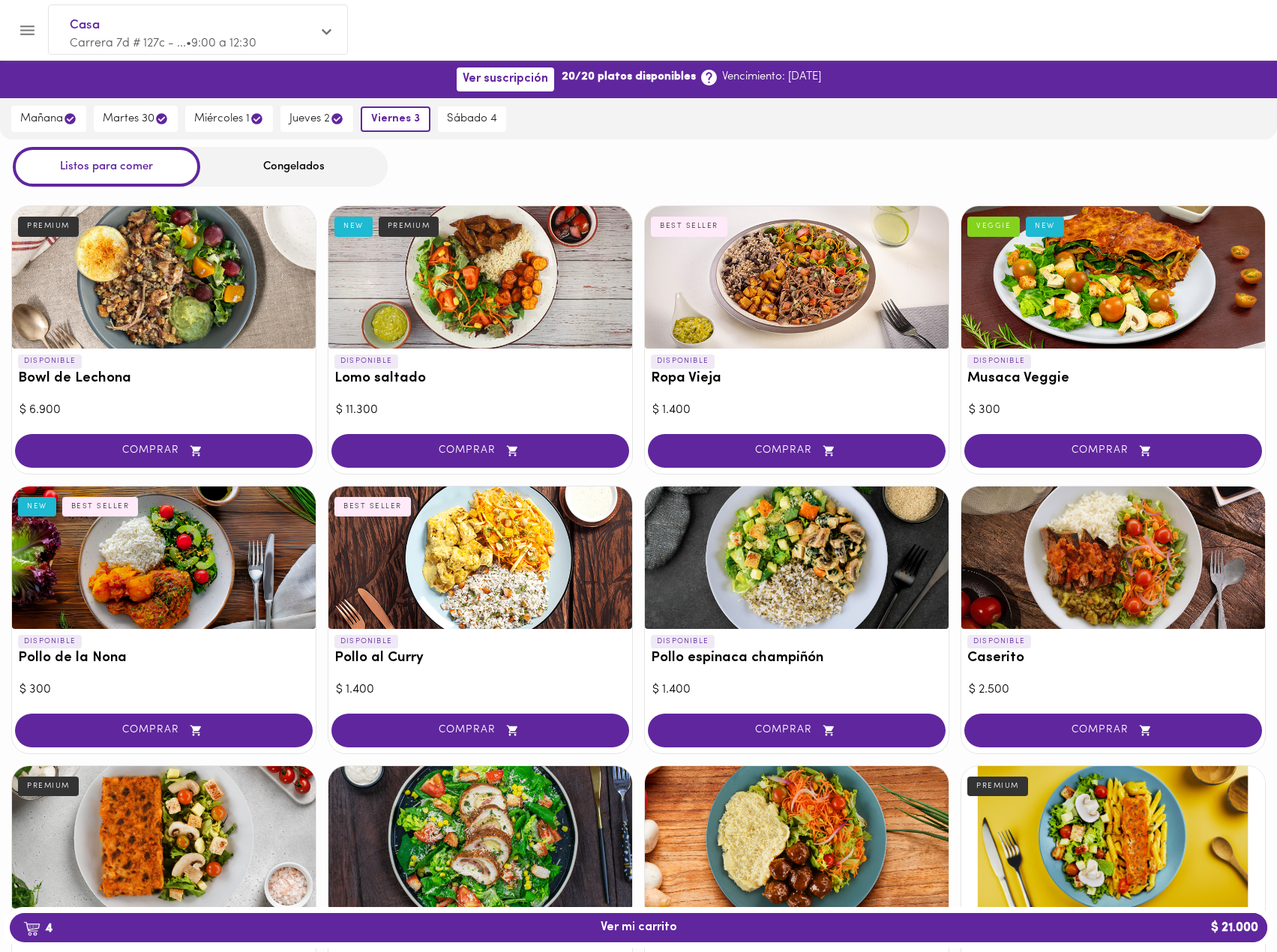
drag, startPoint x: 487, startPoint y: 739, endPoint x: 502, endPoint y: 711, distance: 31.8
click at [488, 739] on button "COMPRAR" at bounding box center [479, 731] width 298 height 33
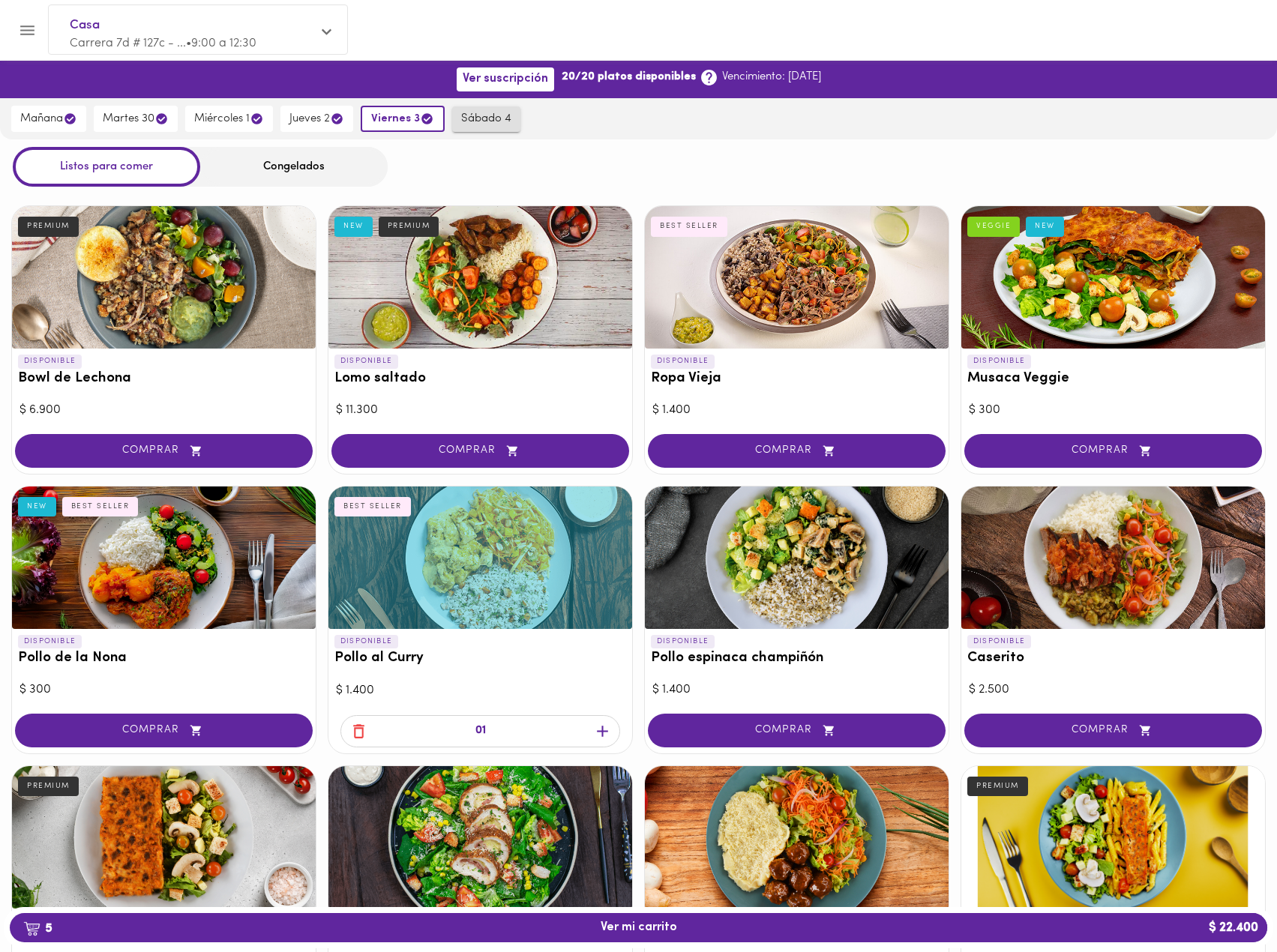
click at [483, 123] on span "sábado 4" at bounding box center [485, 120] width 50 height 14
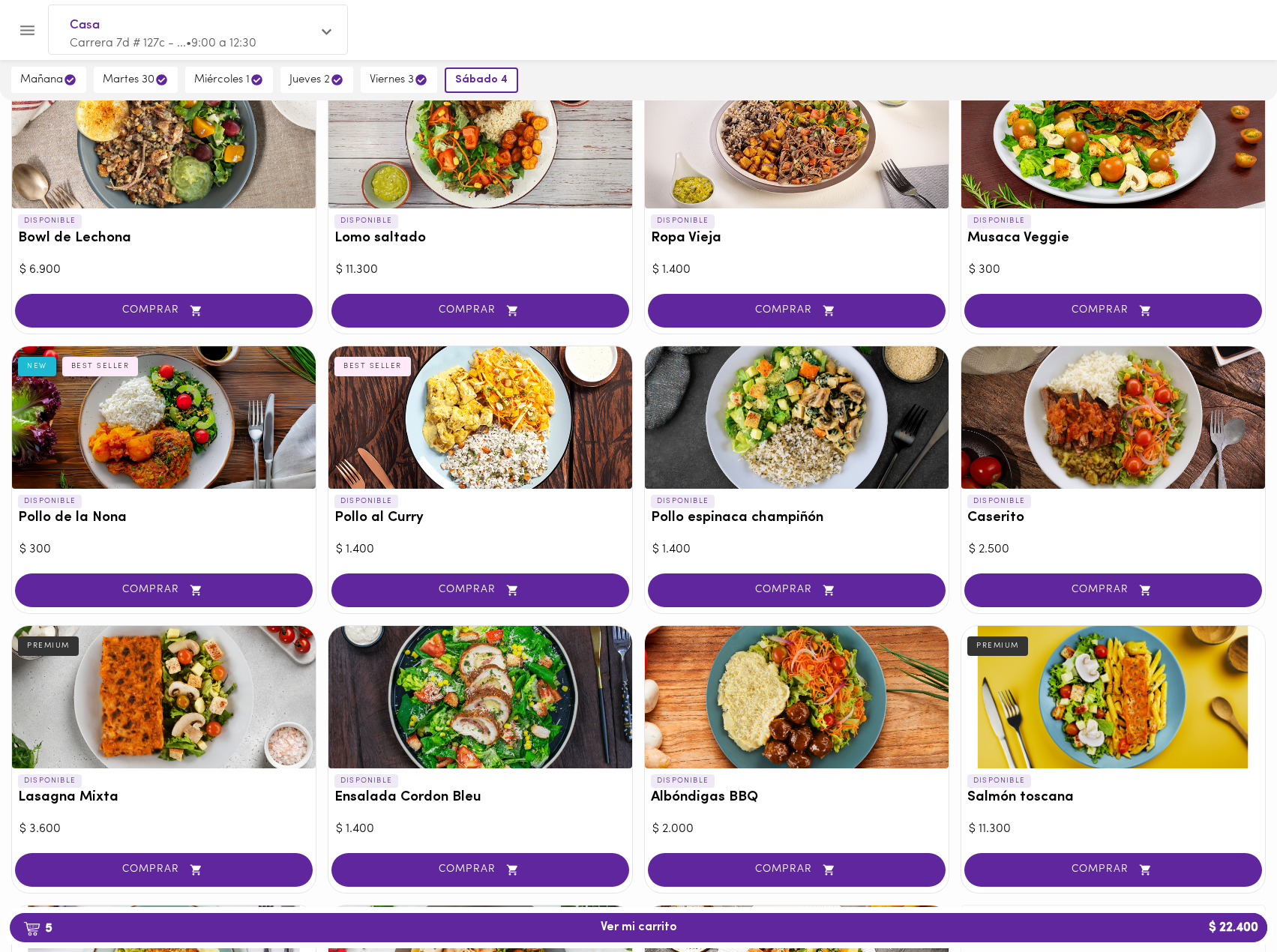
scroll to position [225, 0]
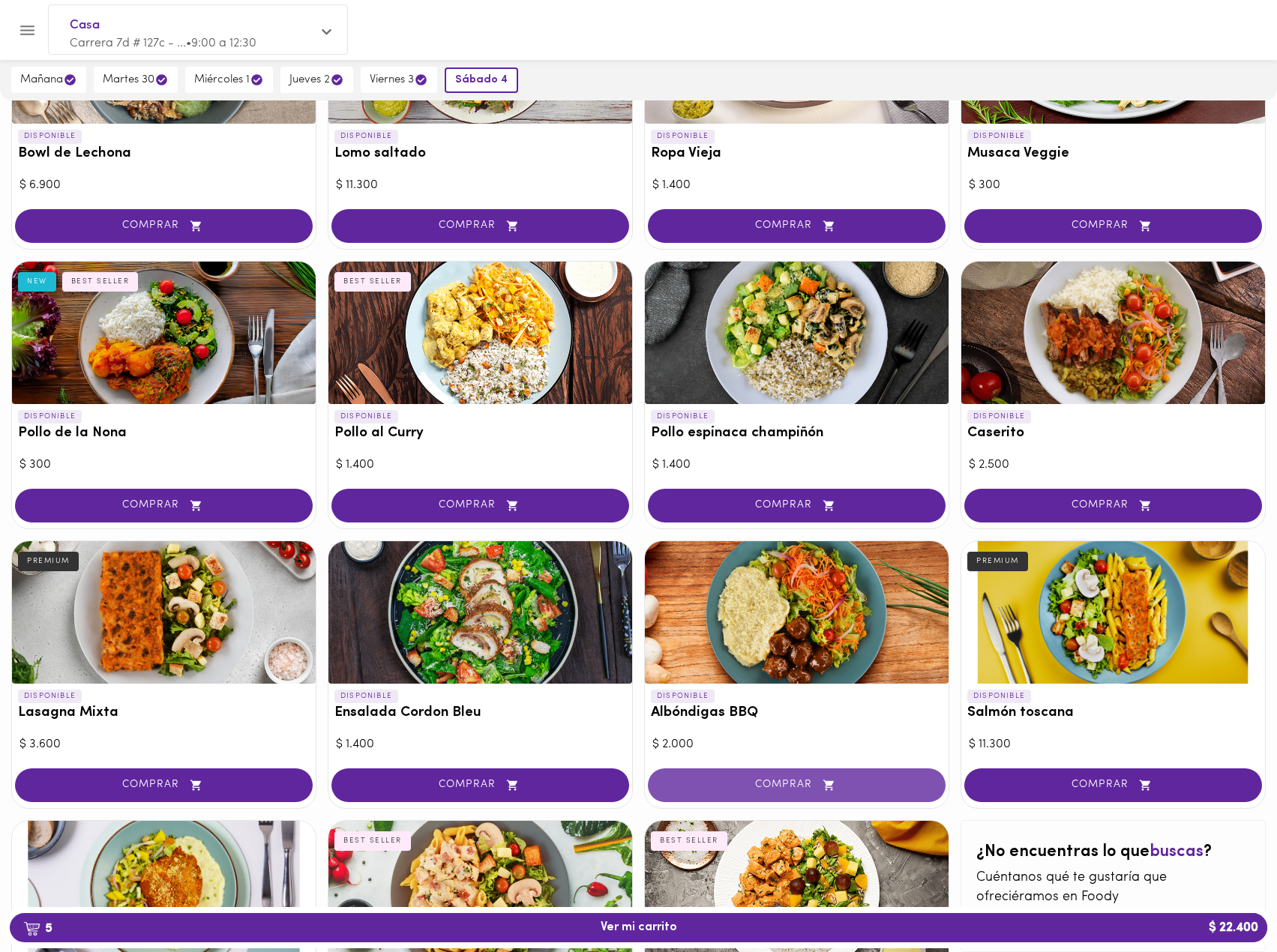
click at [769, 783] on span "COMPRAR" at bounding box center [797, 785] width 260 height 13
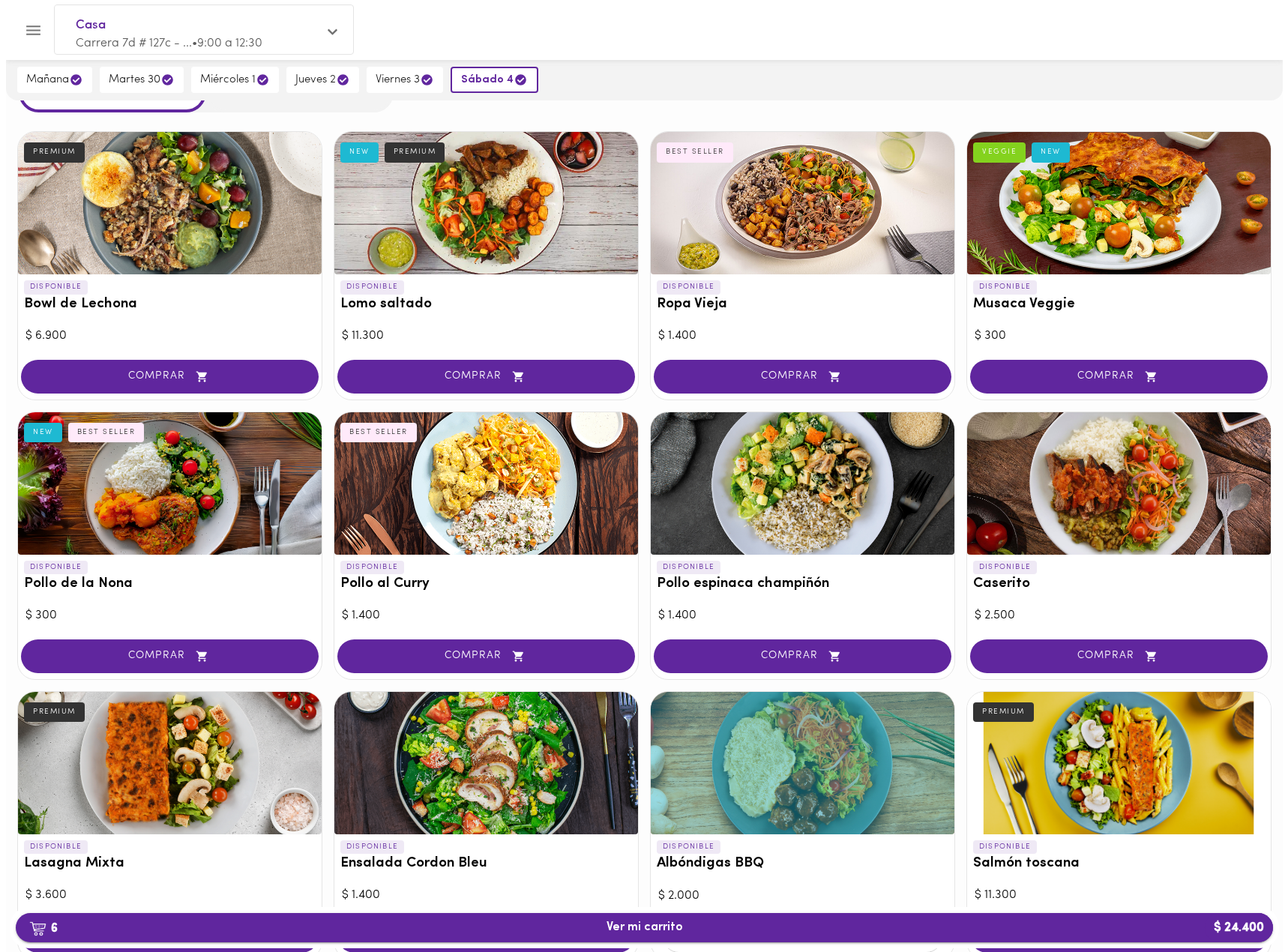
scroll to position [75, 0]
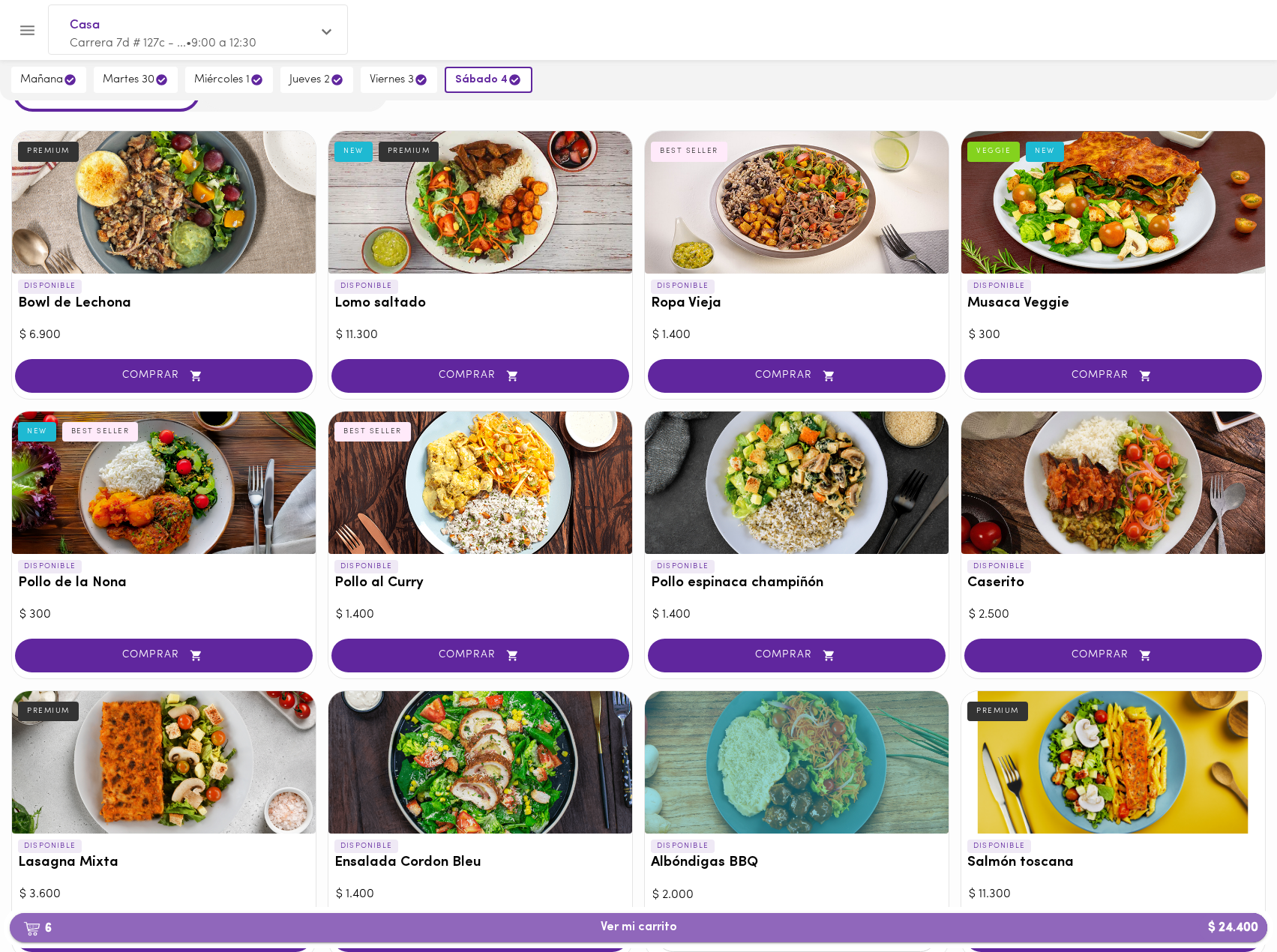
click at [635, 931] on span "6 Ver mi carrito $ 24.400" at bounding box center [638, 927] width 77 height 15
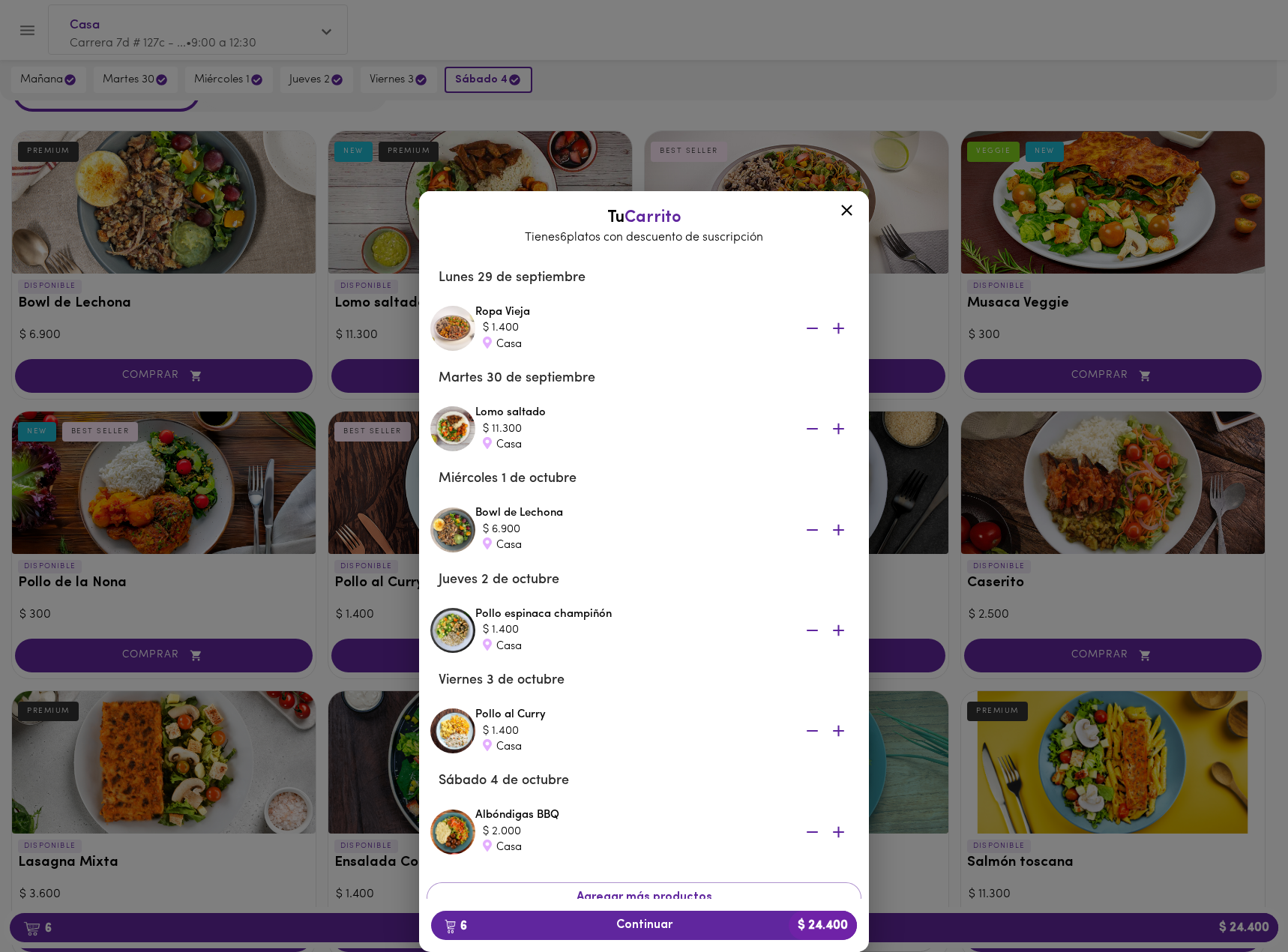
scroll to position [63, 0]
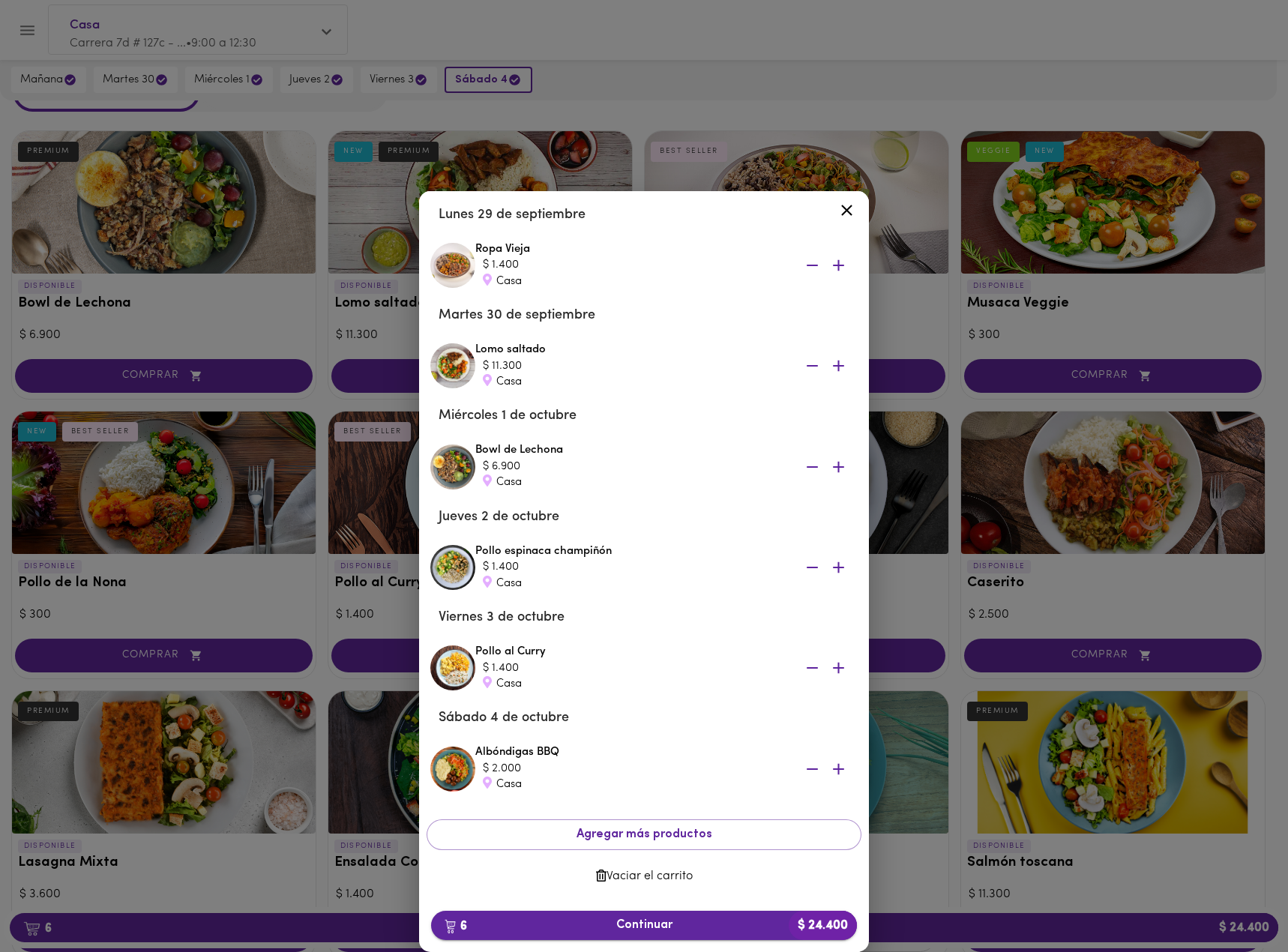
click at [658, 924] on span "6 Continuar $ 24.400" at bounding box center [644, 925] width 402 height 15
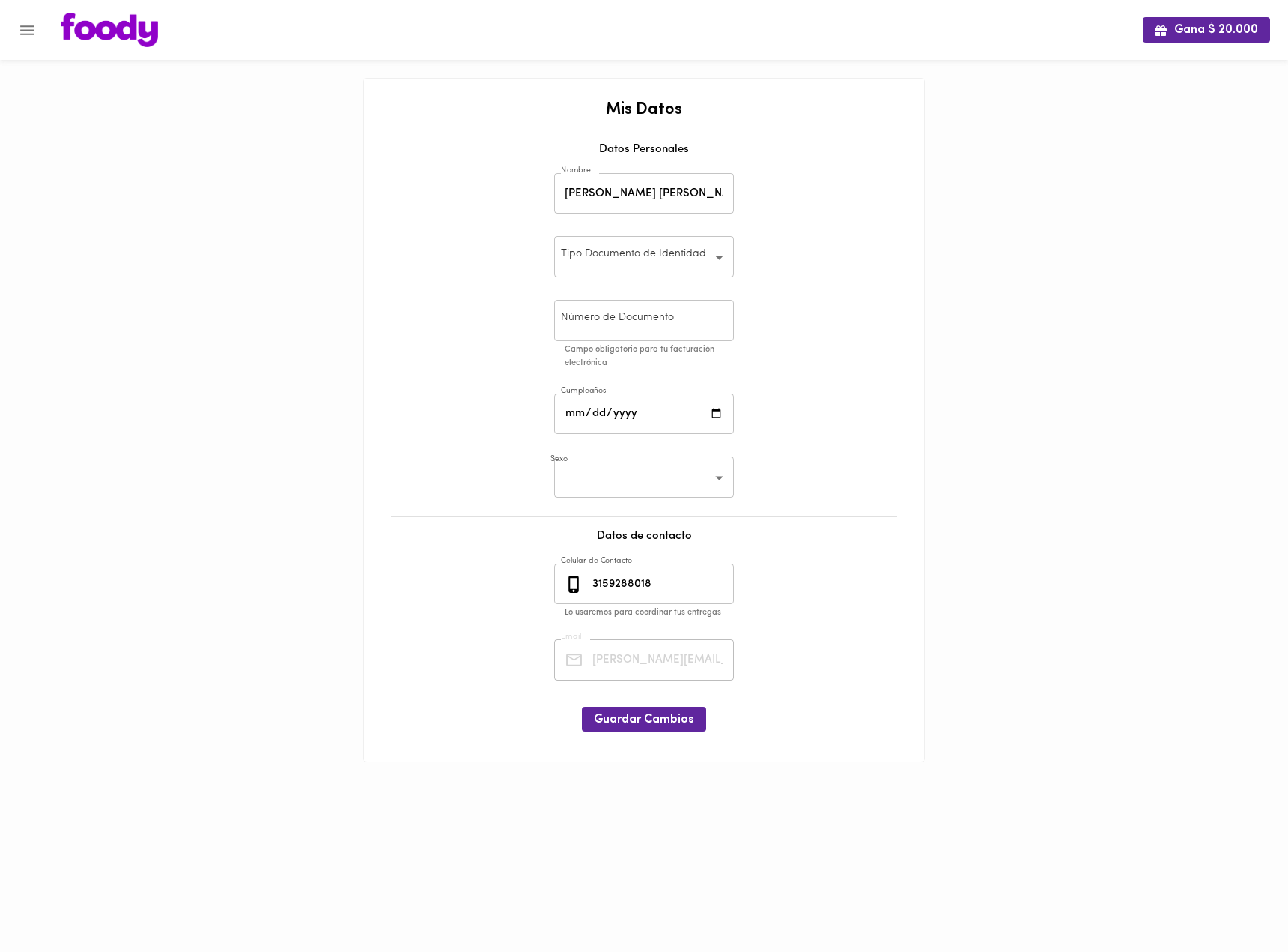
click at [687, 261] on body "Gana $ 20.000 Mis Datos Datos Personales Nombre Ricardo Montano Barrera Nombre …" at bounding box center [644, 400] width 1288 height 800
click at [599, 262] on li "Cédula de Ciudadanía" at bounding box center [644, 257] width 179 height 25
type input "CC"
click at [603, 318] on input "text" at bounding box center [644, 320] width 180 height 41
type input "1020765109"
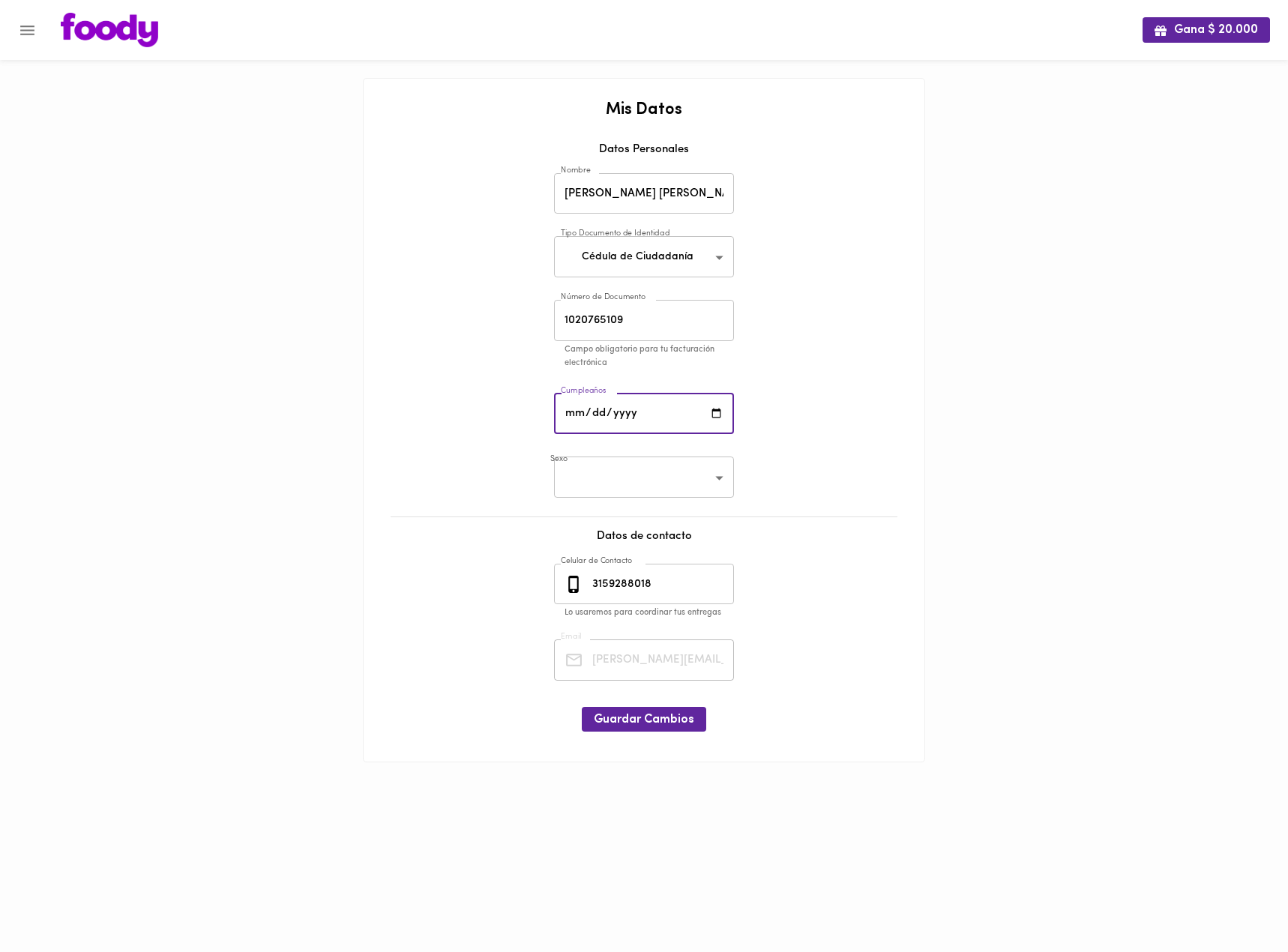
click at [705, 423] on input "date" at bounding box center [644, 415] width 180 height 41
click at [713, 417] on input "date" at bounding box center [644, 415] width 180 height 41
type input "1991-08-30"
click at [701, 483] on body "Gana $ 20.000 Mis Datos Datos Personales Nombre Ricardo Montano Barrera Nombre …" at bounding box center [644, 400] width 1288 height 800
click at [600, 506] on li "Hombre" at bounding box center [644, 502] width 179 height 25
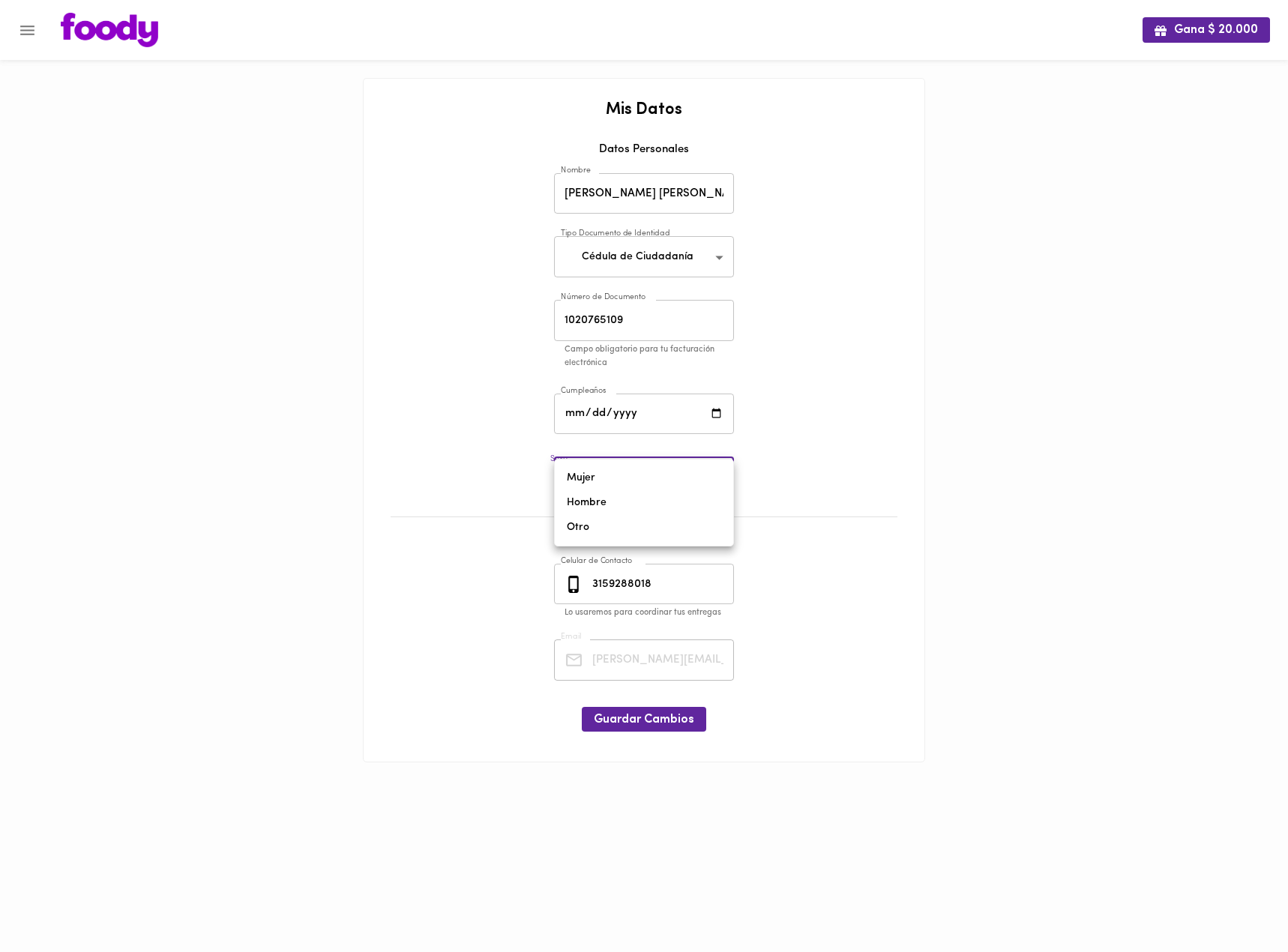
type input "male"
click at [660, 714] on span "Guardar Cambios" at bounding box center [644, 720] width 100 height 15
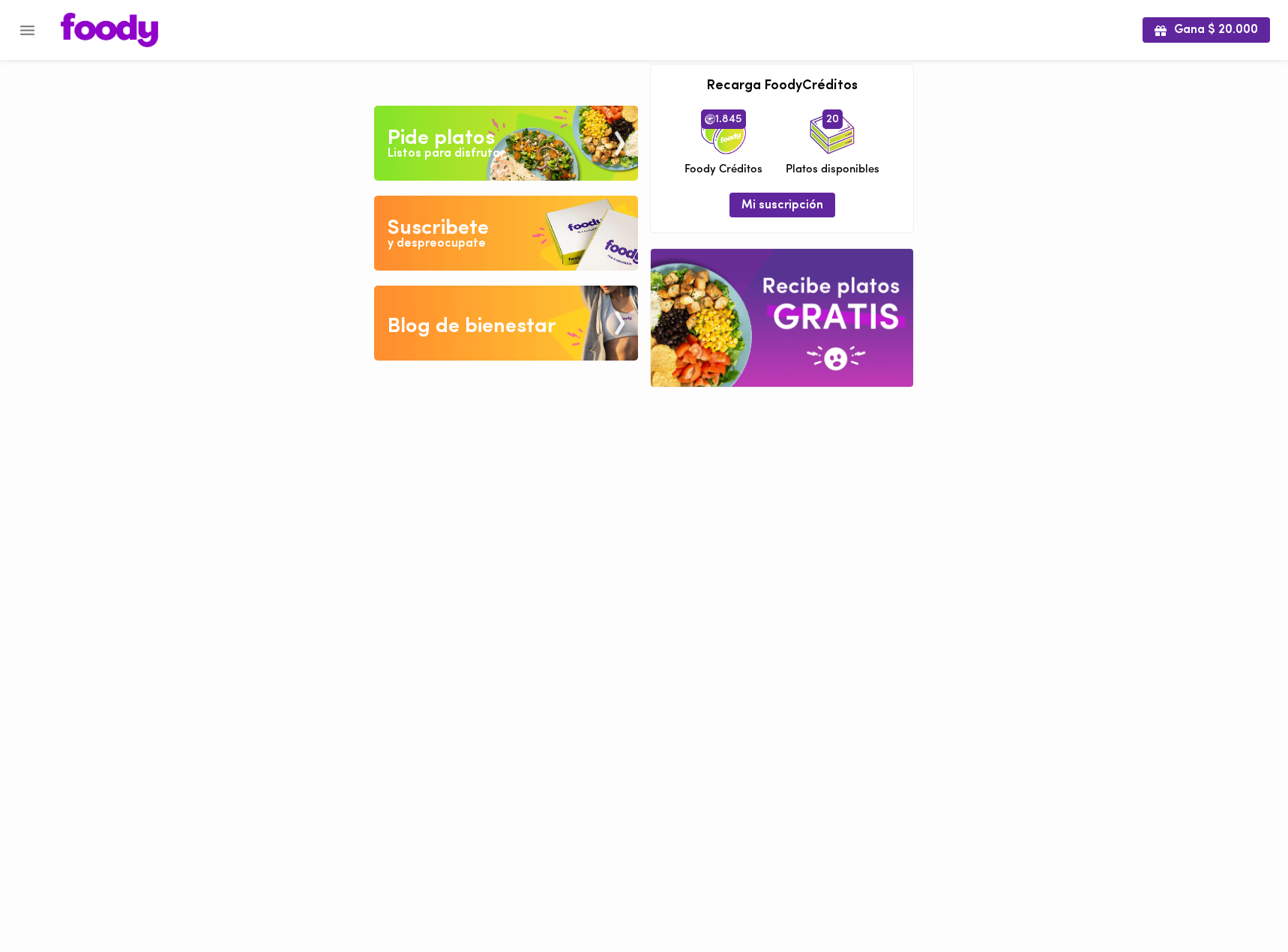
click at [42, 35] on button "Menu" at bounding box center [27, 29] width 36 height 36
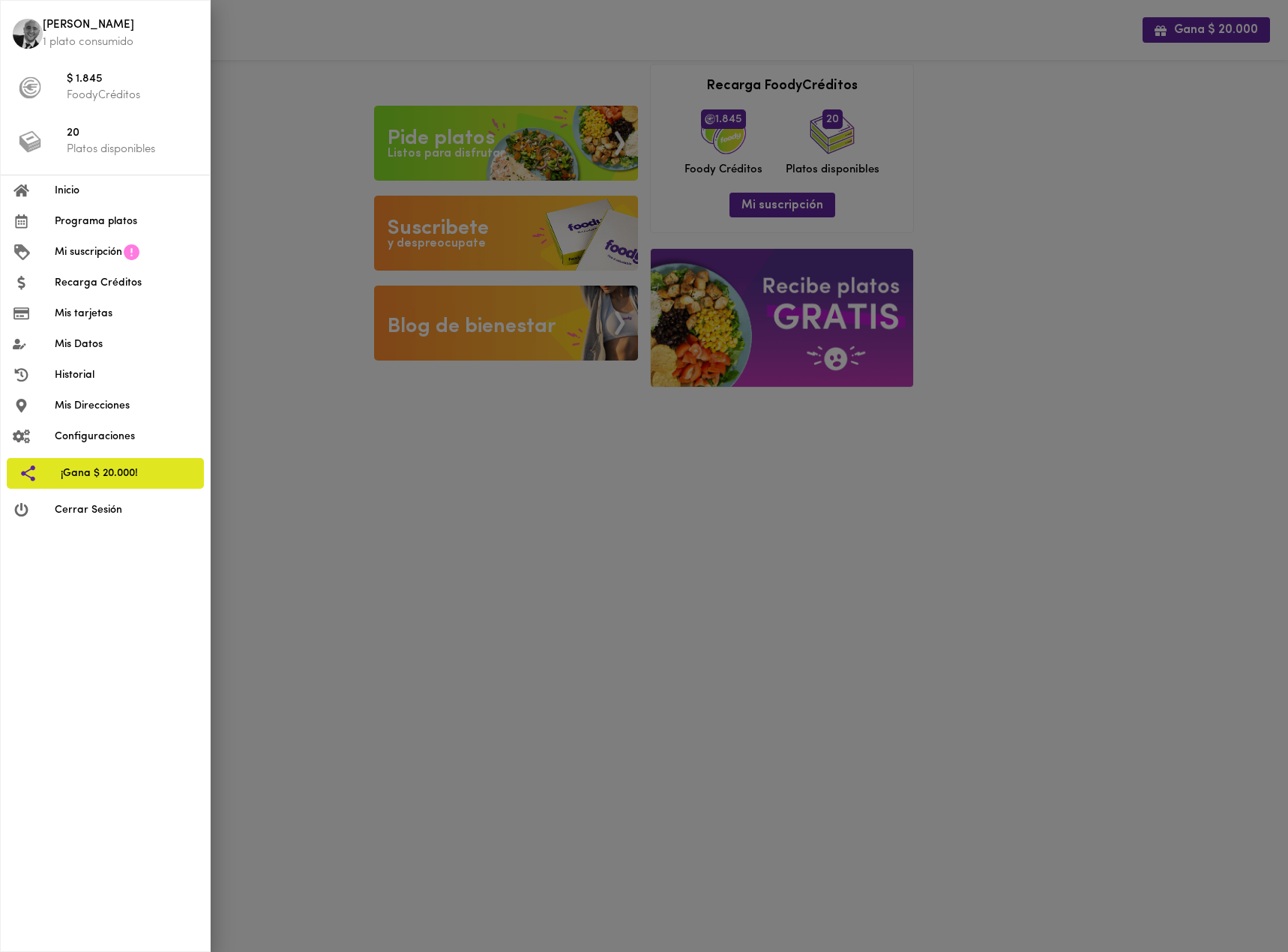
click at [109, 245] on span "Mi suscripción" at bounding box center [88, 252] width 68 height 16
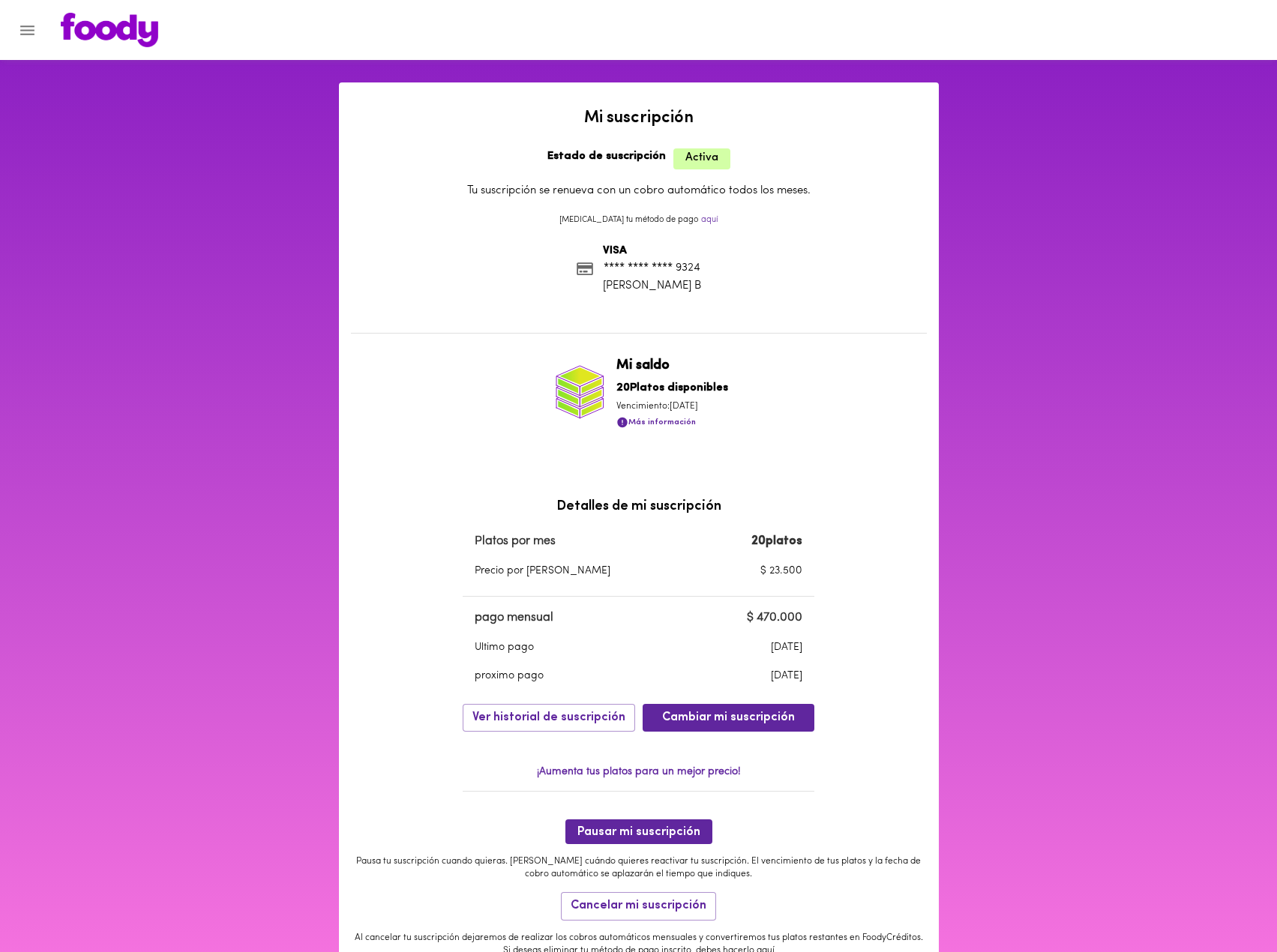
click at [36, 43] on button "Menu" at bounding box center [27, 29] width 36 height 36
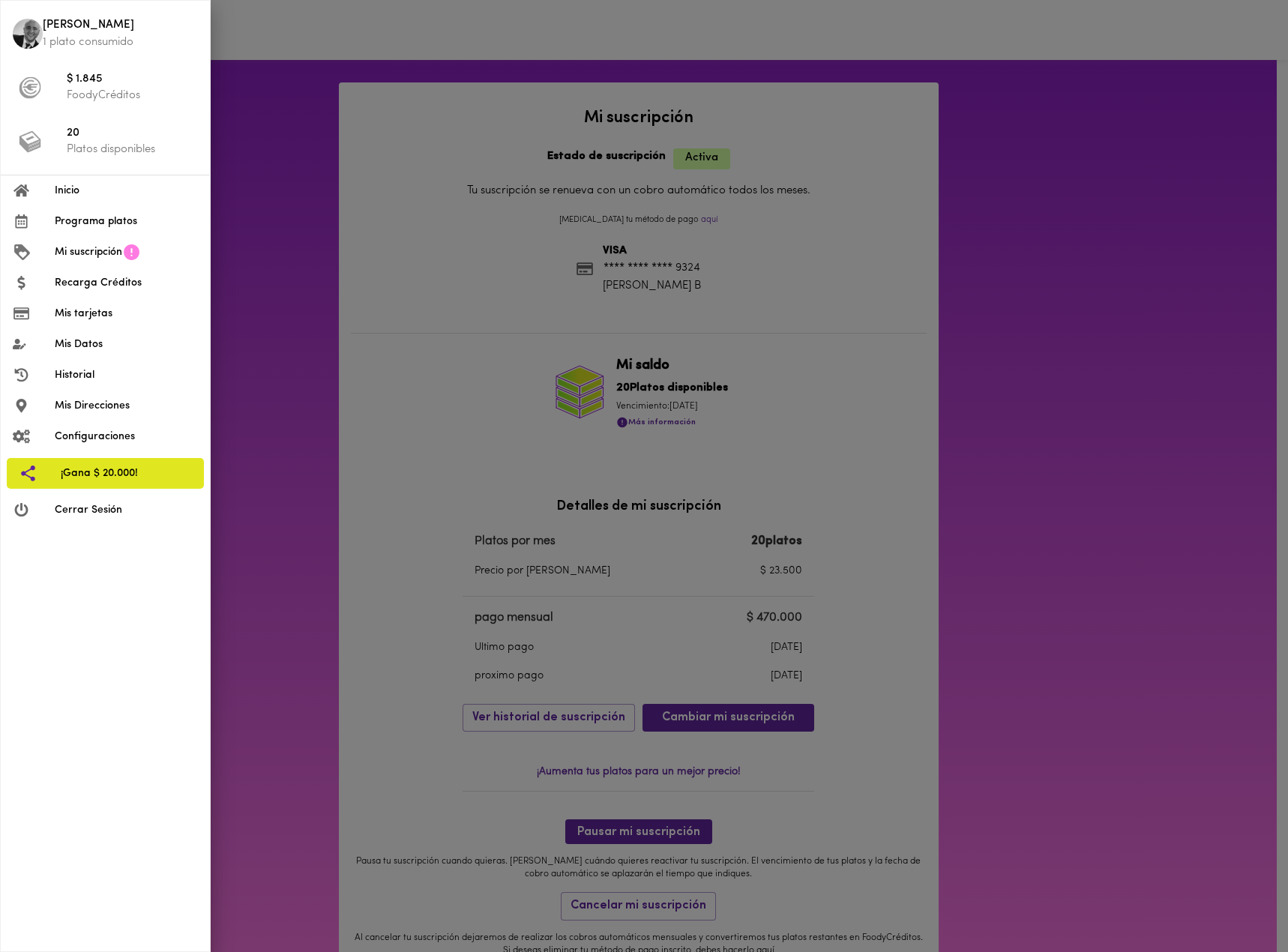
click at [115, 215] on span "Programa platos" at bounding box center [127, 222] width 143 height 16
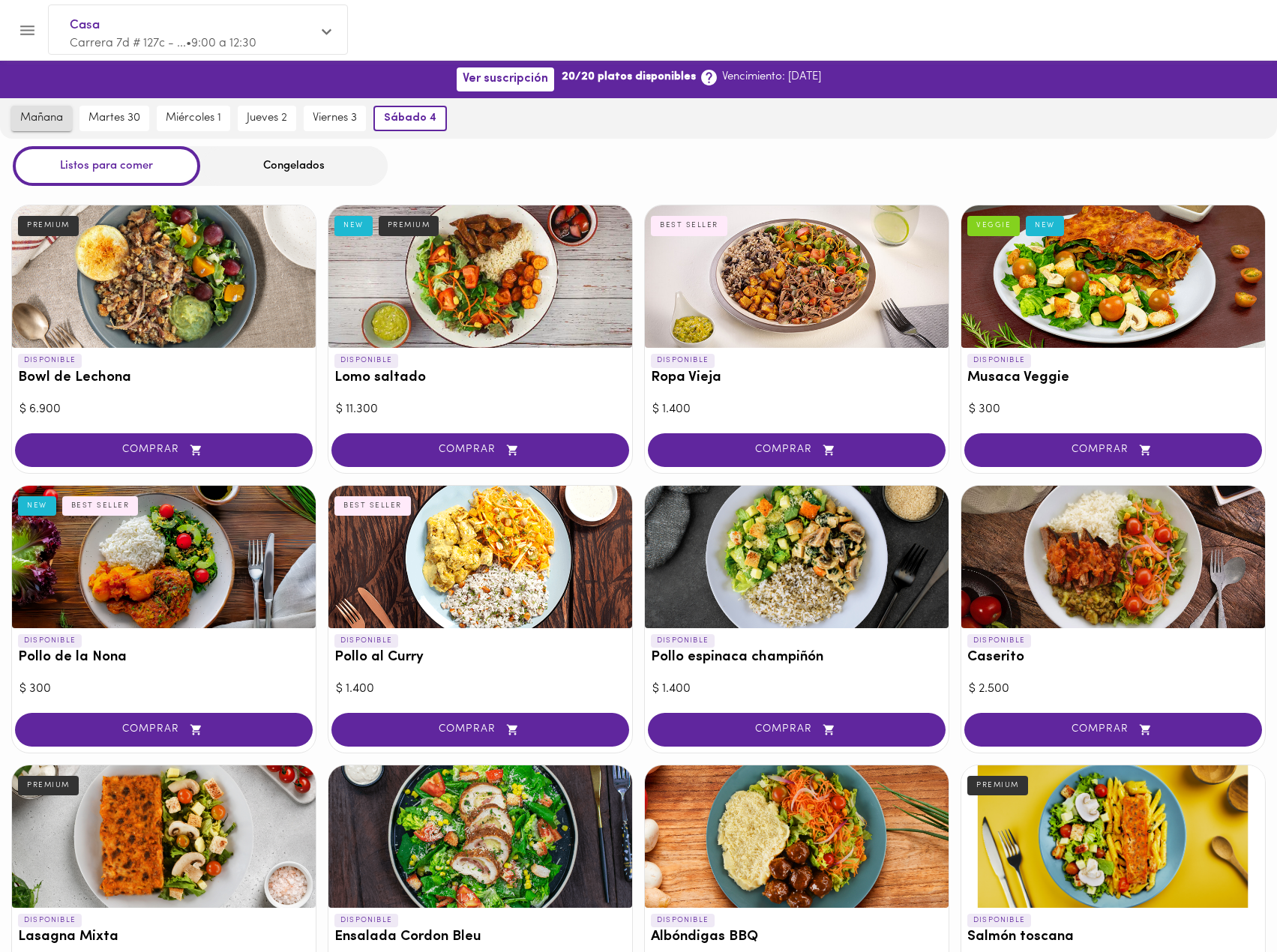
click at [49, 119] on span "mañana" at bounding box center [42, 119] width 43 height 14
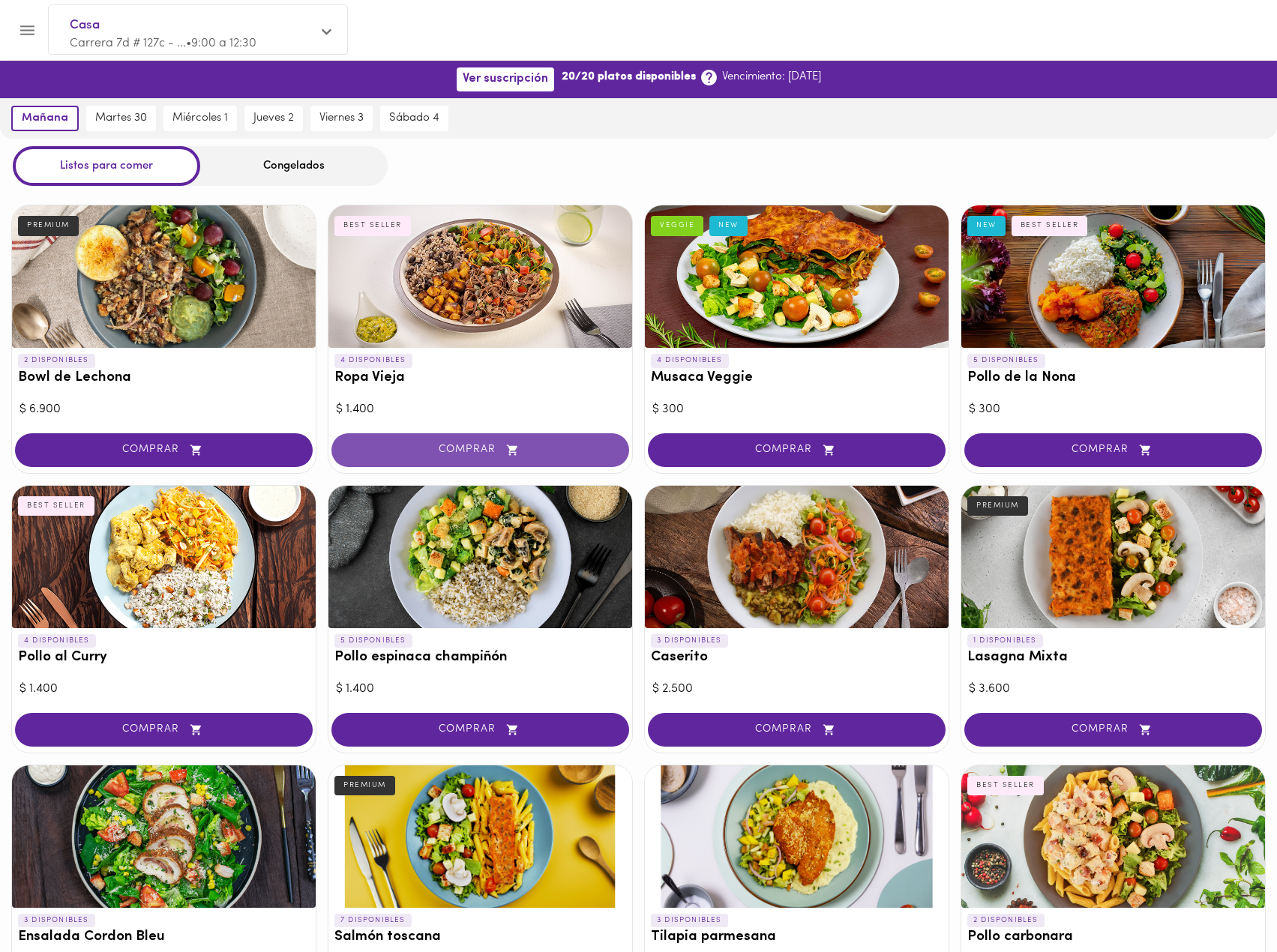
click at [480, 446] on span "COMPRAR" at bounding box center [479, 450] width 260 height 13
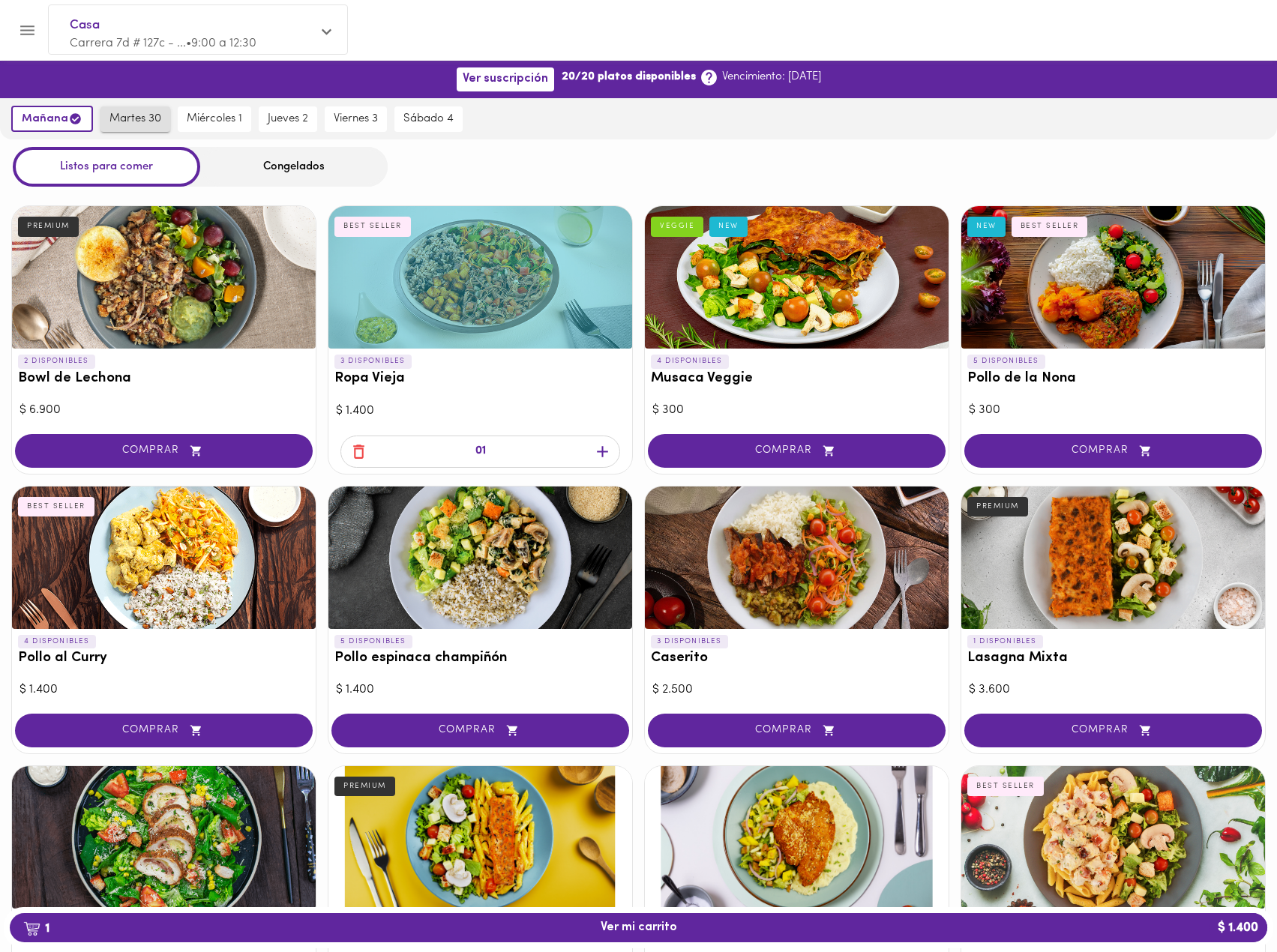
click at [144, 128] on button "martes 30" at bounding box center [135, 119] width 70 height 26
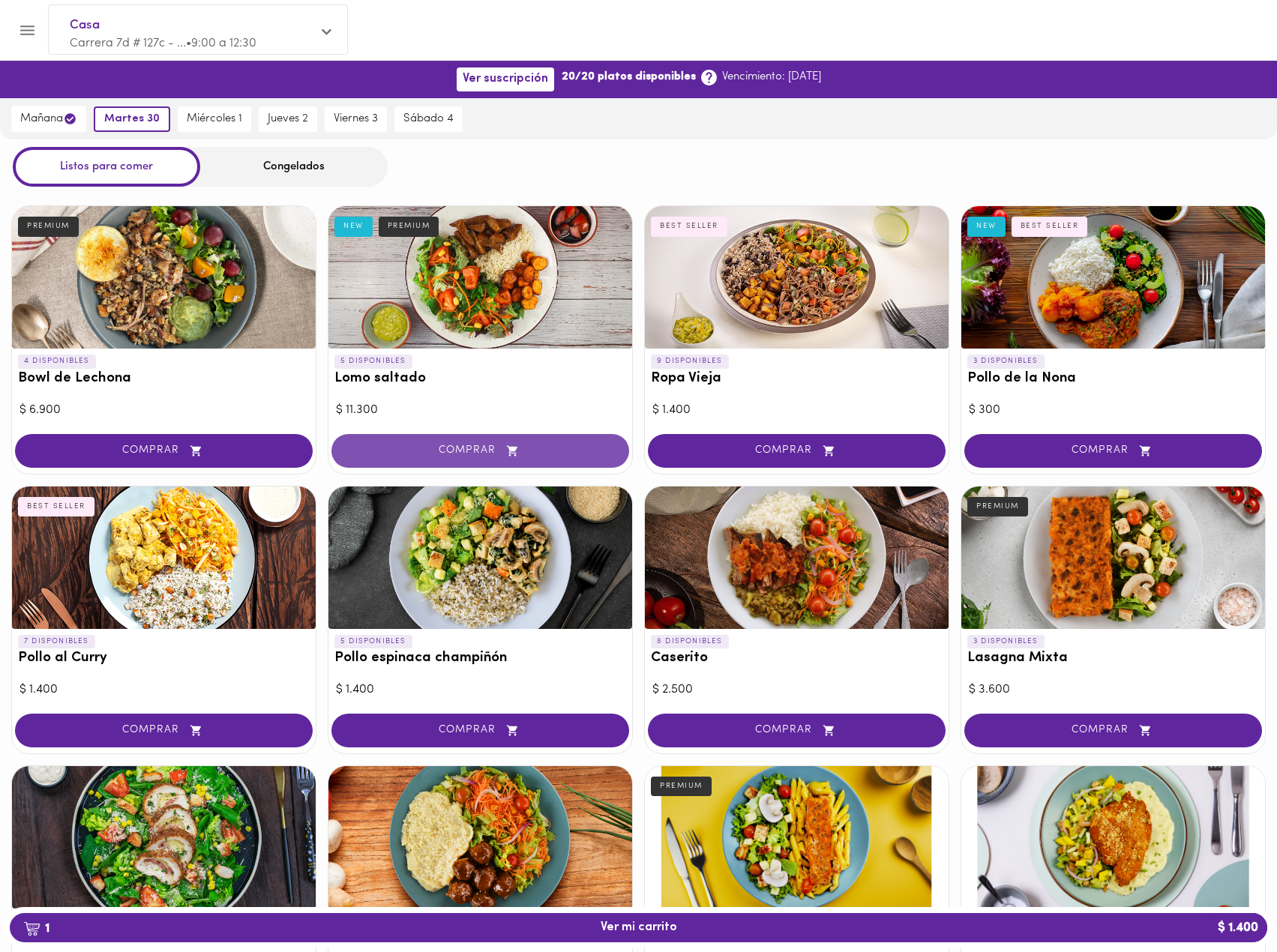
click at [512, 452] on icon "button" at bounding box center [512, 451] width 19 height 13
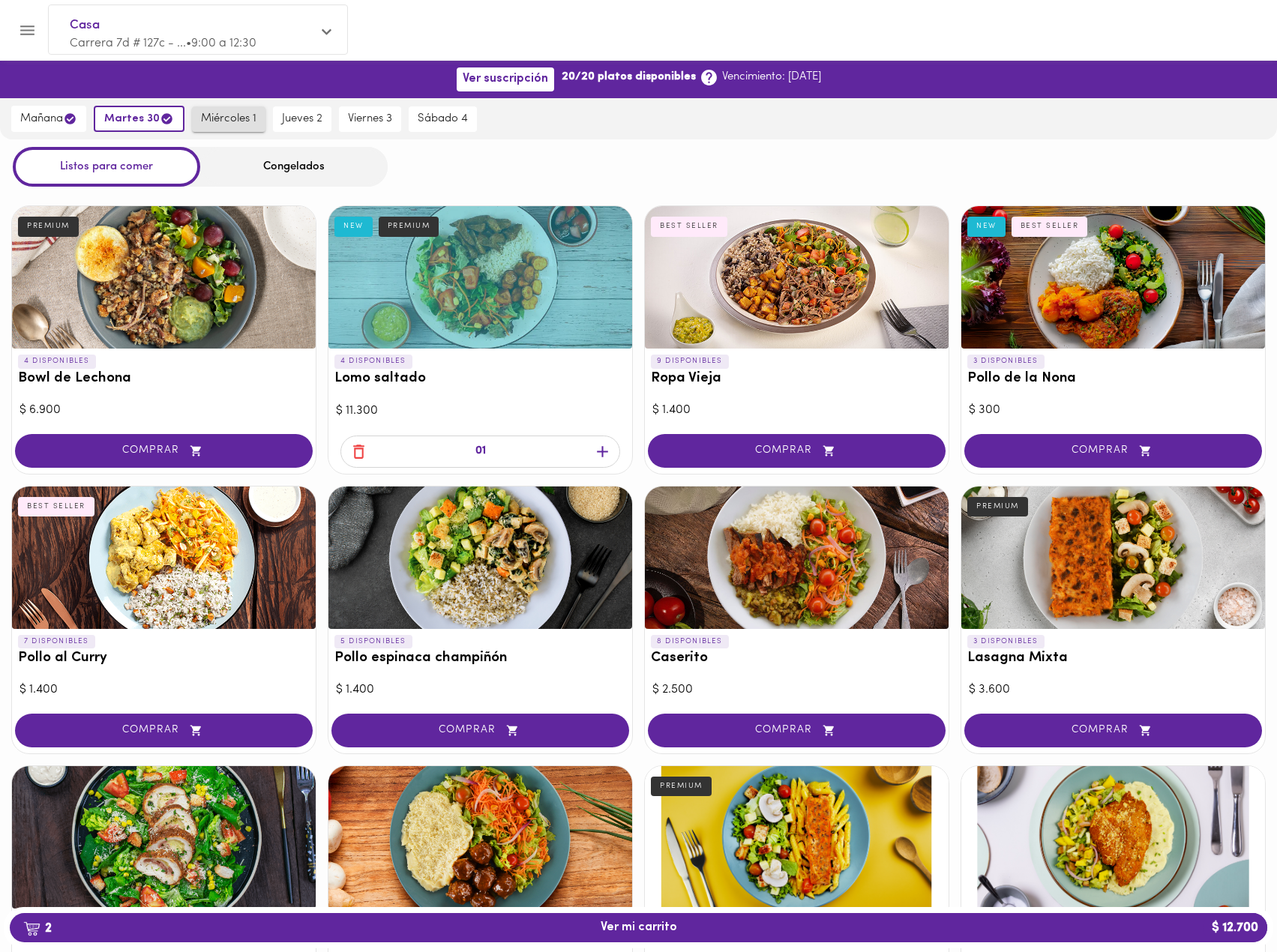
click at [242, 122] on span "miércoles 1" at bounding box center [229, 120] width 55 height 14
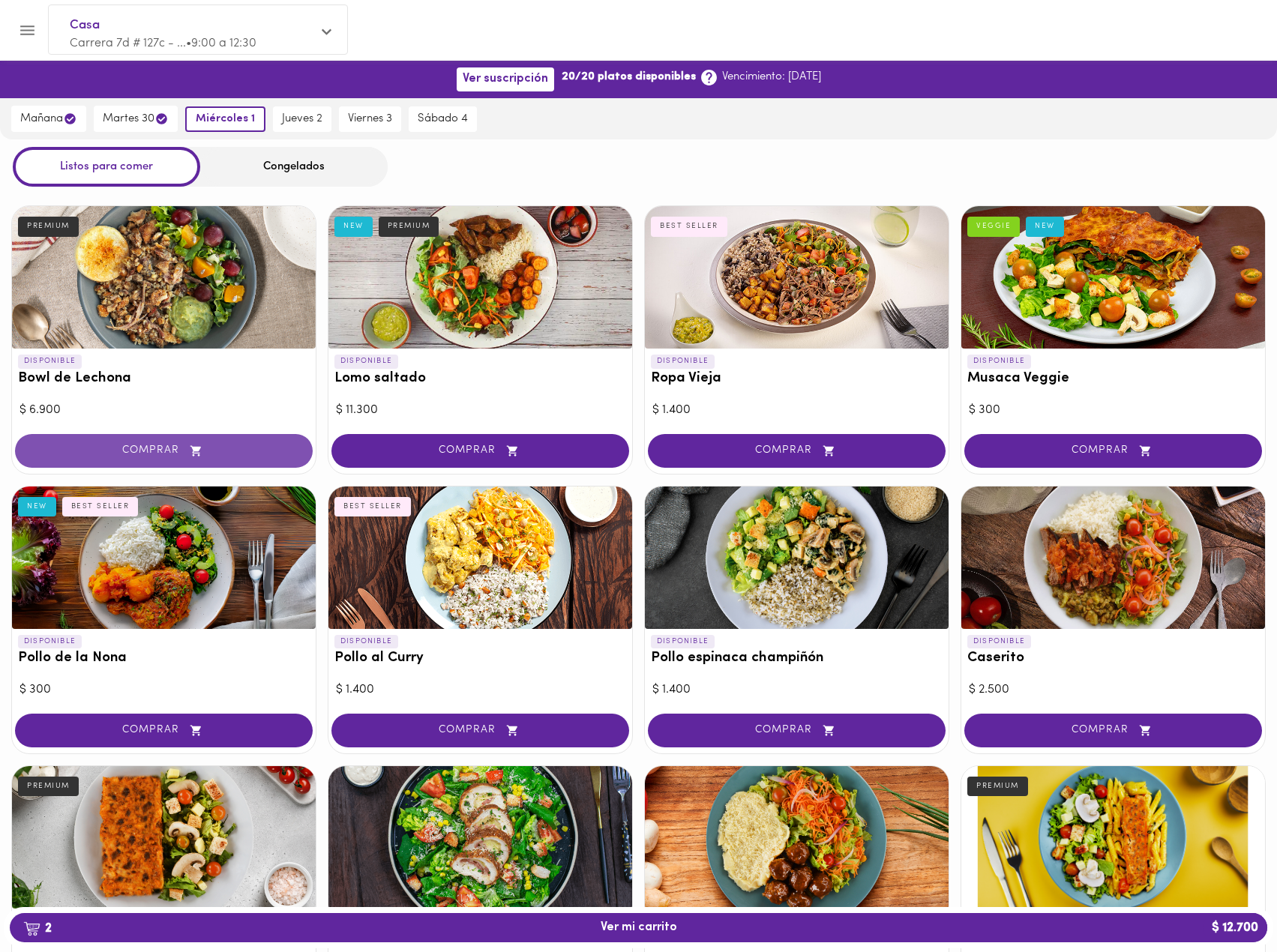
click at [194, 448] on icon "button" at bounding box center [195, 450] width 11 height 11
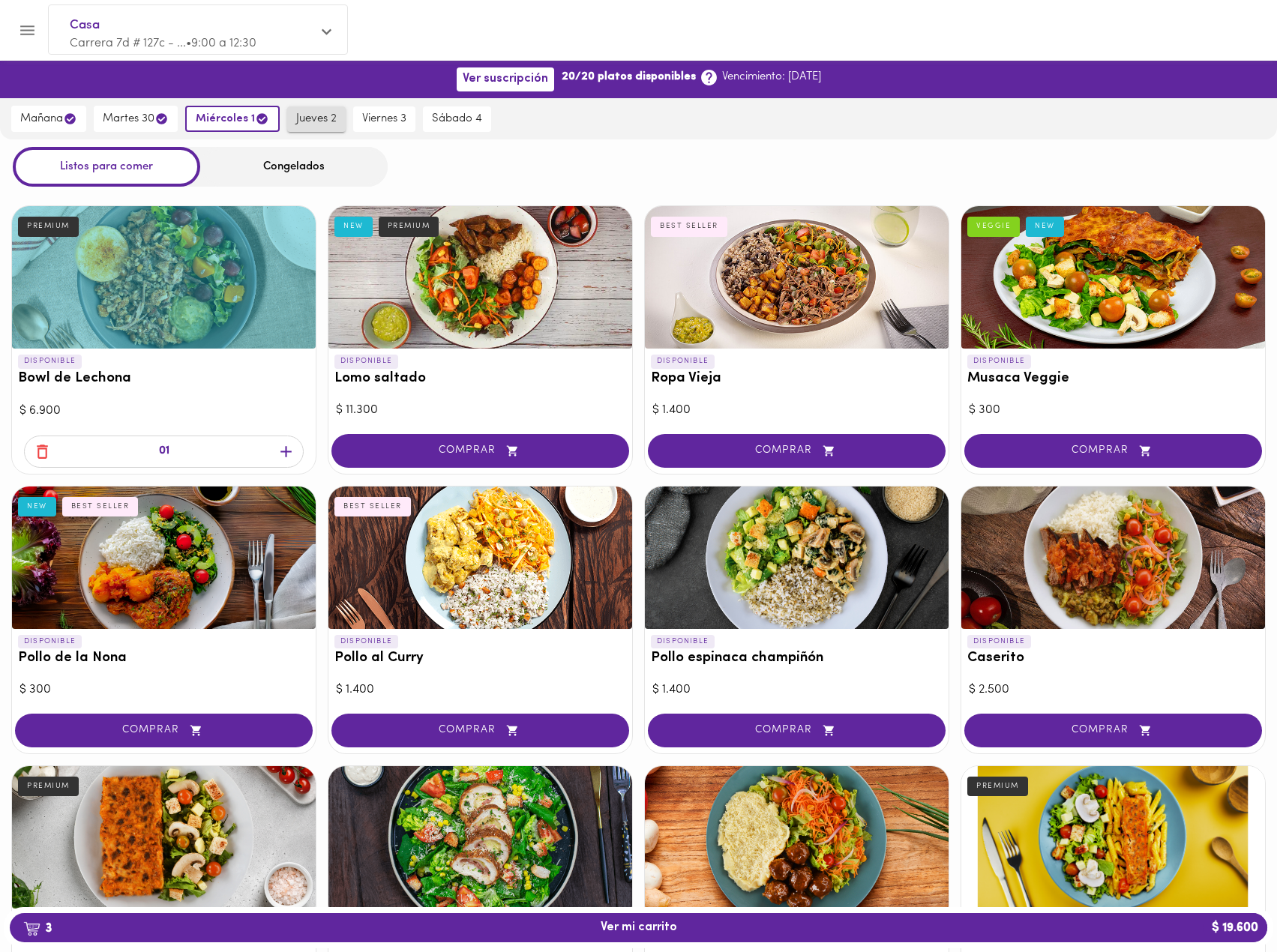
click at [323, 125] on span "jueves 2" at bounding box center [316, 120] width 40 height 14
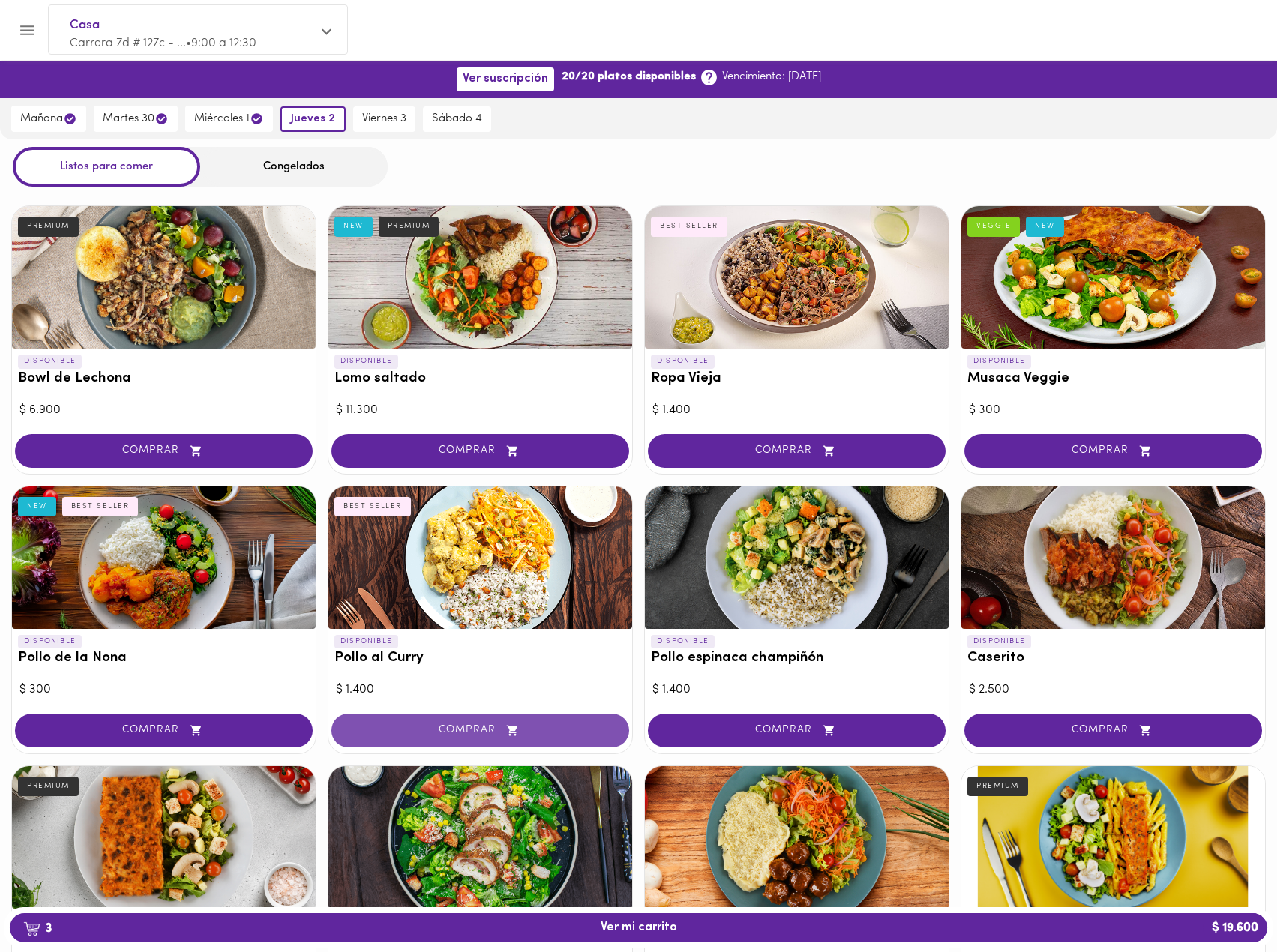
click at [489, 721] on button "COMPRAR" at bounding box center [479, 731] width 298 height 33
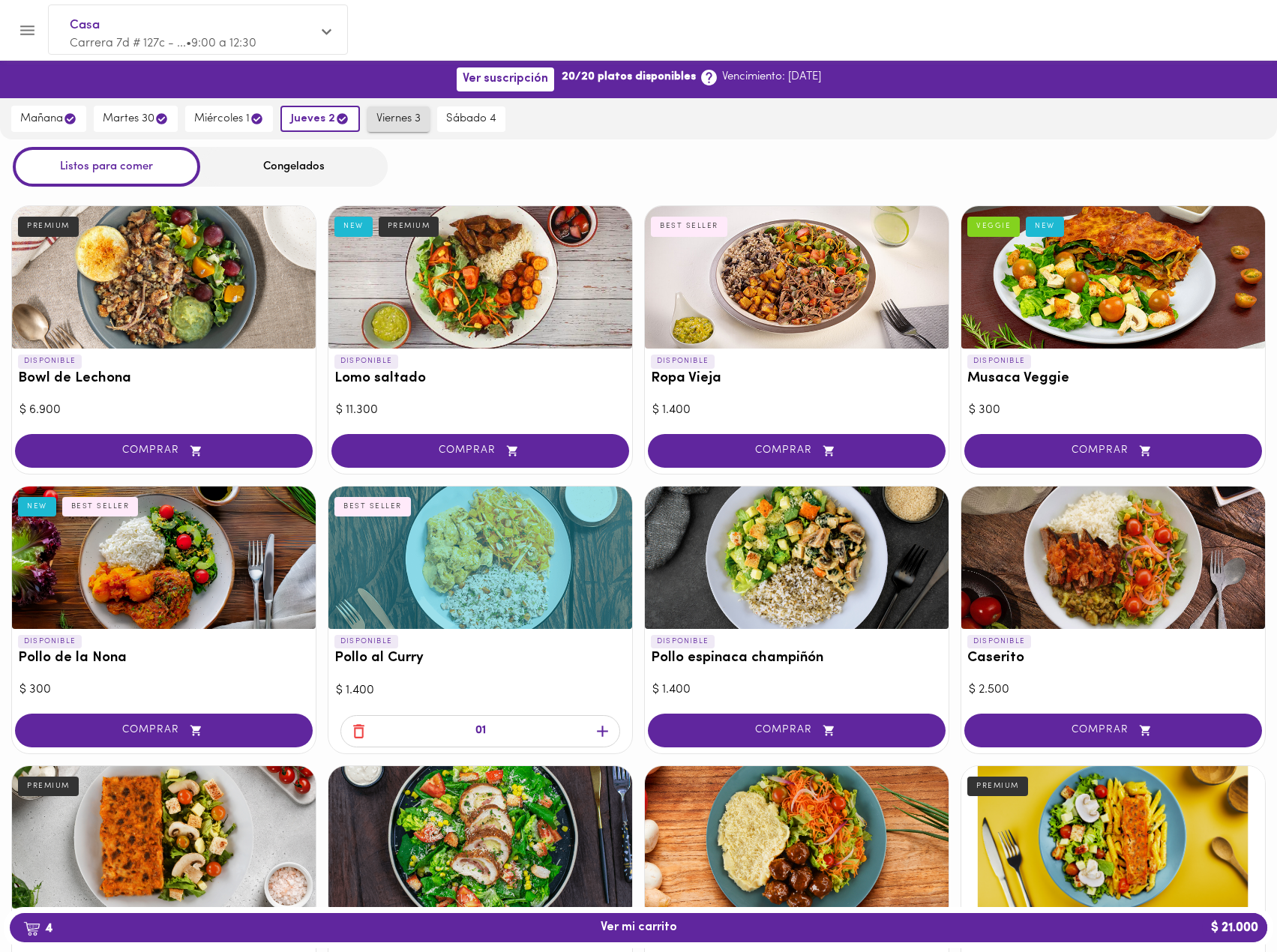
click at [407, 119] on span "viernes 3" at bounding box center [398, 120] width 44 height 14
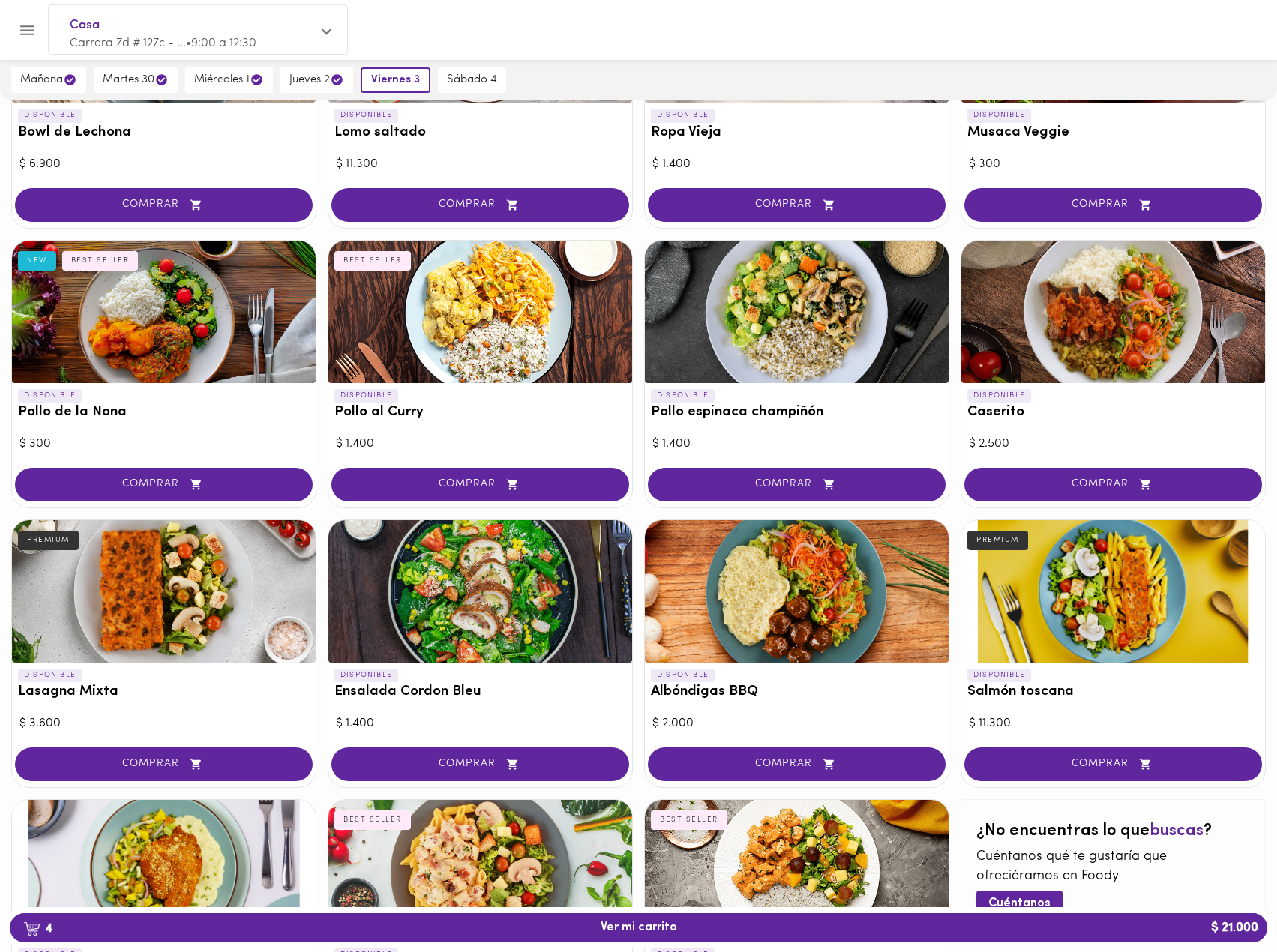
scroll to position [300, 0]
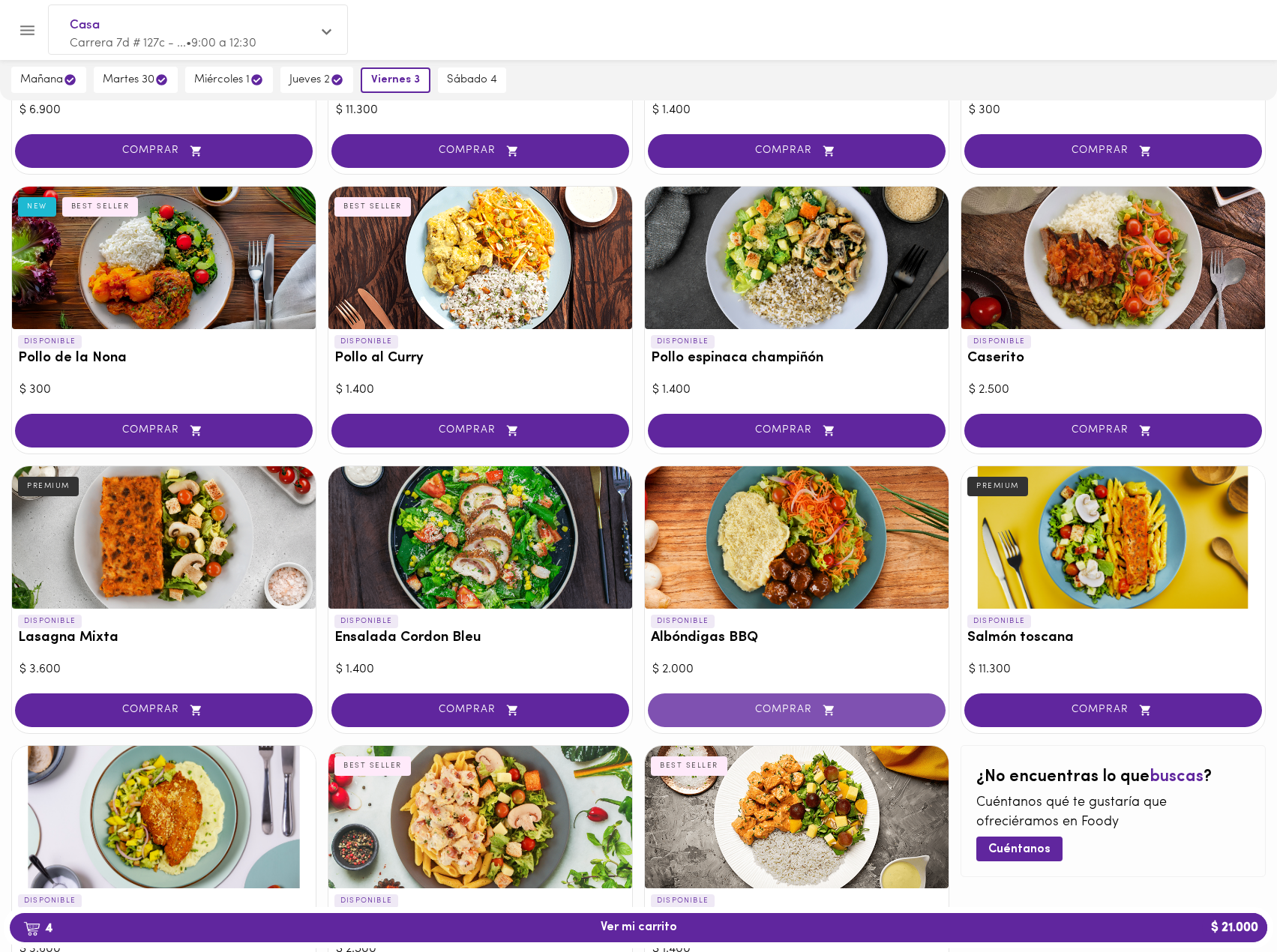
click at [835, 719] on button "COMPRAR" at bounding box center [797, 710] width 298 height 33
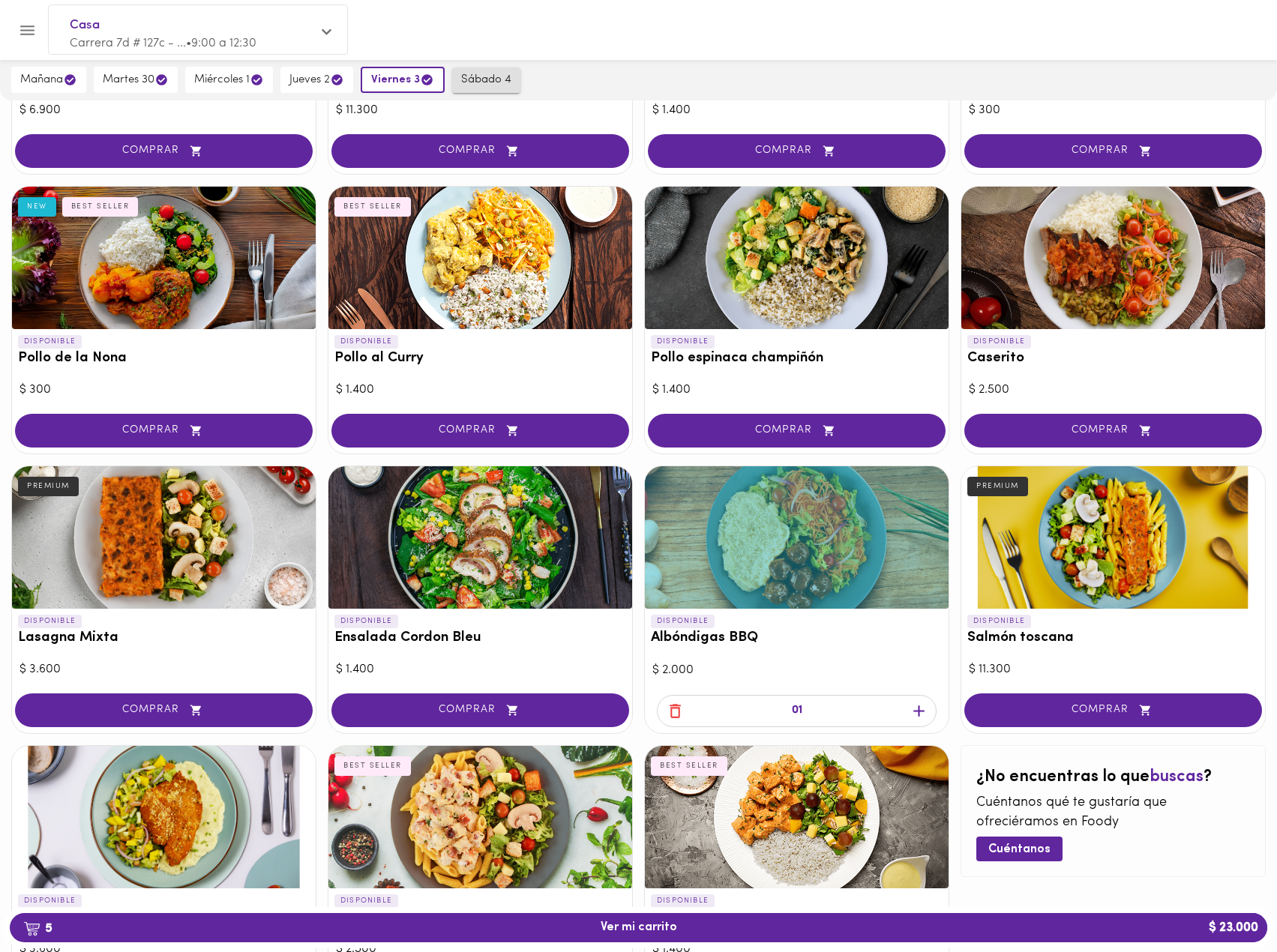
click at [487, 87] on button "sábado 4" at bounding box center [485, 81] width 68 height 26
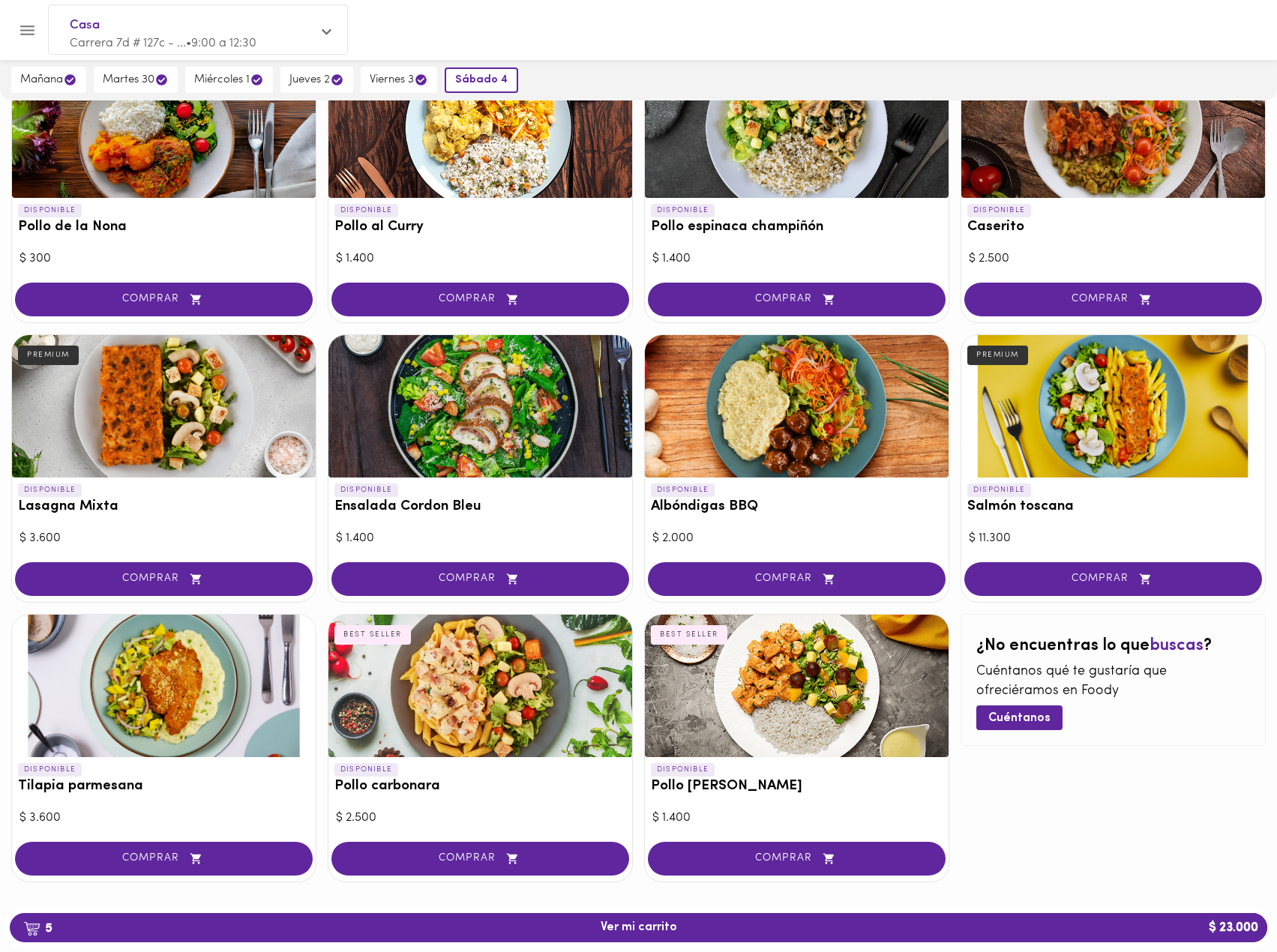
scroll to position [448, 0]
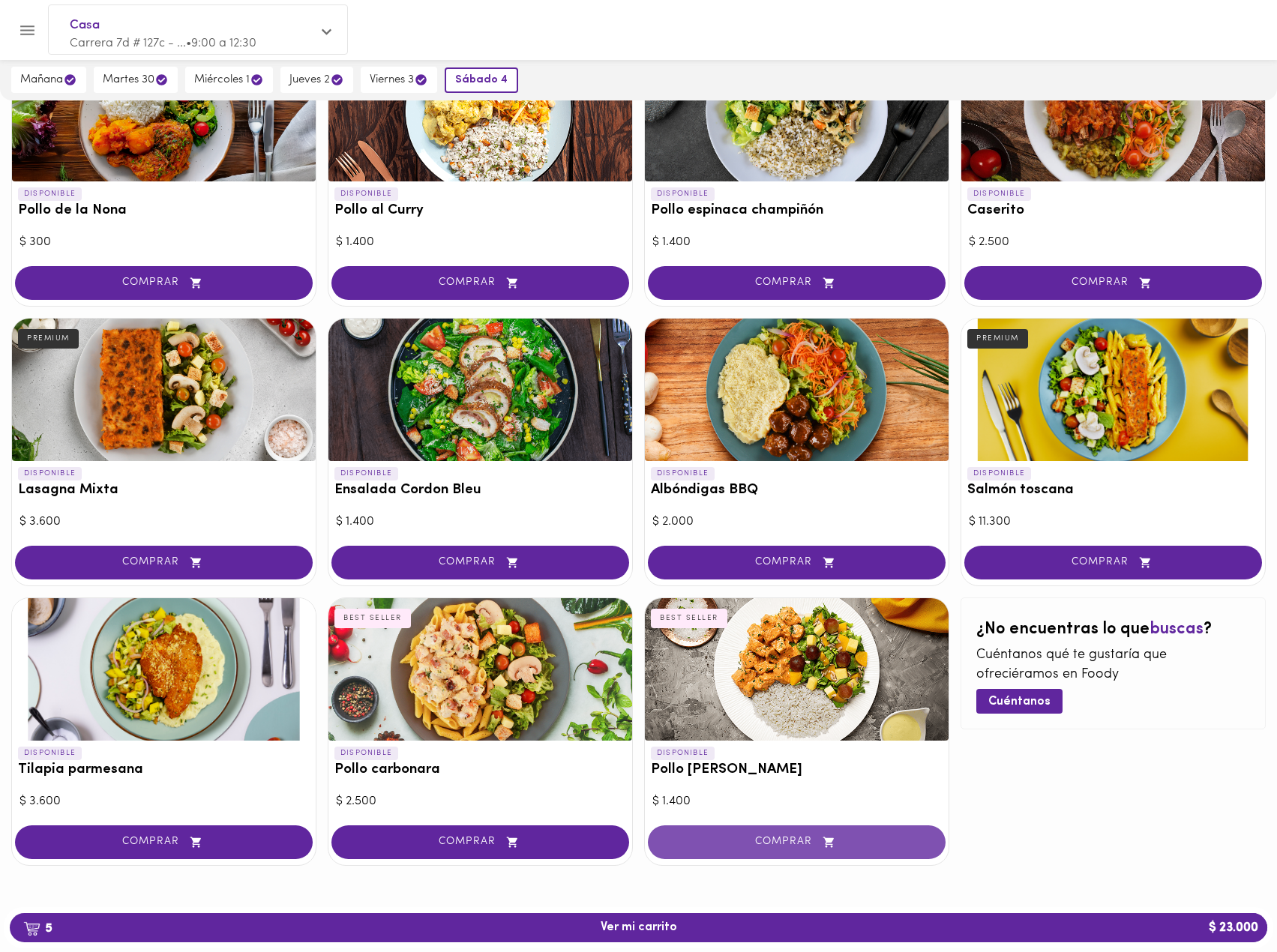
click at [734, 851] on button "COMPRAR" at bounding box center [797, 842] width 298 height 33
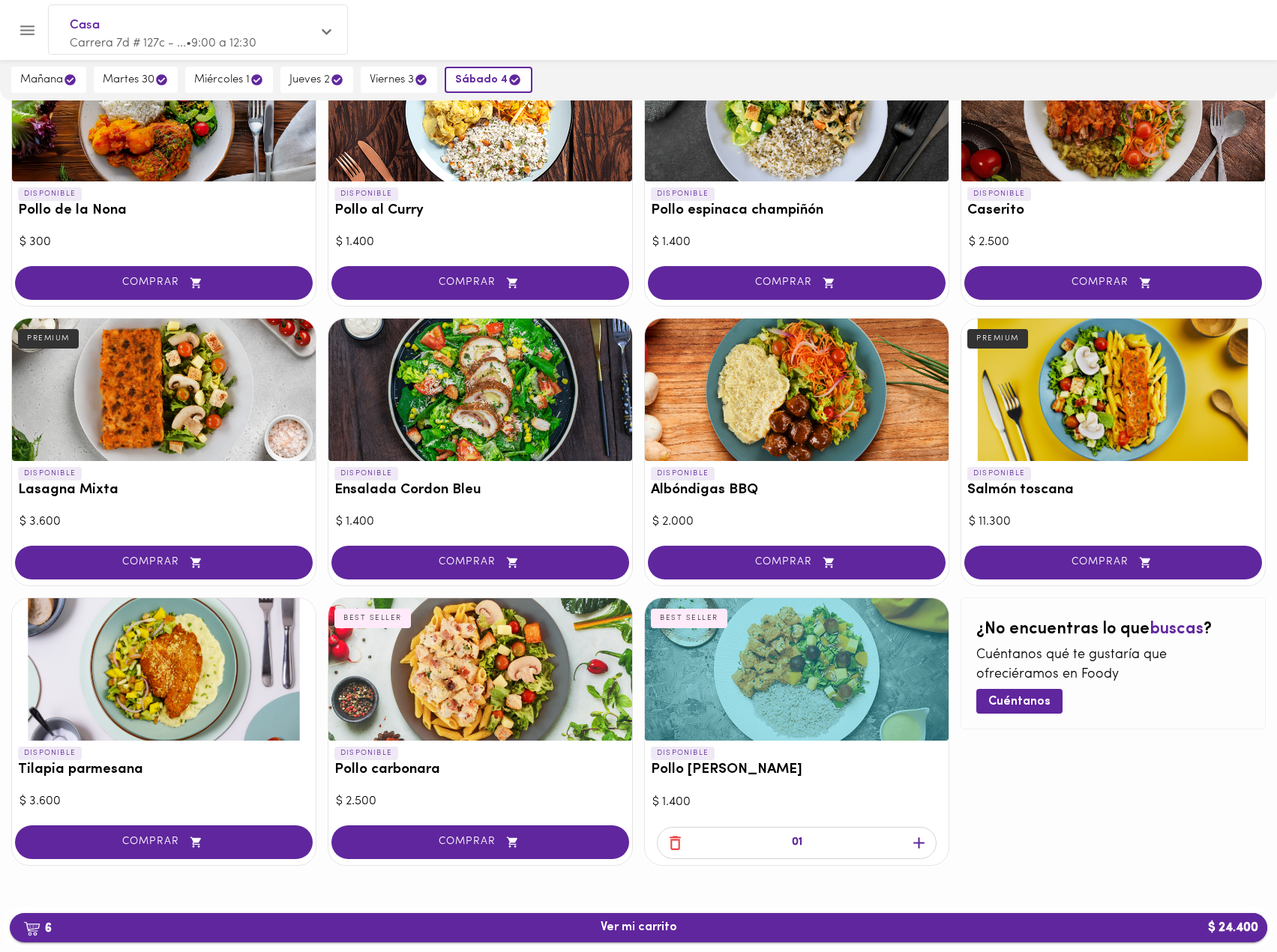
click at [718, 926] on span "6 Ver mi carrito $ 24.400" at bounding box center [638, 927] width 1234 height 15
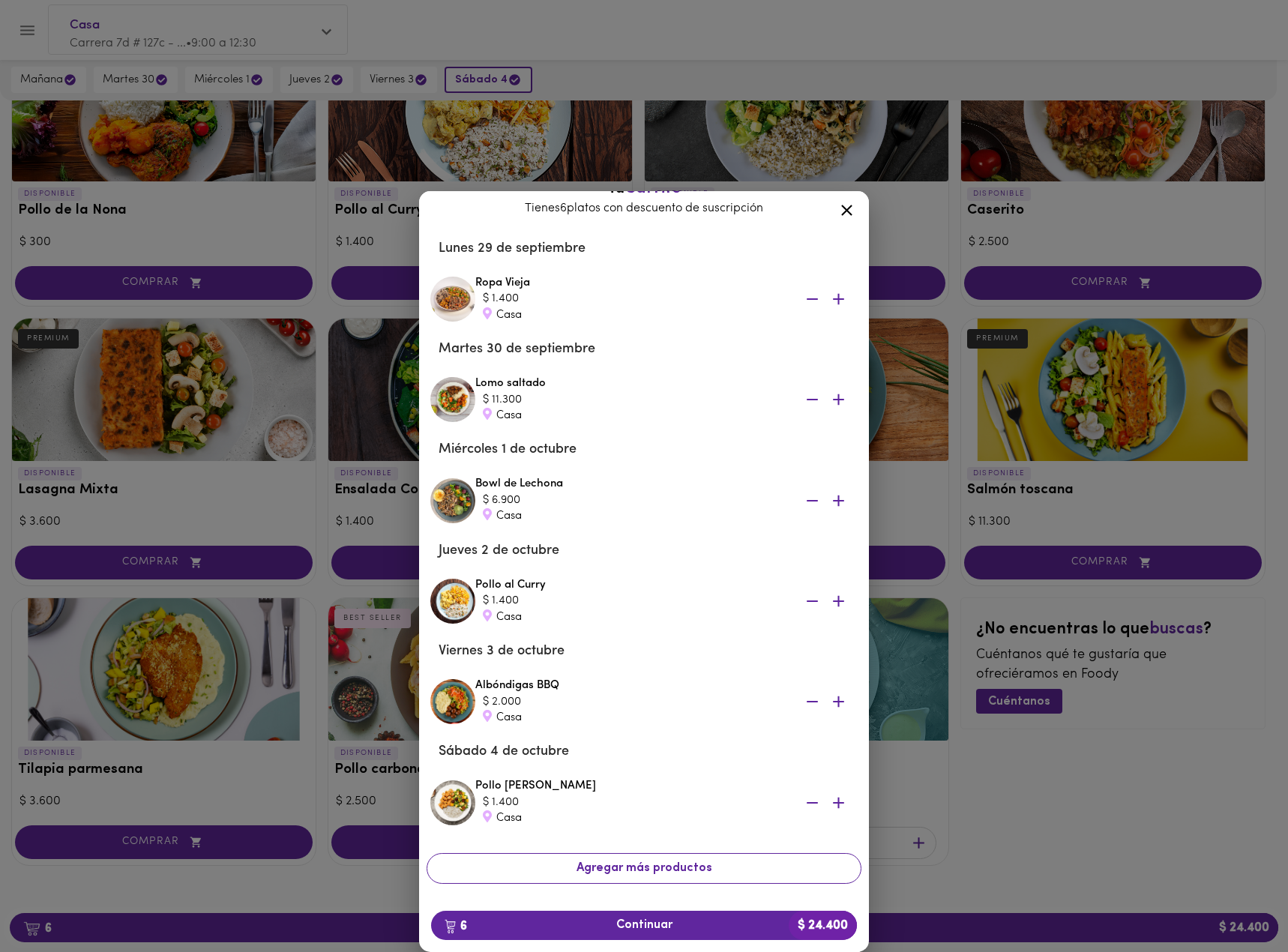
scroll to position [63, 0]
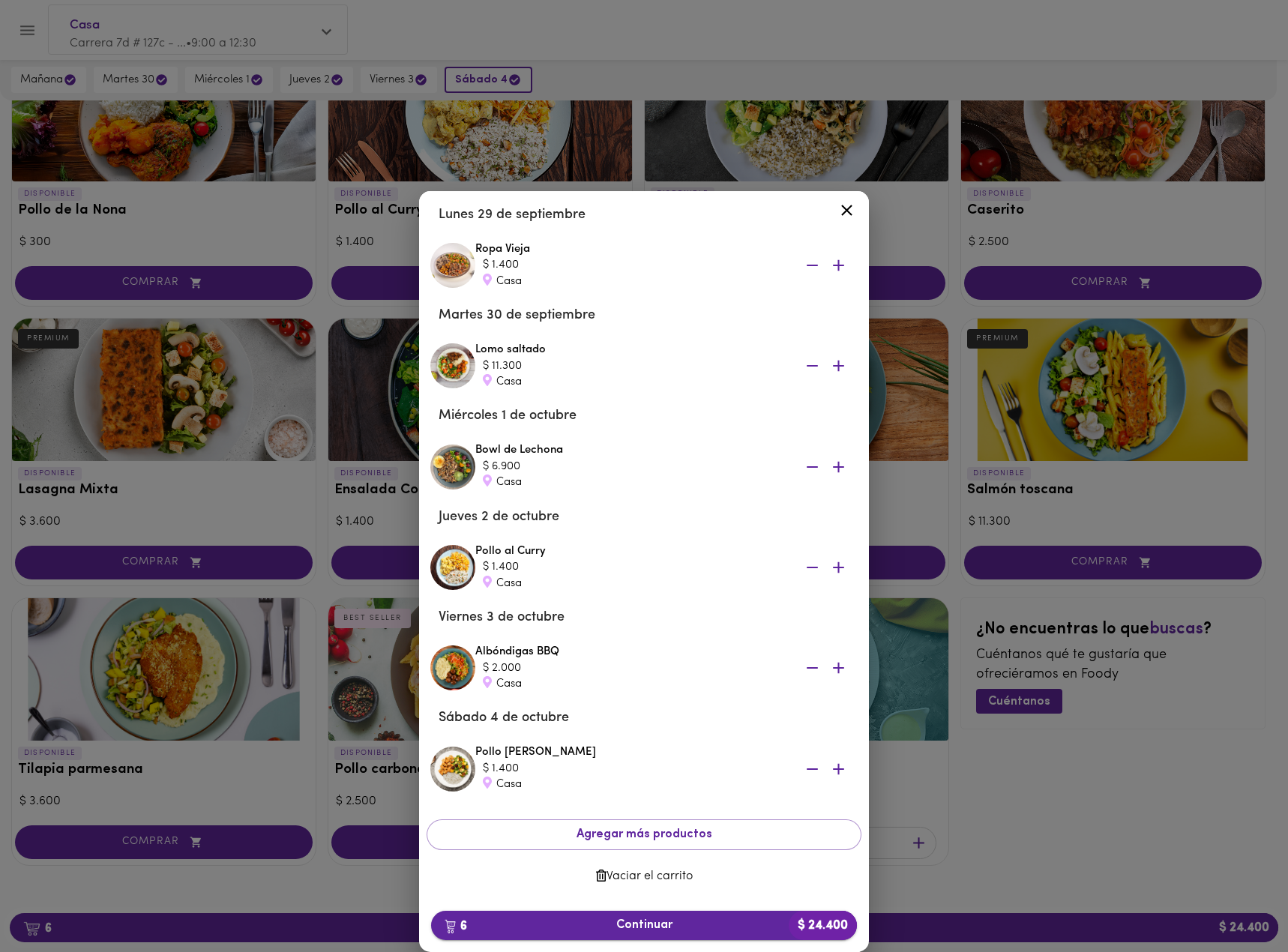
click at [666, 920] on span "6 Continuar $ 24.400" at bounding box center [644, 925] width 402 height 15
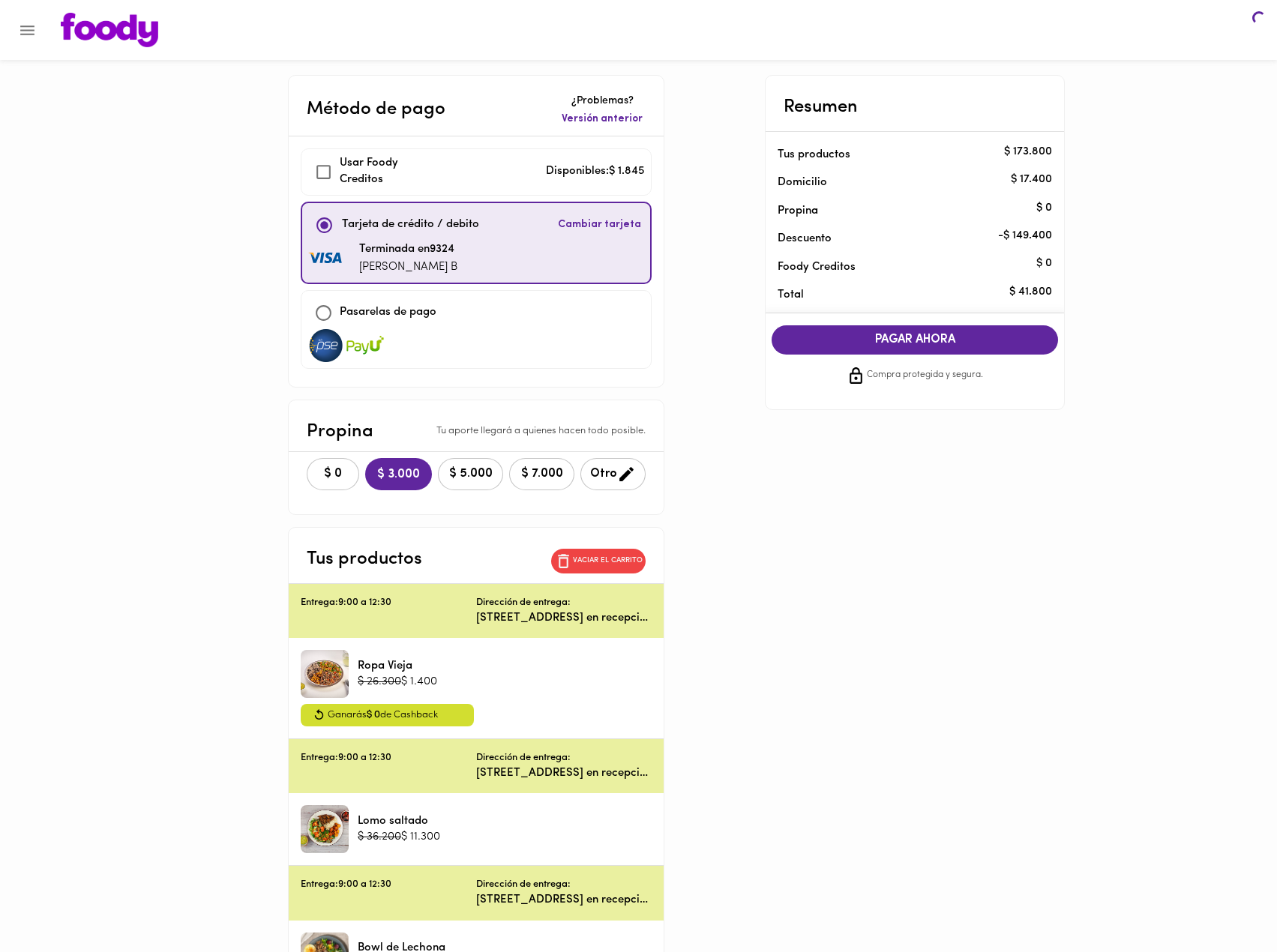
checkbox input "true"
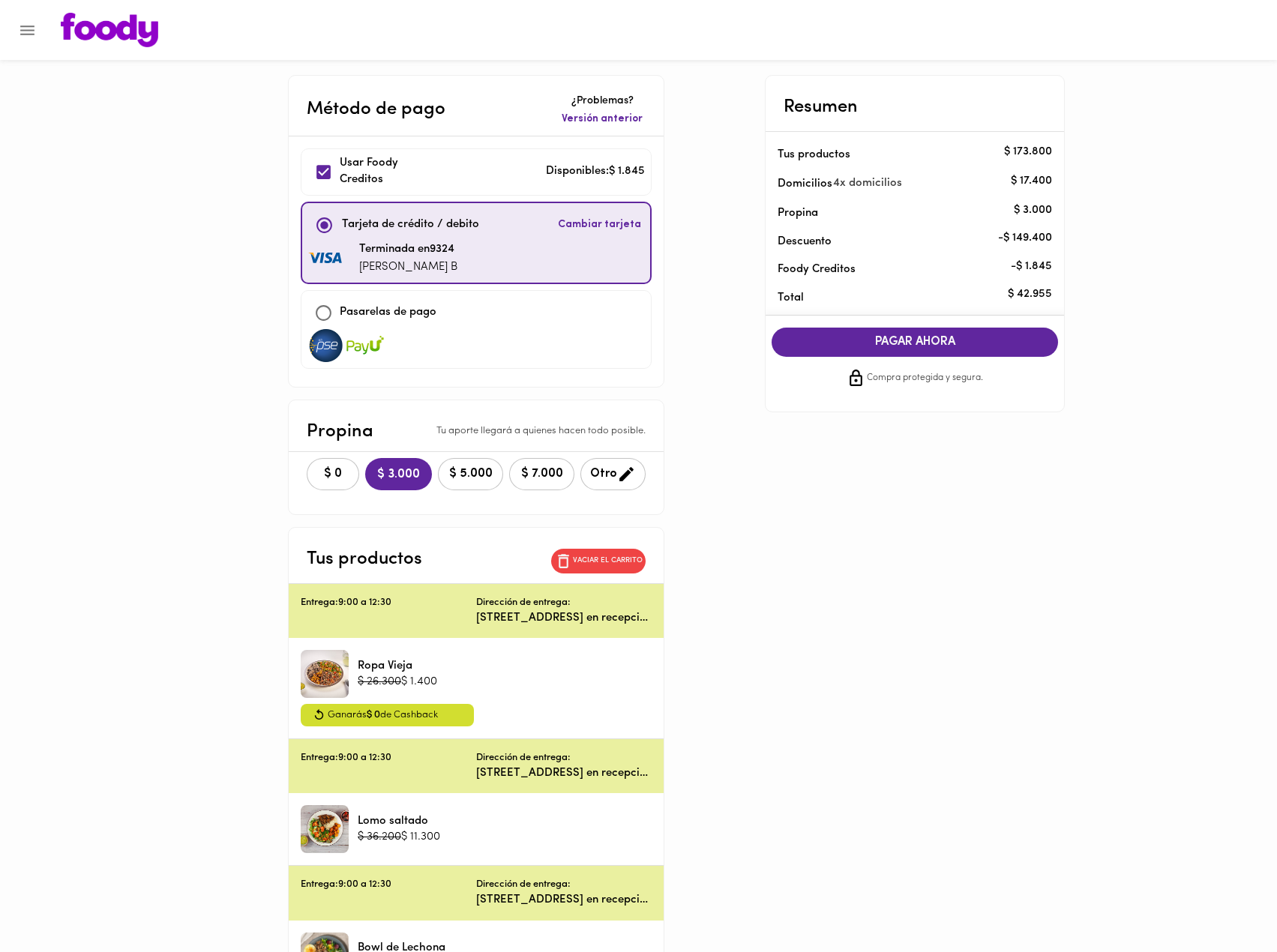
click at [926, 344] on span "PAGAR AHORA" at bounding box center [915, 342] width 256 height 15
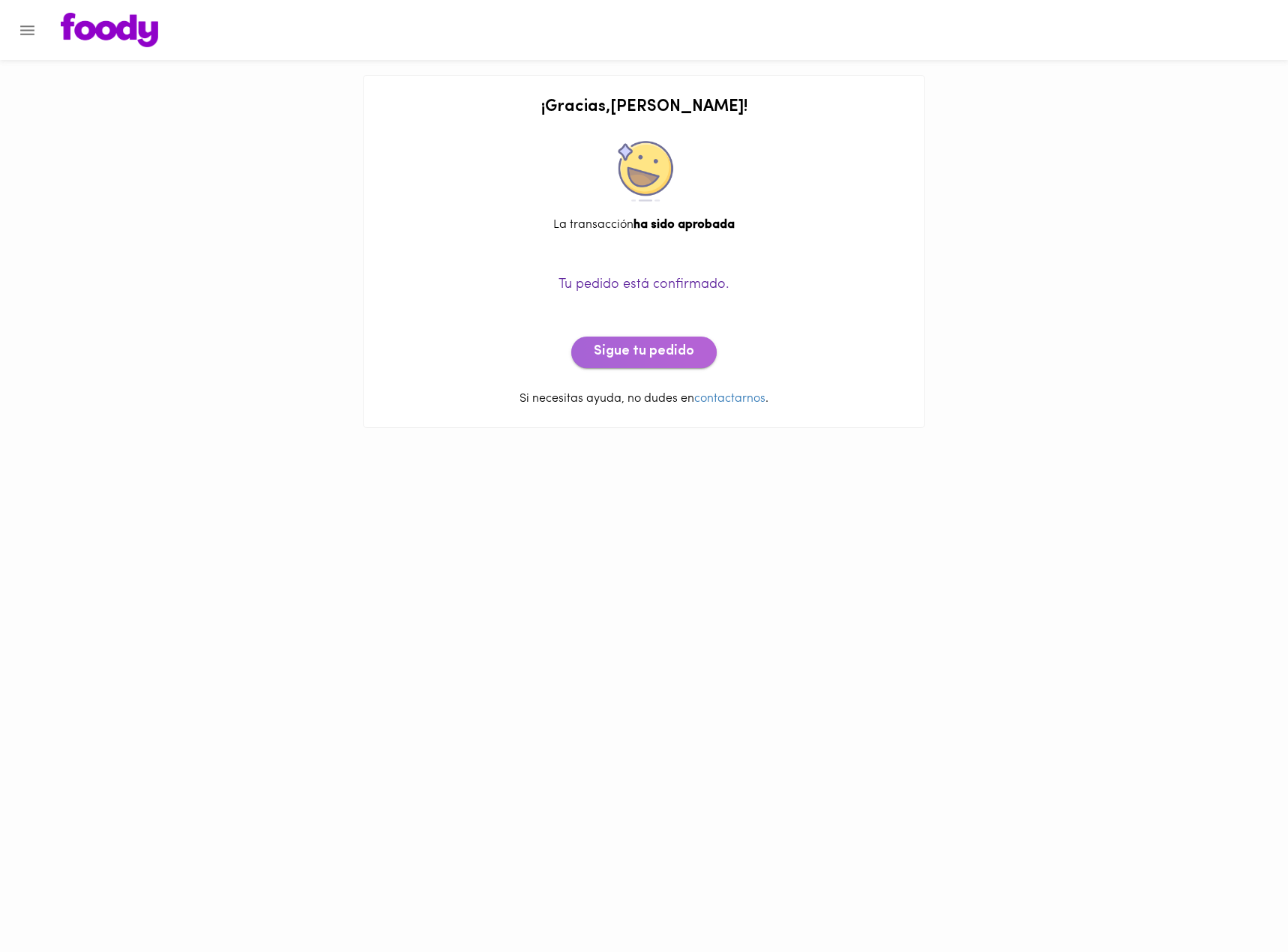
click at [664, 366] on button "Sigue tu pedido" at bounding box center [644, 353] width 145 height 31
